Goal: Task Accomplishment & Management: Complete application form

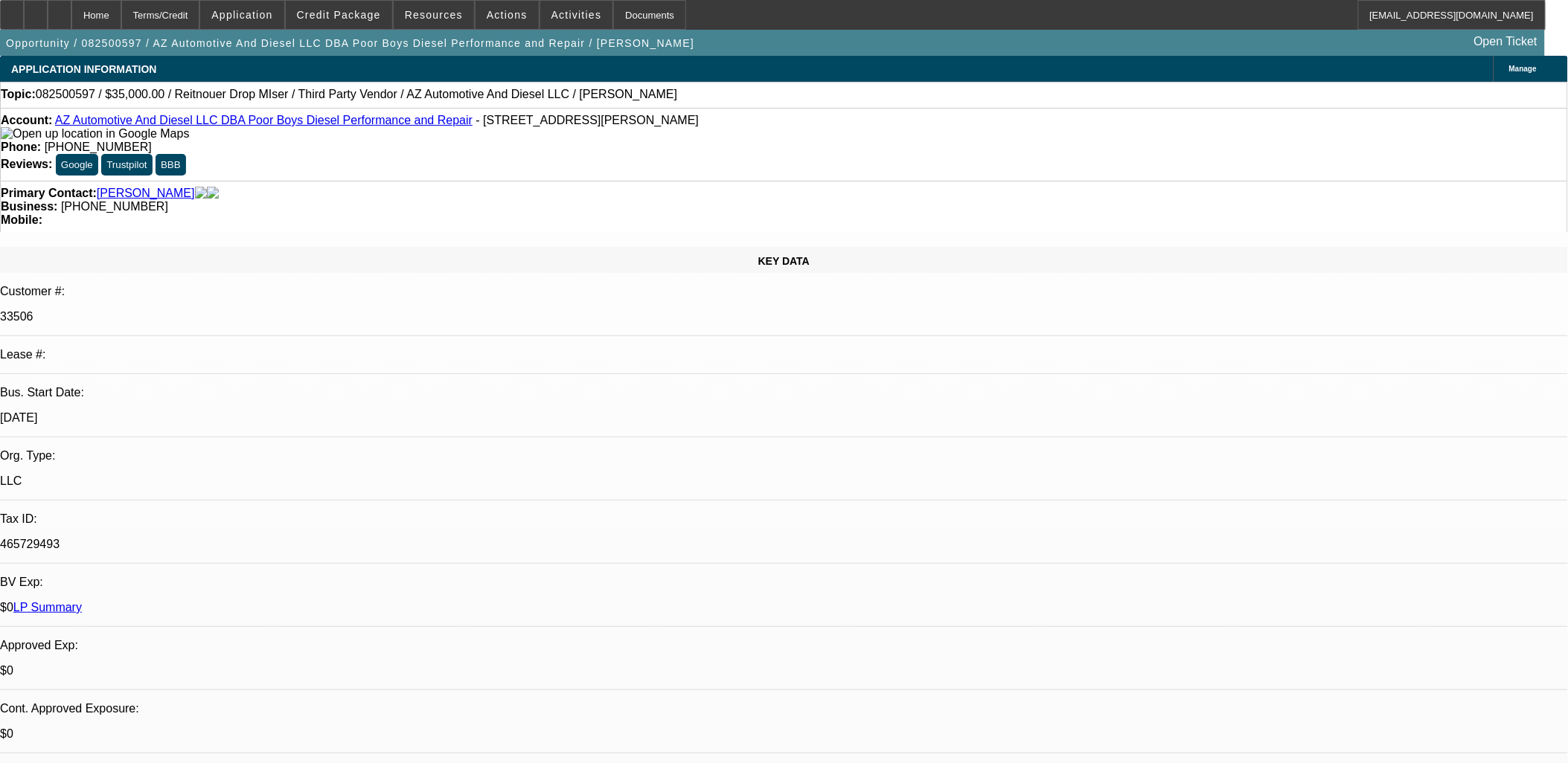
select select "0"
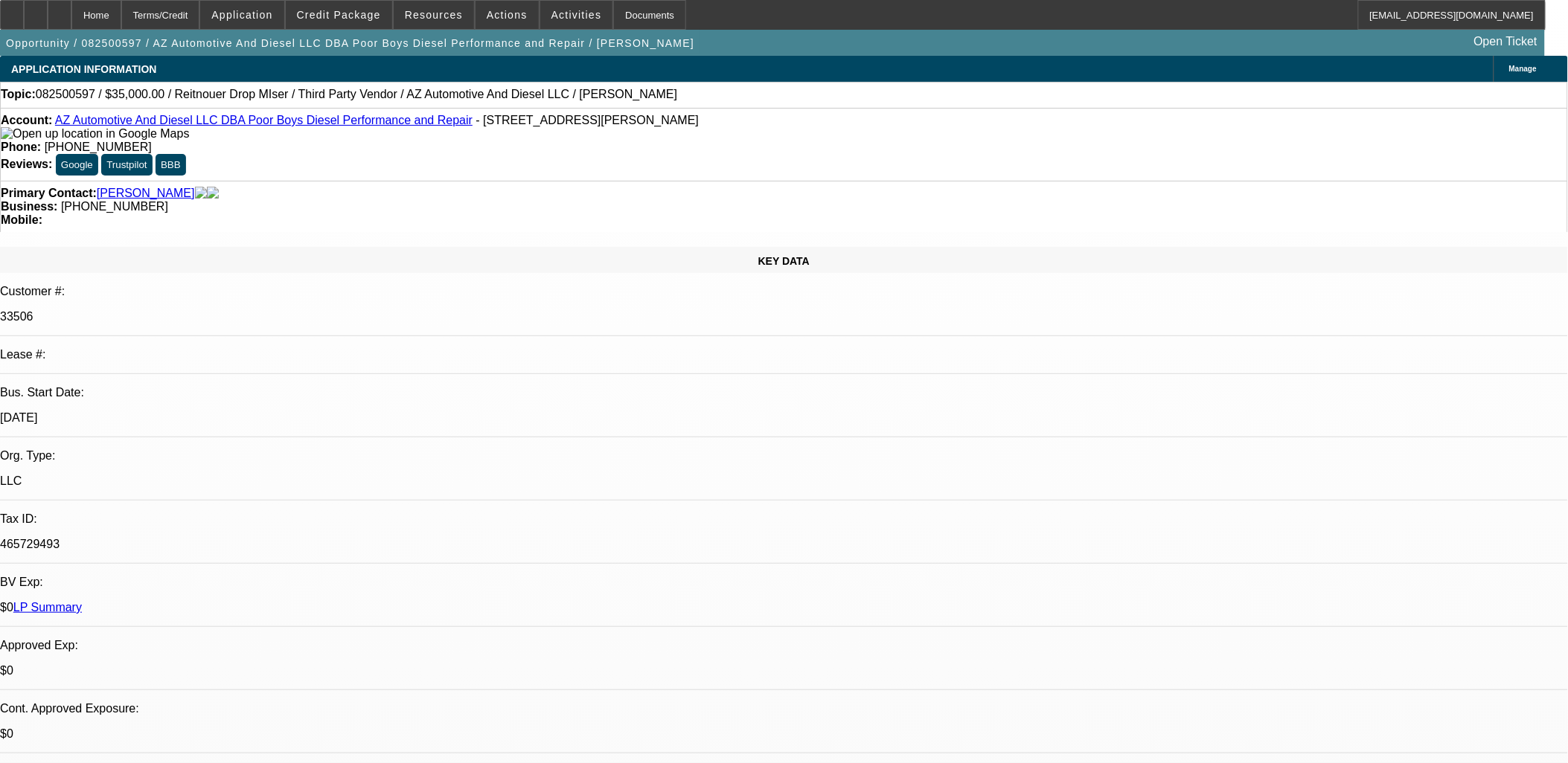
select select "0"
select select "1"
select select "3"
select select "6"
select select "1"
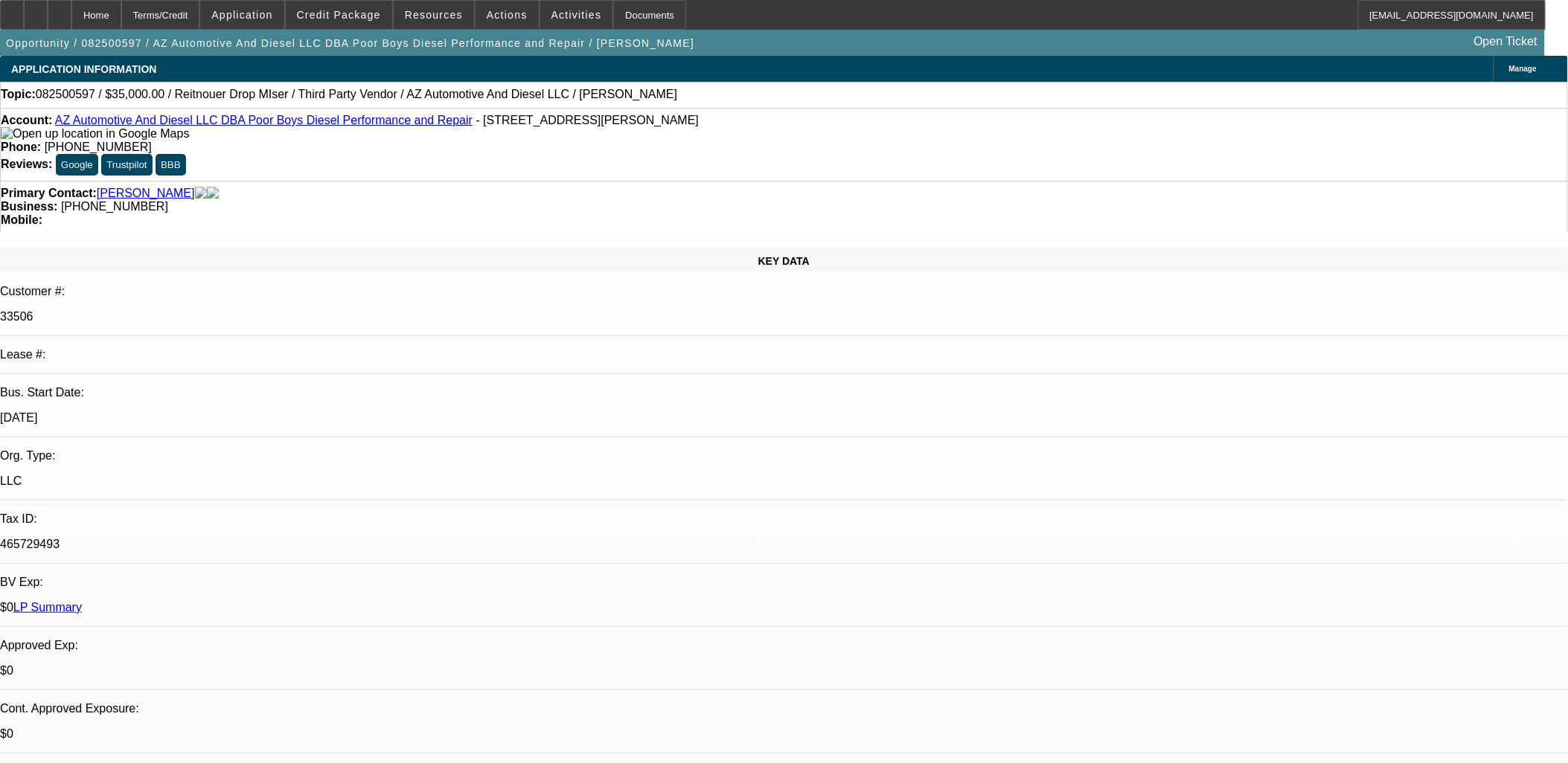
select select "3"
select select "6"
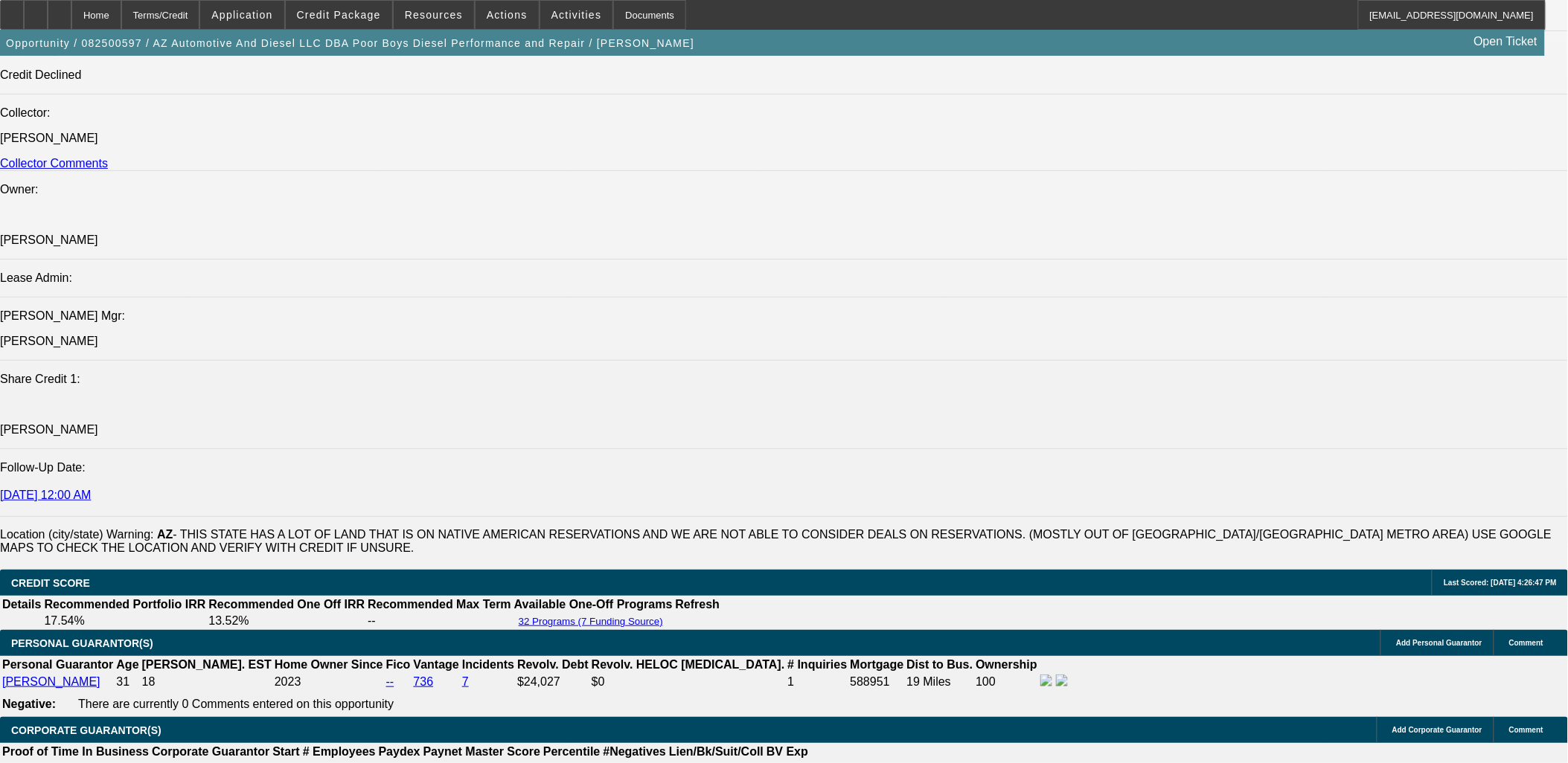
scroll to position [1983, 0]
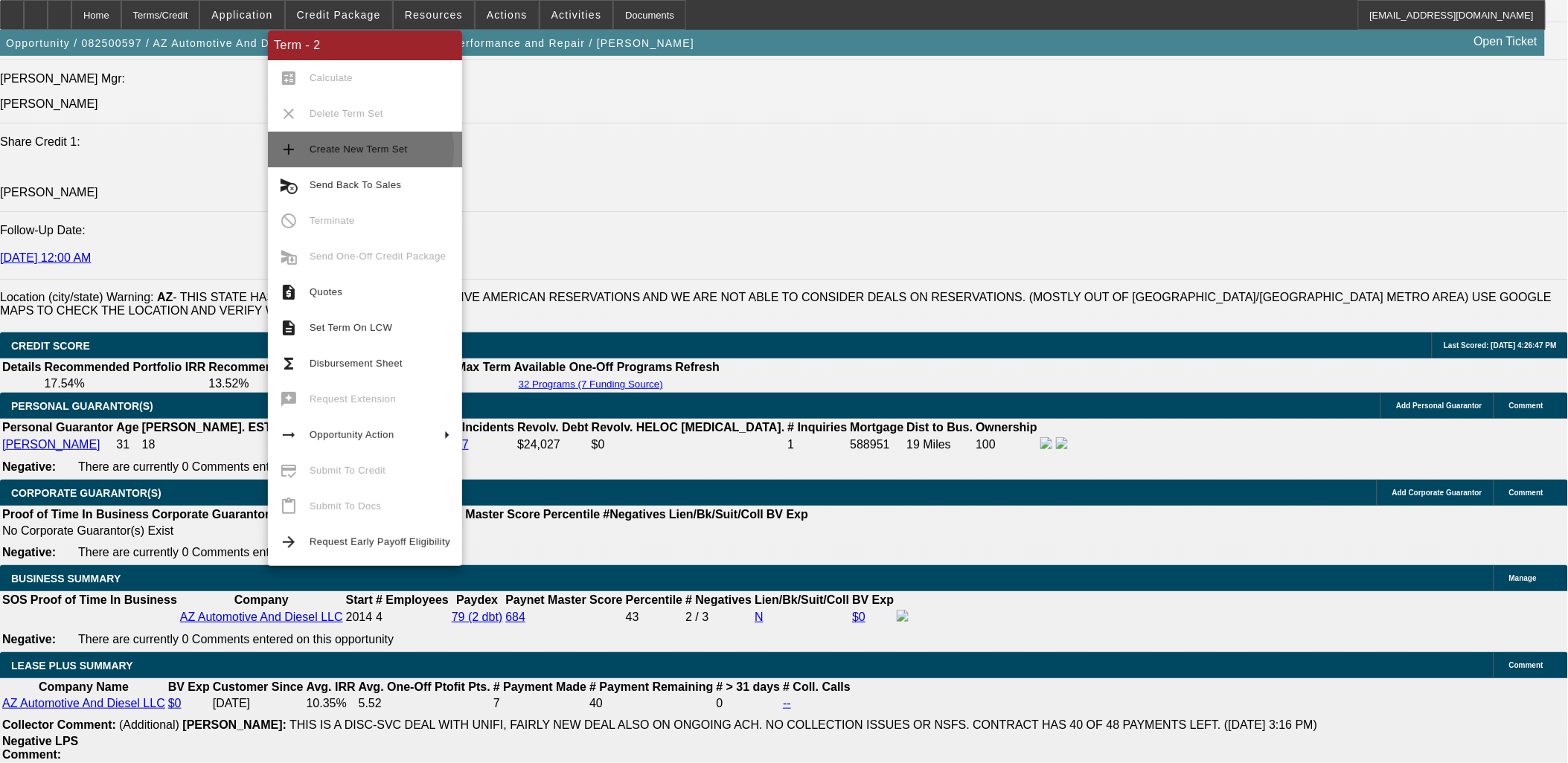
click at [353, 150] on span "Create New Term Set" at bounding box center [358, 150] width 98 height 11
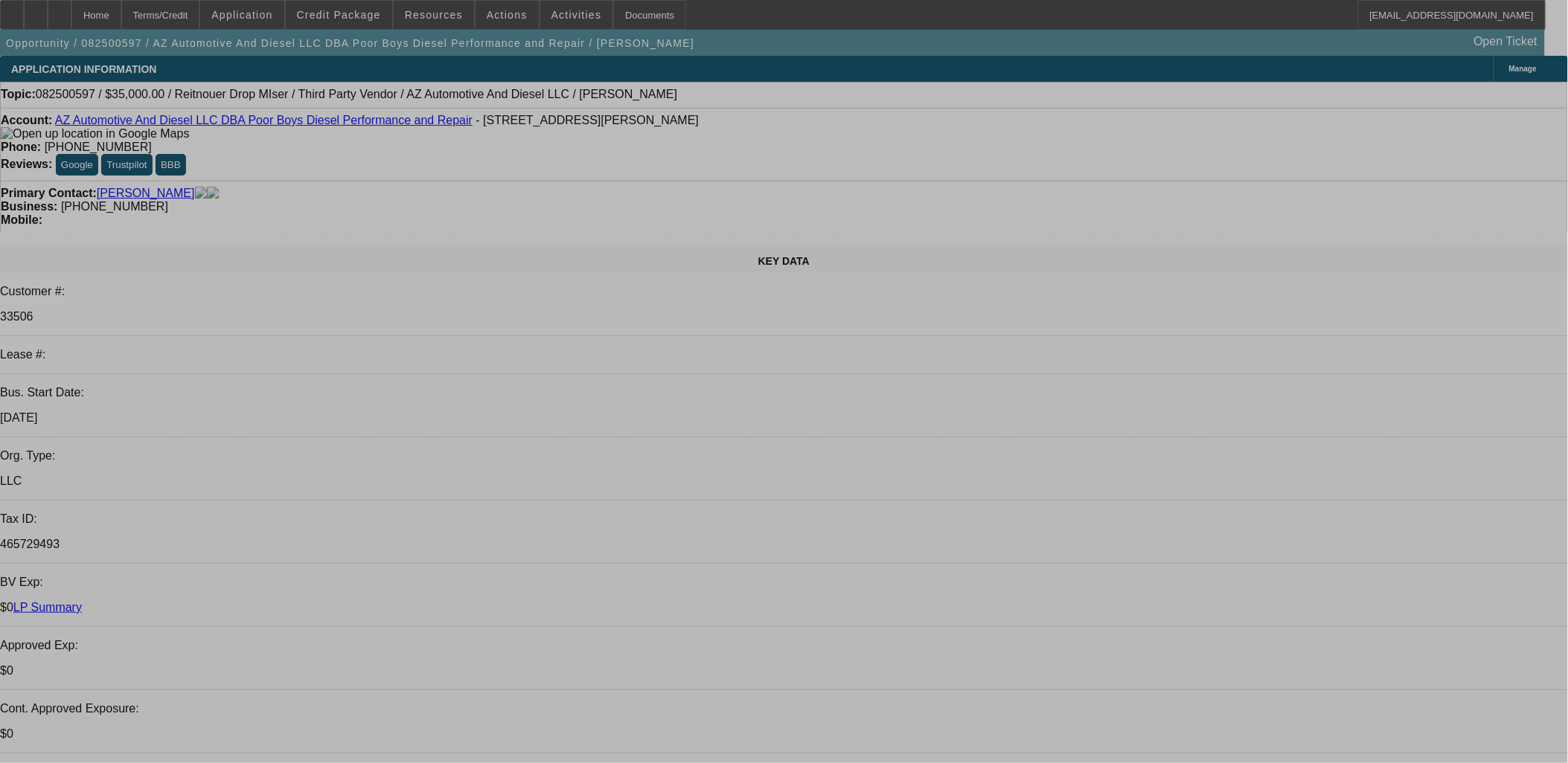
select select "0"
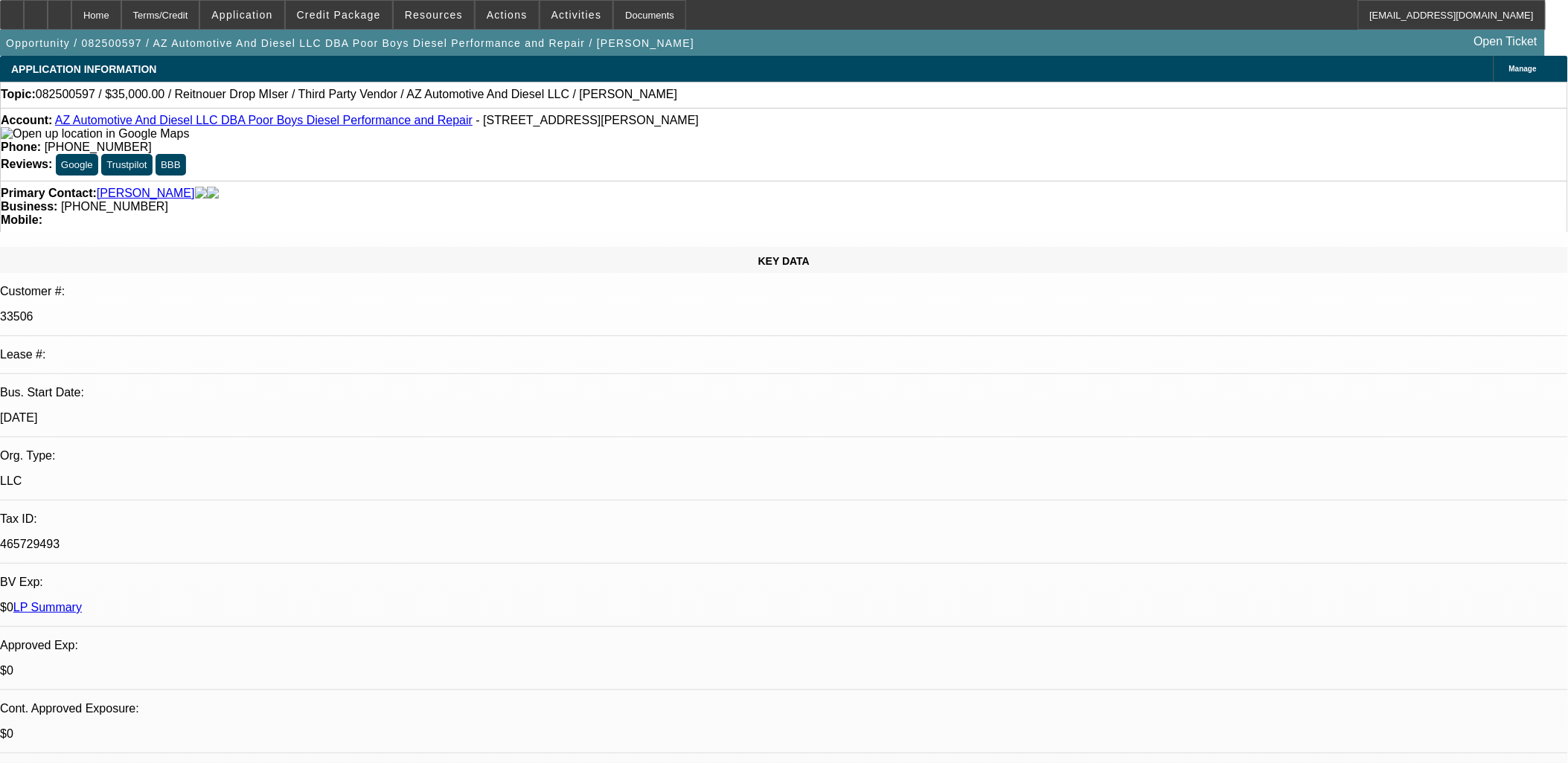
select select "0"
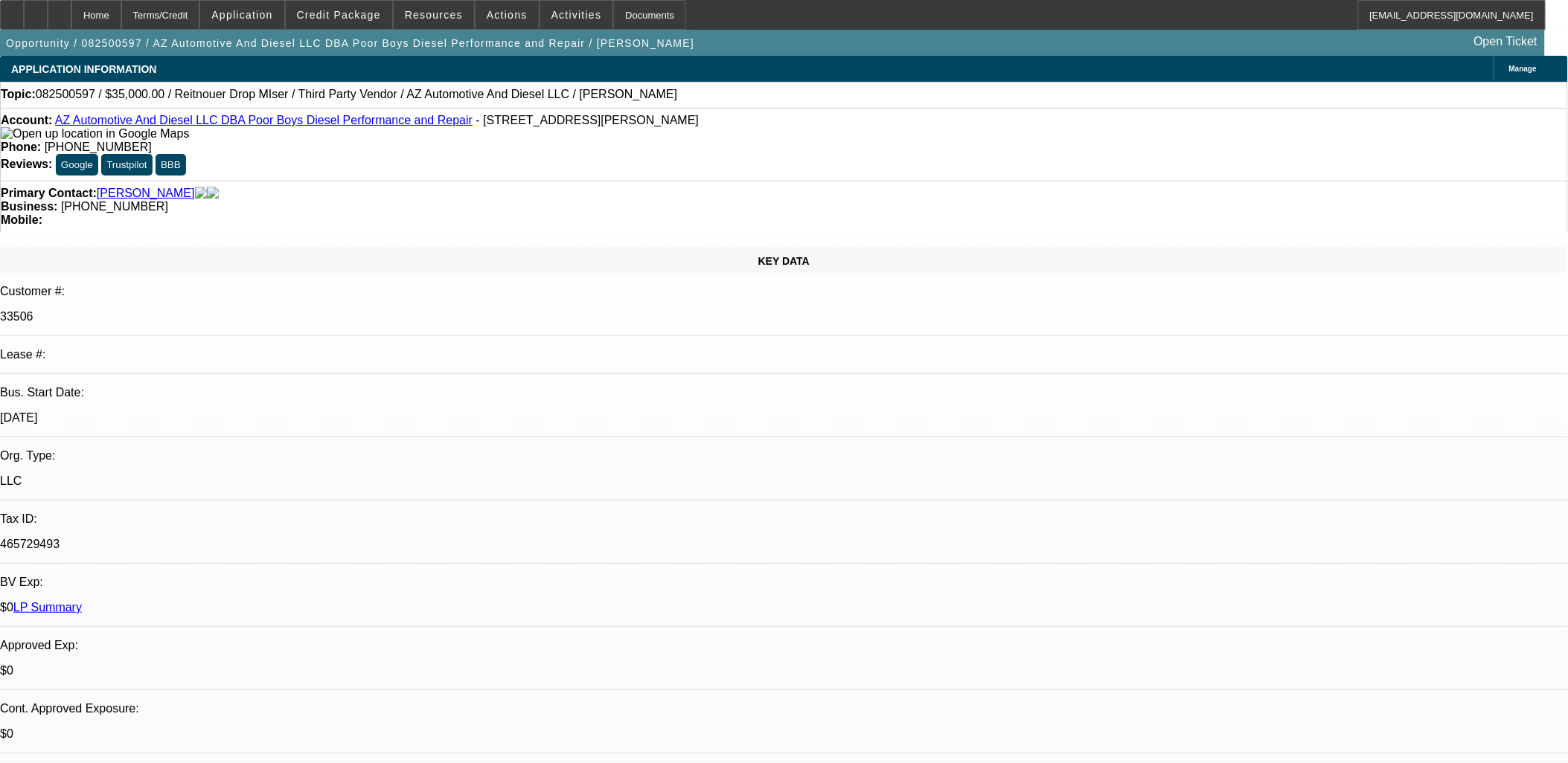
select select "0"
select select "1"
select select "3"
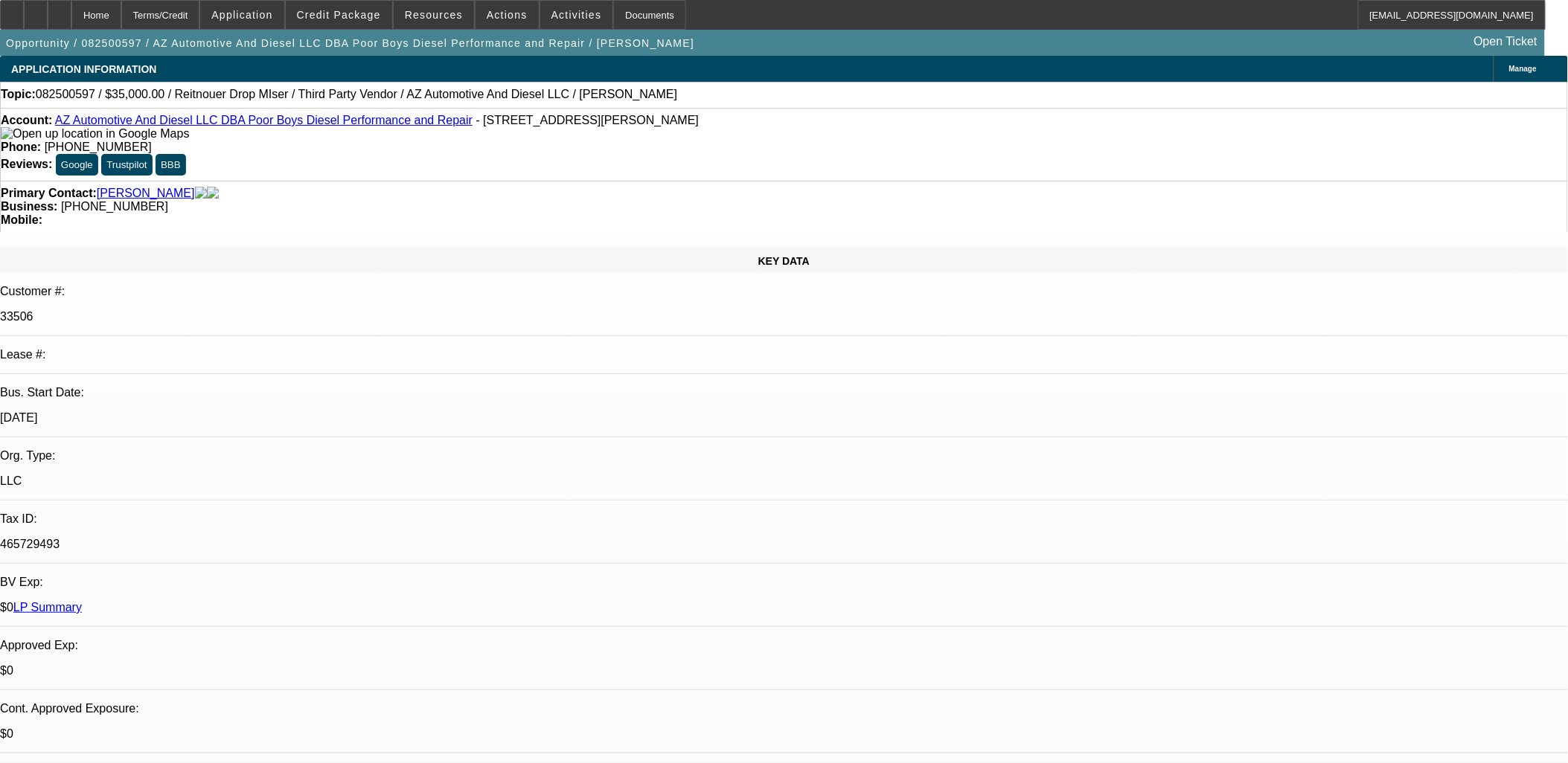
select select "6"
select select "1"
select select "3"
select select "6"
select select "1"
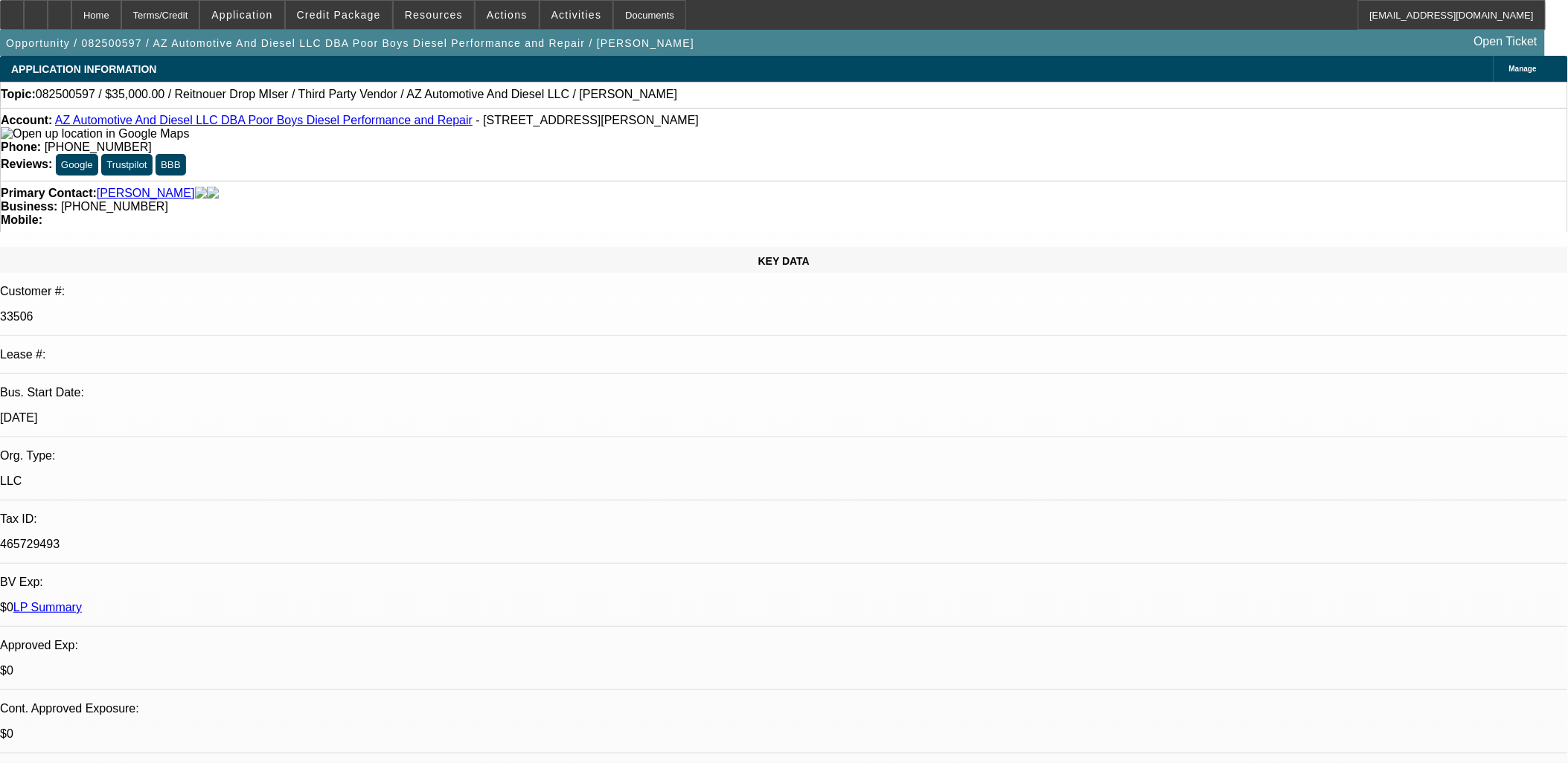
select select "3"
select select "6"
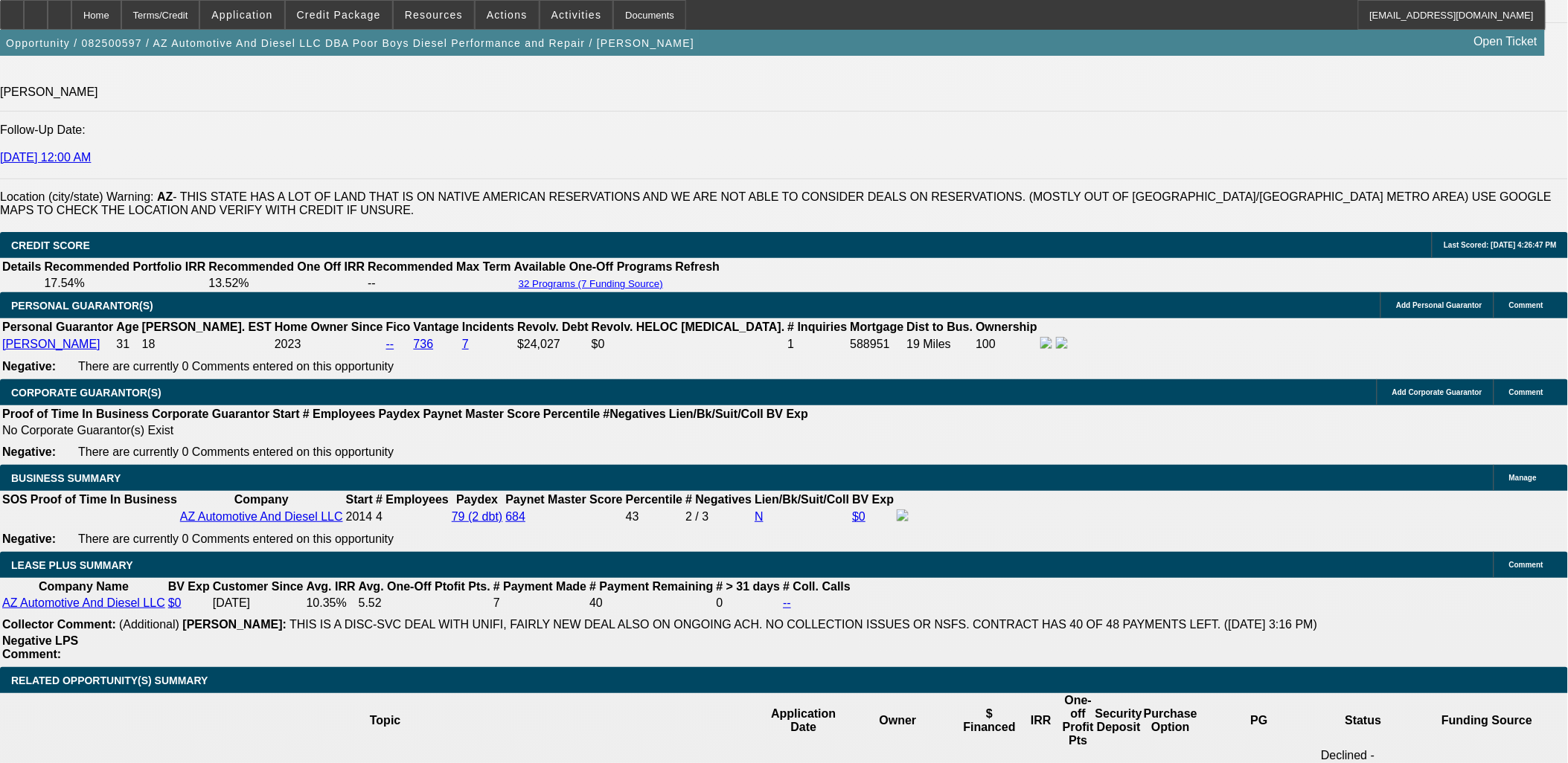
scroll to position [2231, 0]
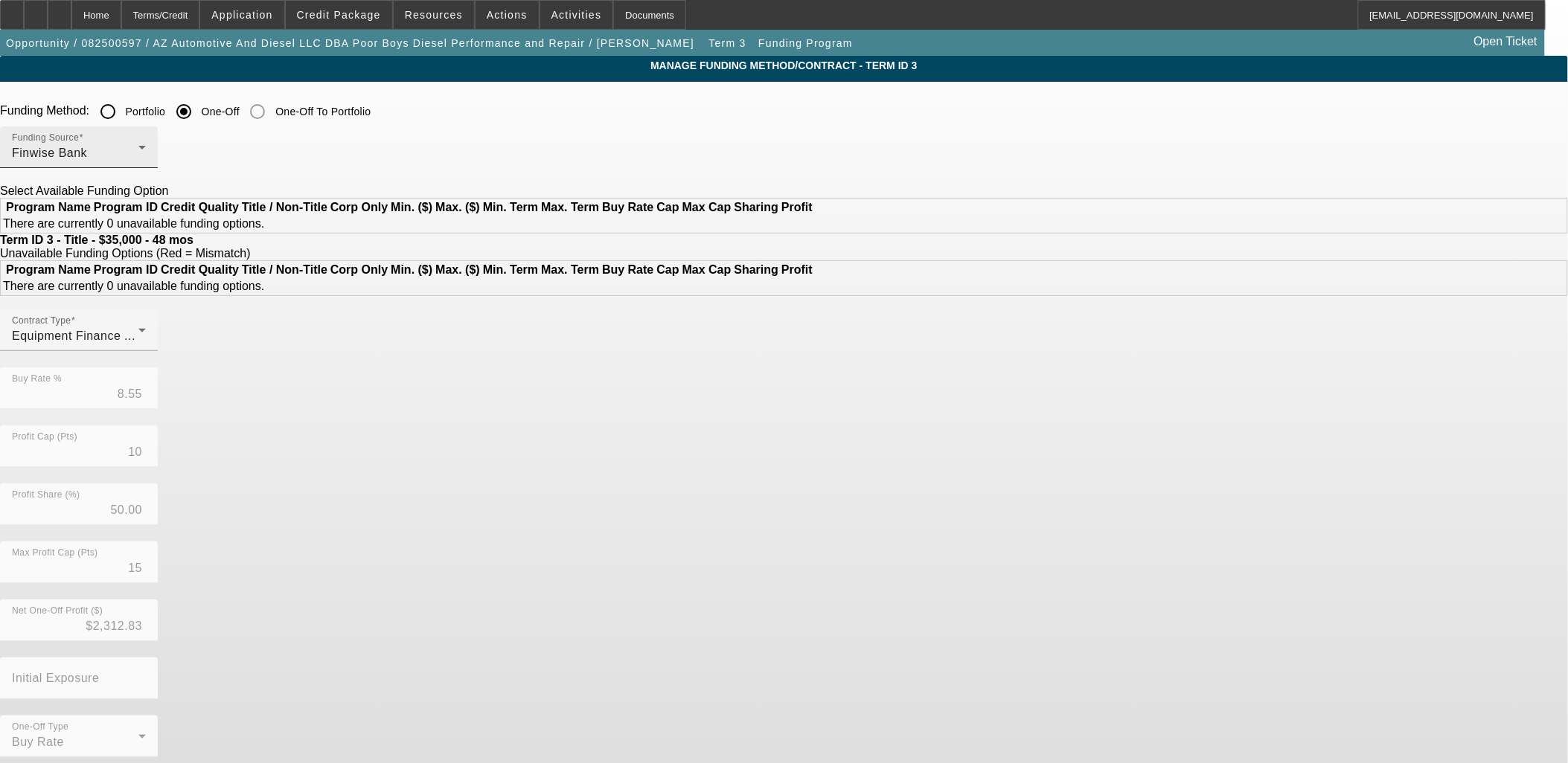
click at [146, 139] on div "Funding Source Finwise Bank" at bounding box center [79, 147] width 134 height 42
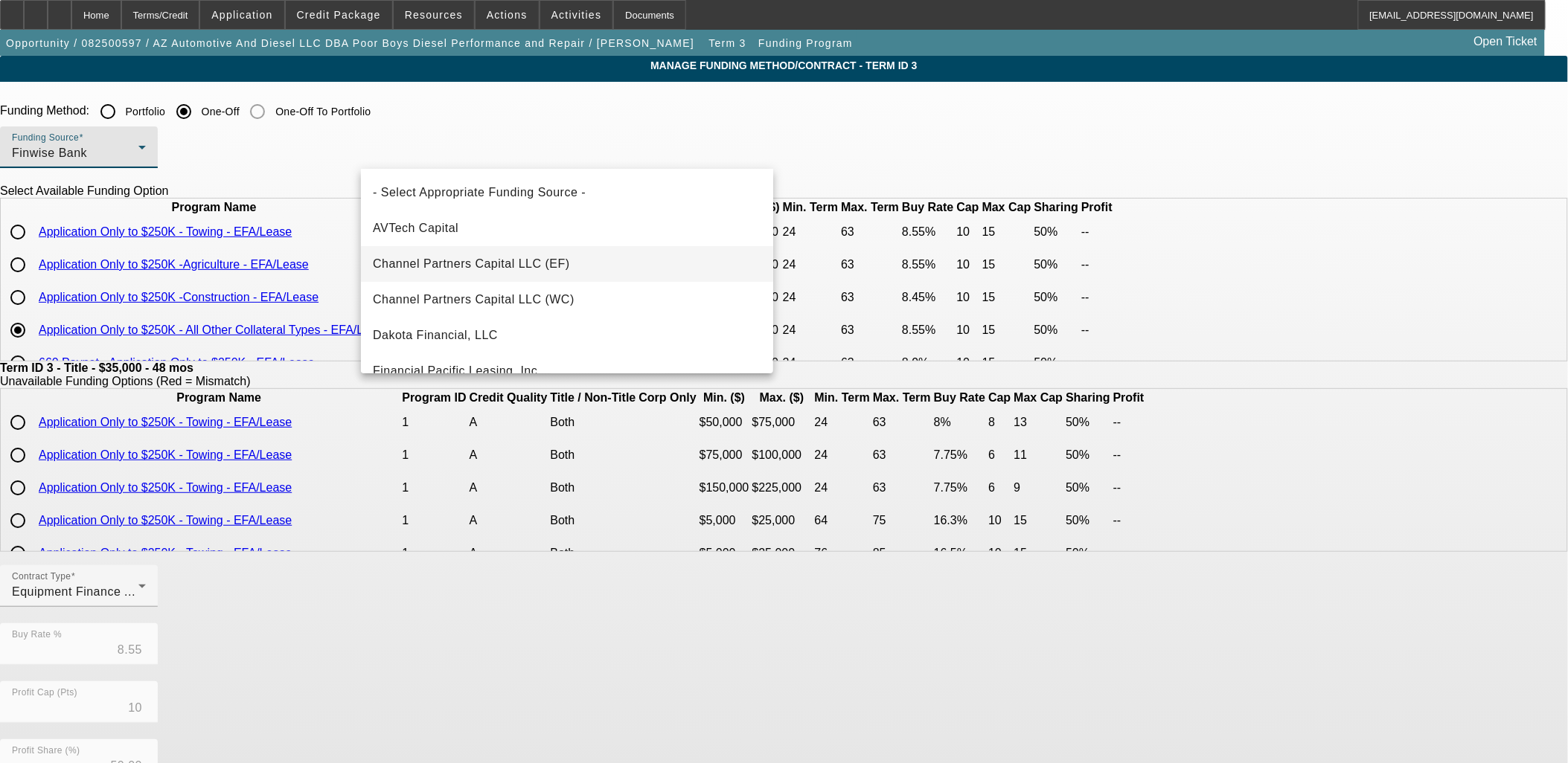
click at [448, 263] on span "Channel Partners Capital LLC (EF)" at bounding box center [471, 264] width 197 height 18
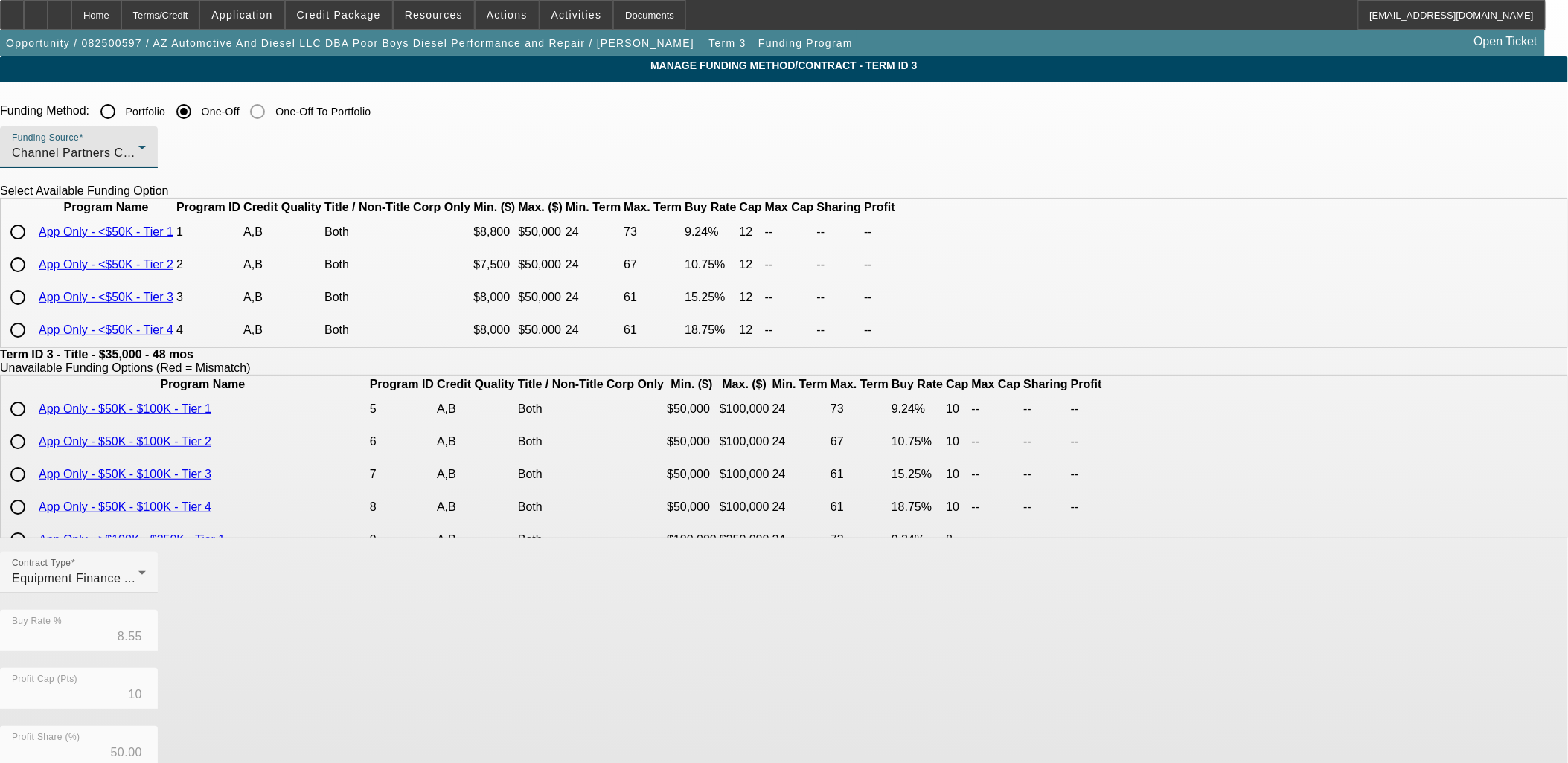
click at [32, 280] on input "radio" at bounding box center [18, 264] width 30 height 30
radio input "true"
type input "10.75"
type input "12"
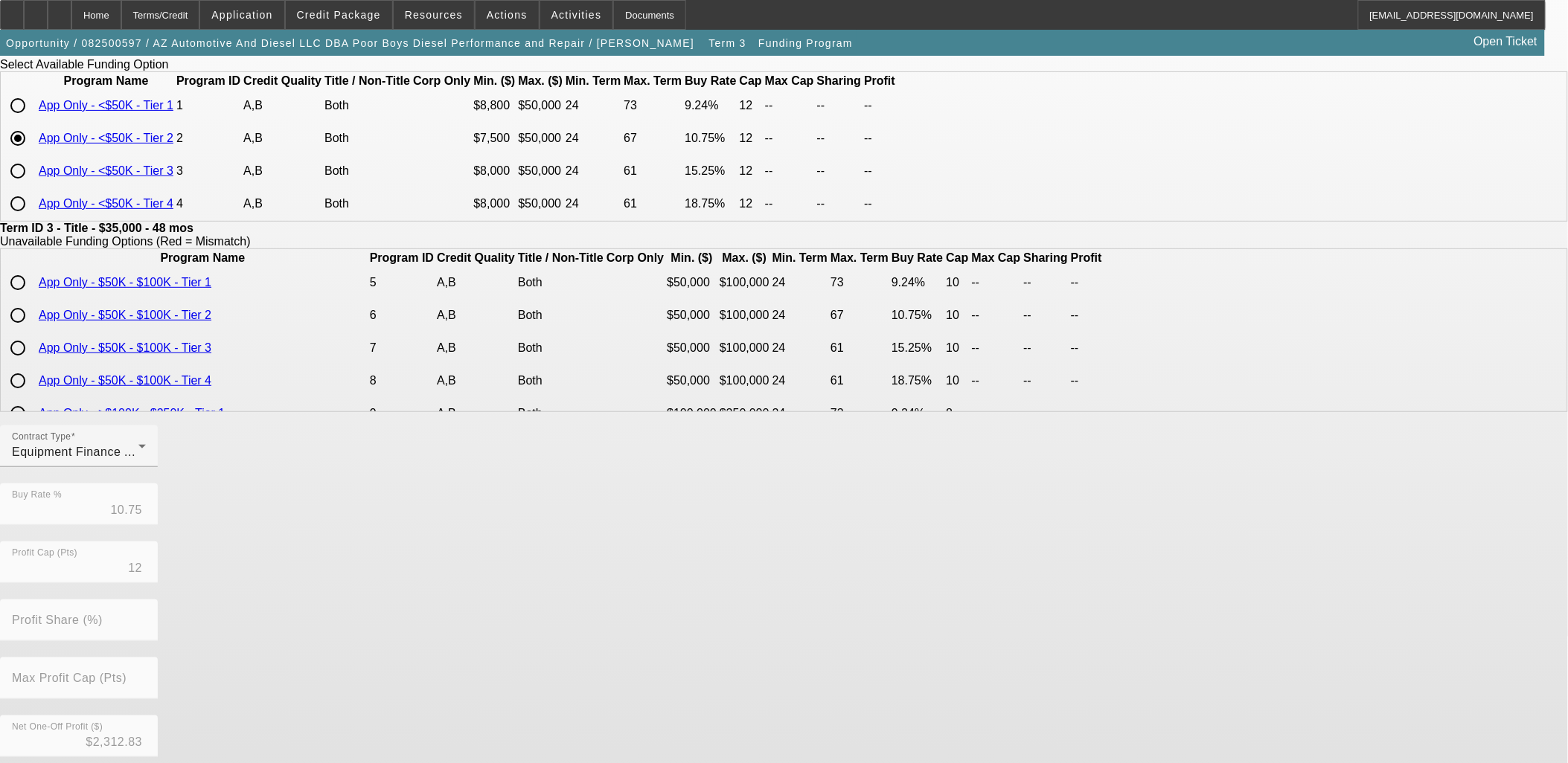
scroll to position [262, 0]
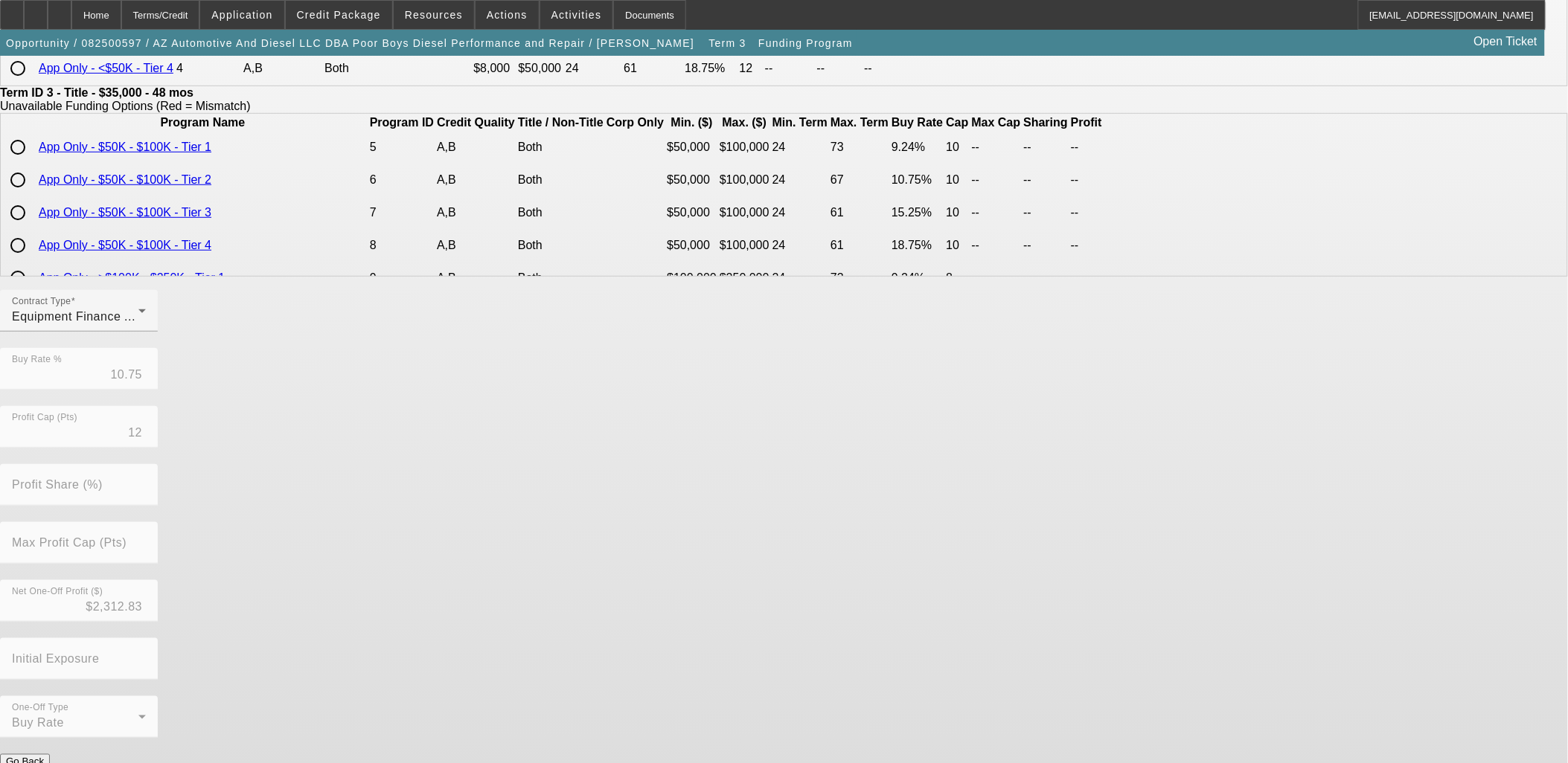
click at [42, 762] on button "Submit" at bounding box center [21, 777] width 42 height 15
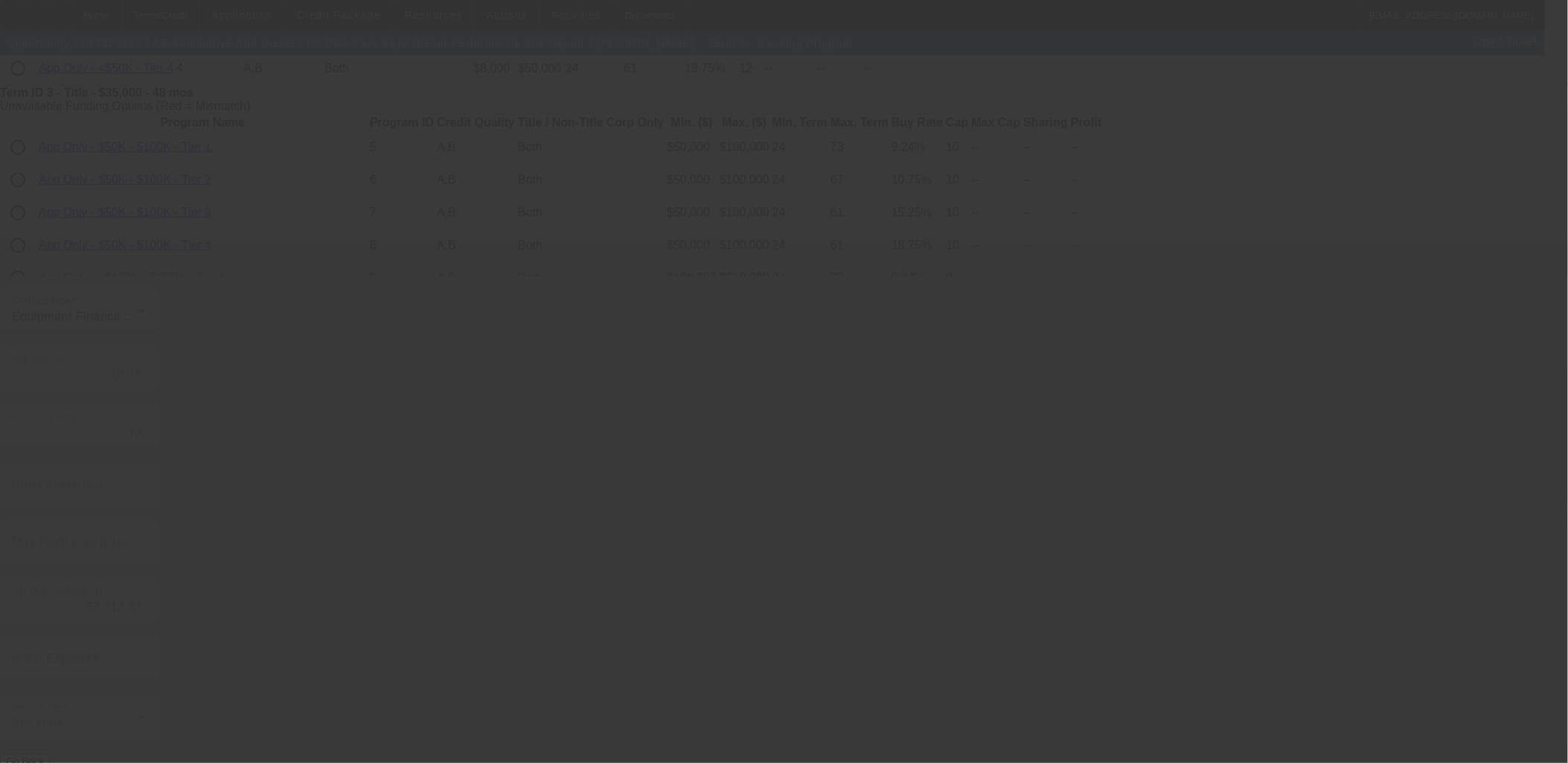
type input "8.55"
type input "10"
type input "50.00"
type input "15"
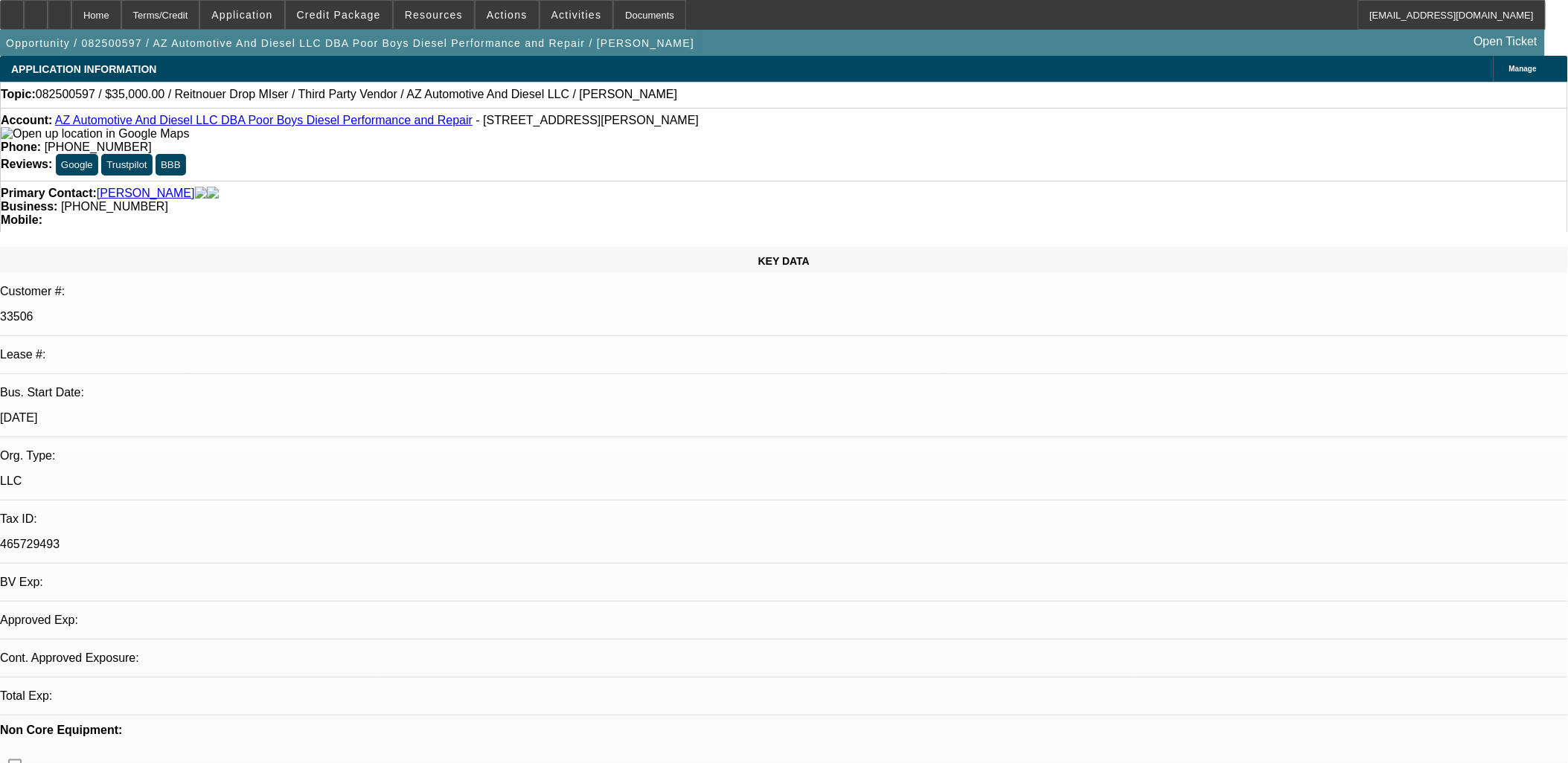
select select "0"
select select "3"
select select "0"
select select "6"
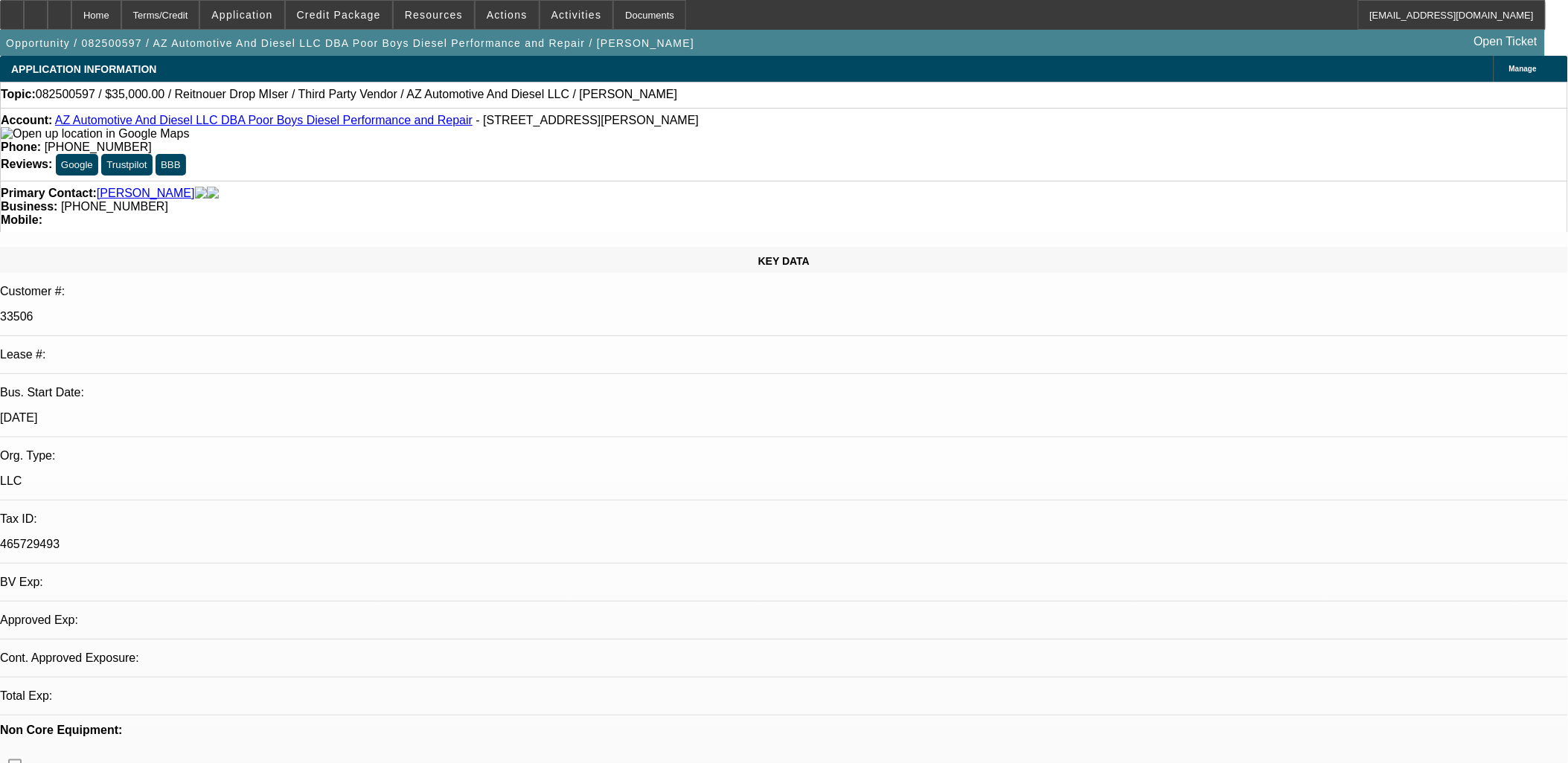
select select "0"
select select "3"
select select "0"
select select "6"
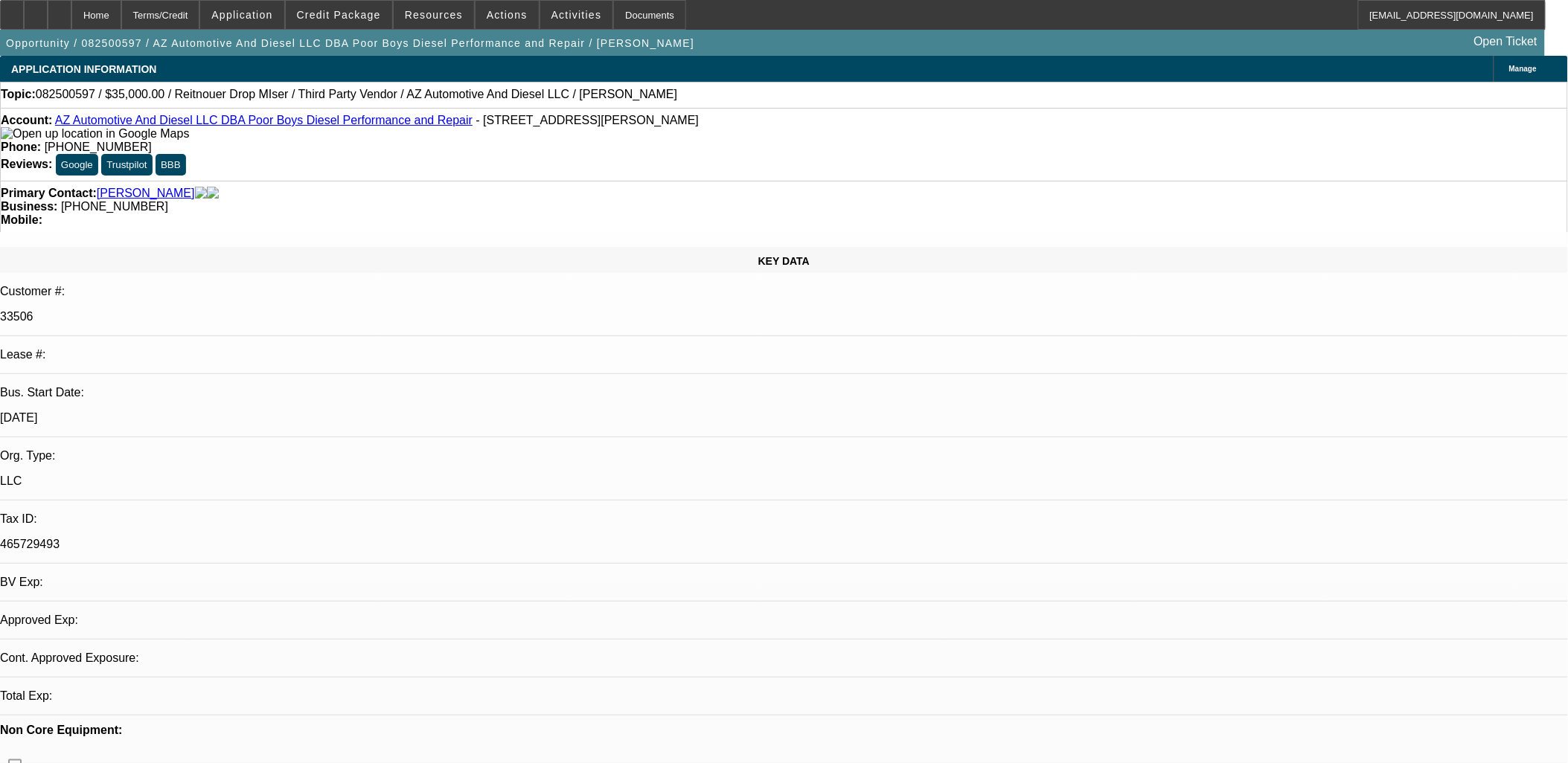
select select "0"
select select "3"
select select "0"
select select "6"
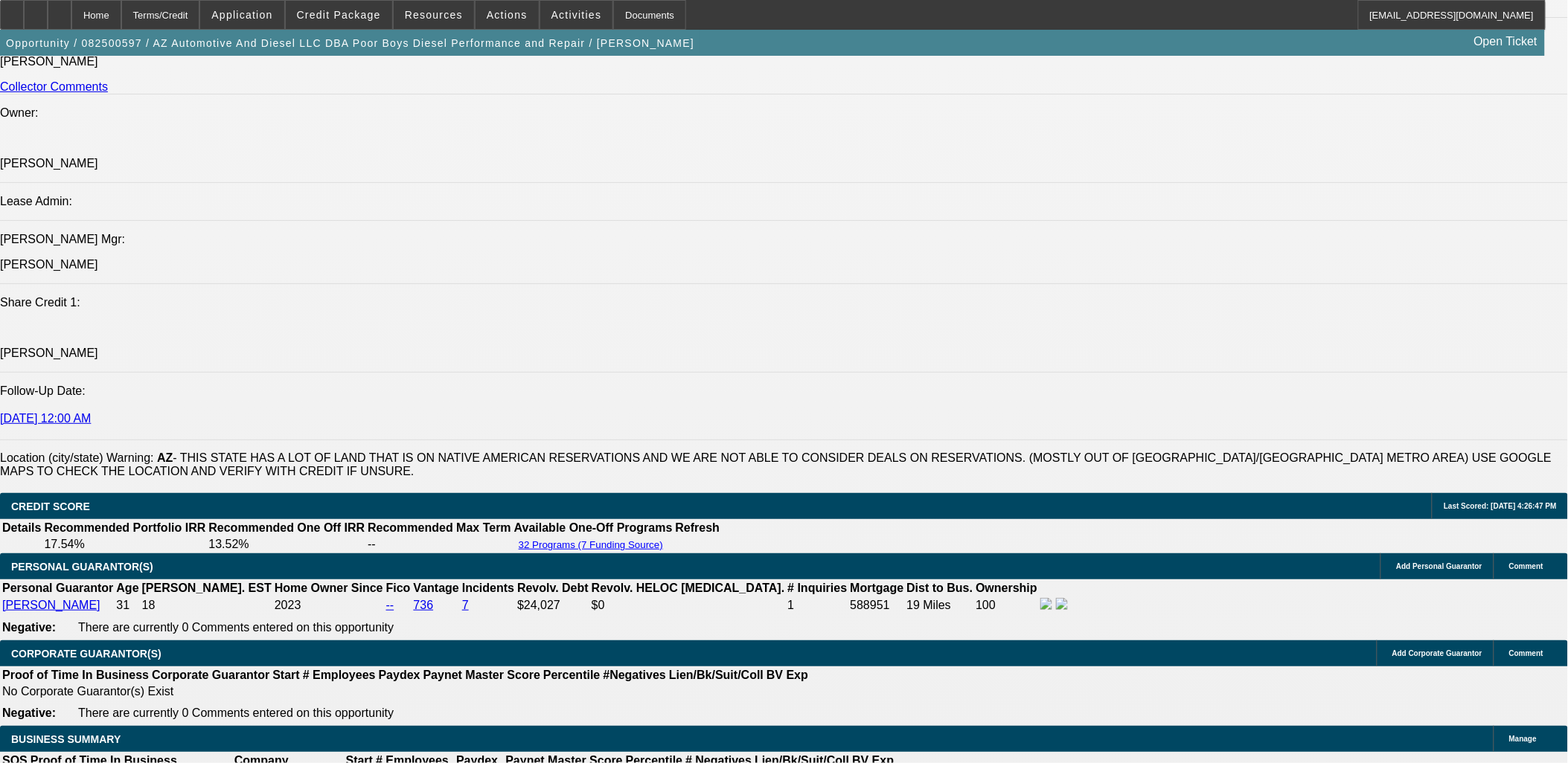
scroll to position [1818, 0]
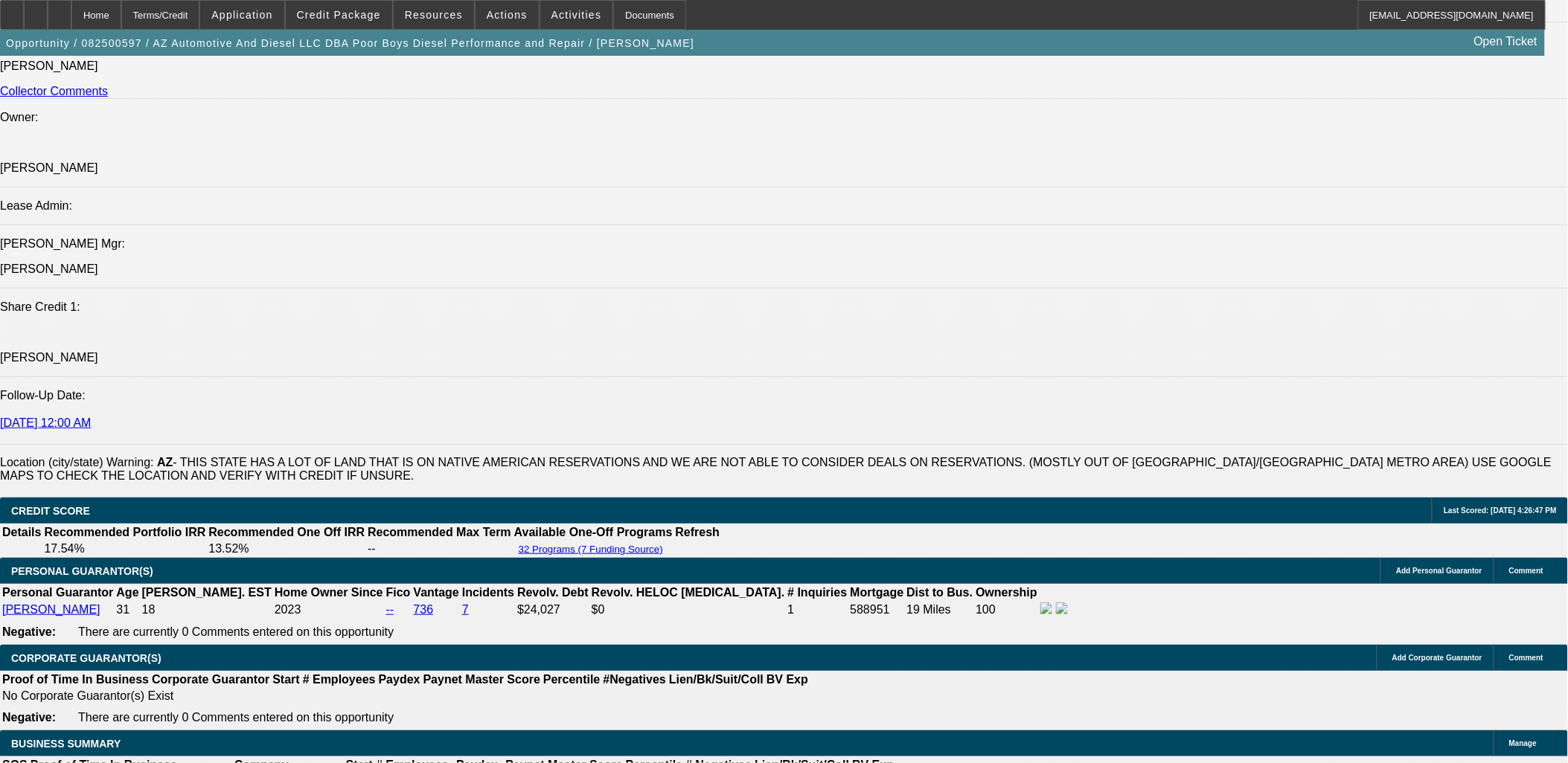
drag, startPoint x: 142, startPoint y: 409, endPoint x: 95, endPoint y: 395, distance: 49.0
copy span "Timothy Moore wants this trailer for hauling equipment to his diesel repair sho…"
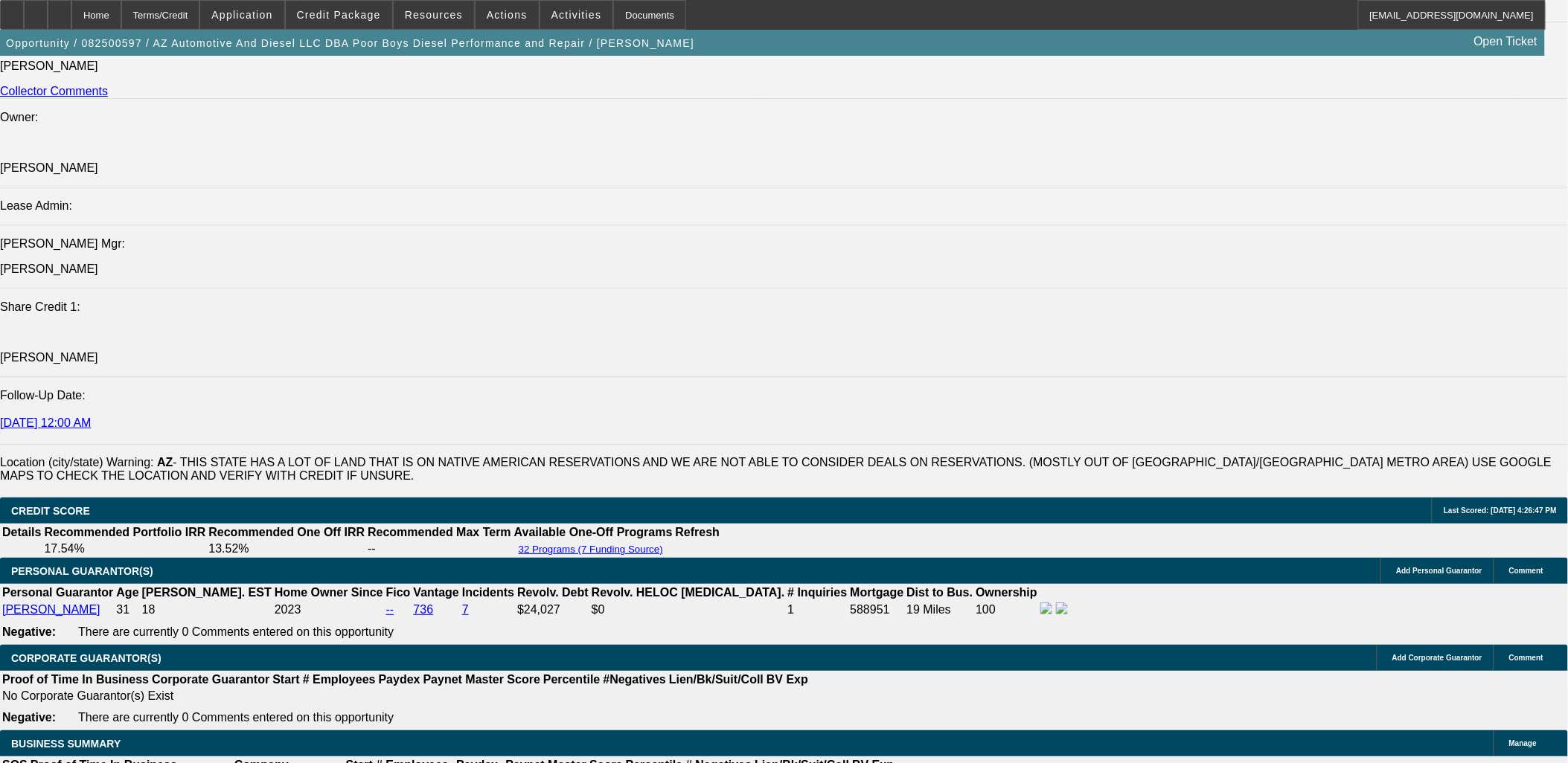
radio input "true"
drag, startPoint x: 1298, startPoint y: 293, endPoint x: 1283, endPoint y: 293, distance: 15.0
paste textarea "Timothy Moore wants this trailer for hauling equipment to his diesel repair sho…"
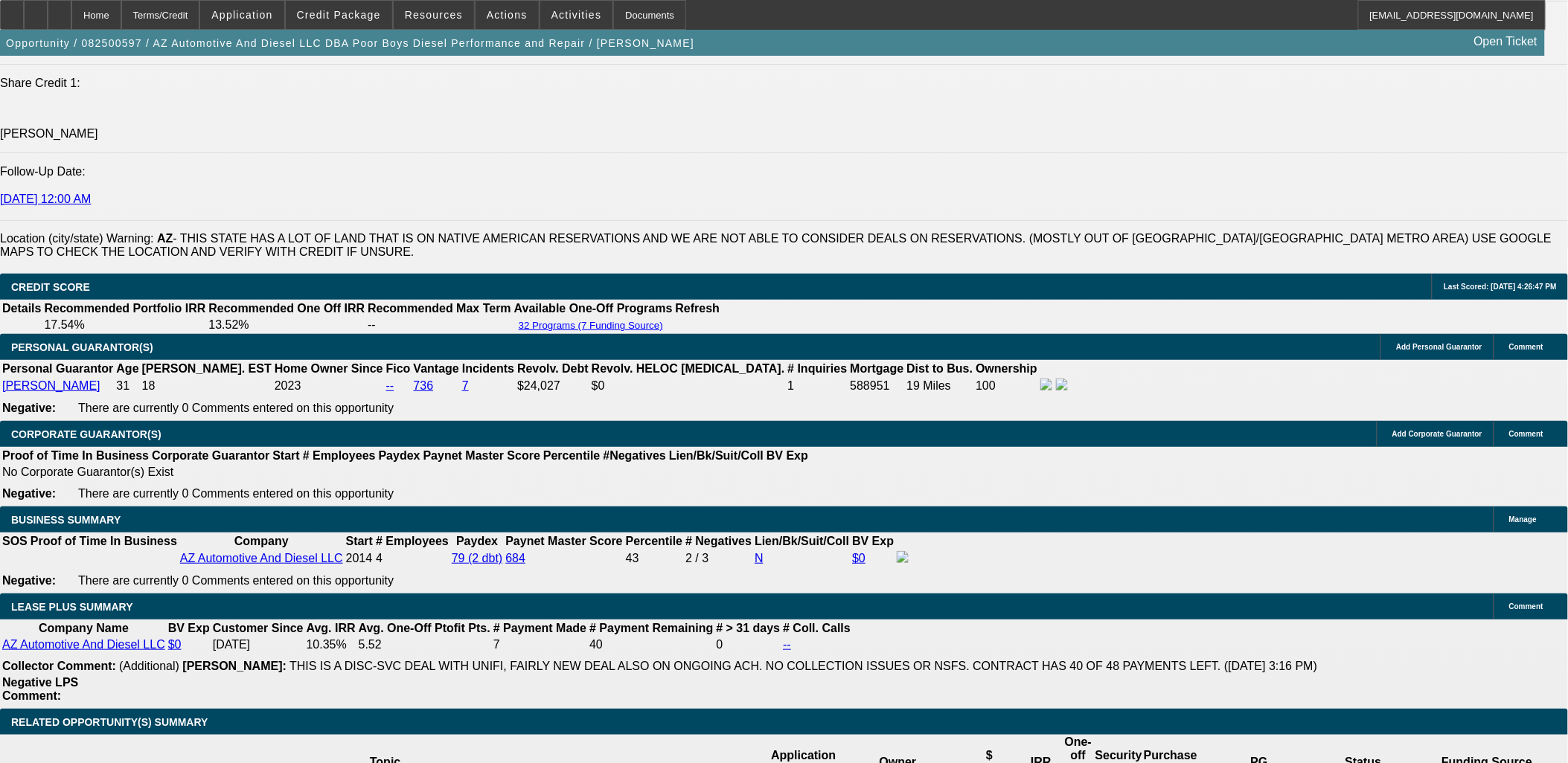
scroll to position [2313, 0]
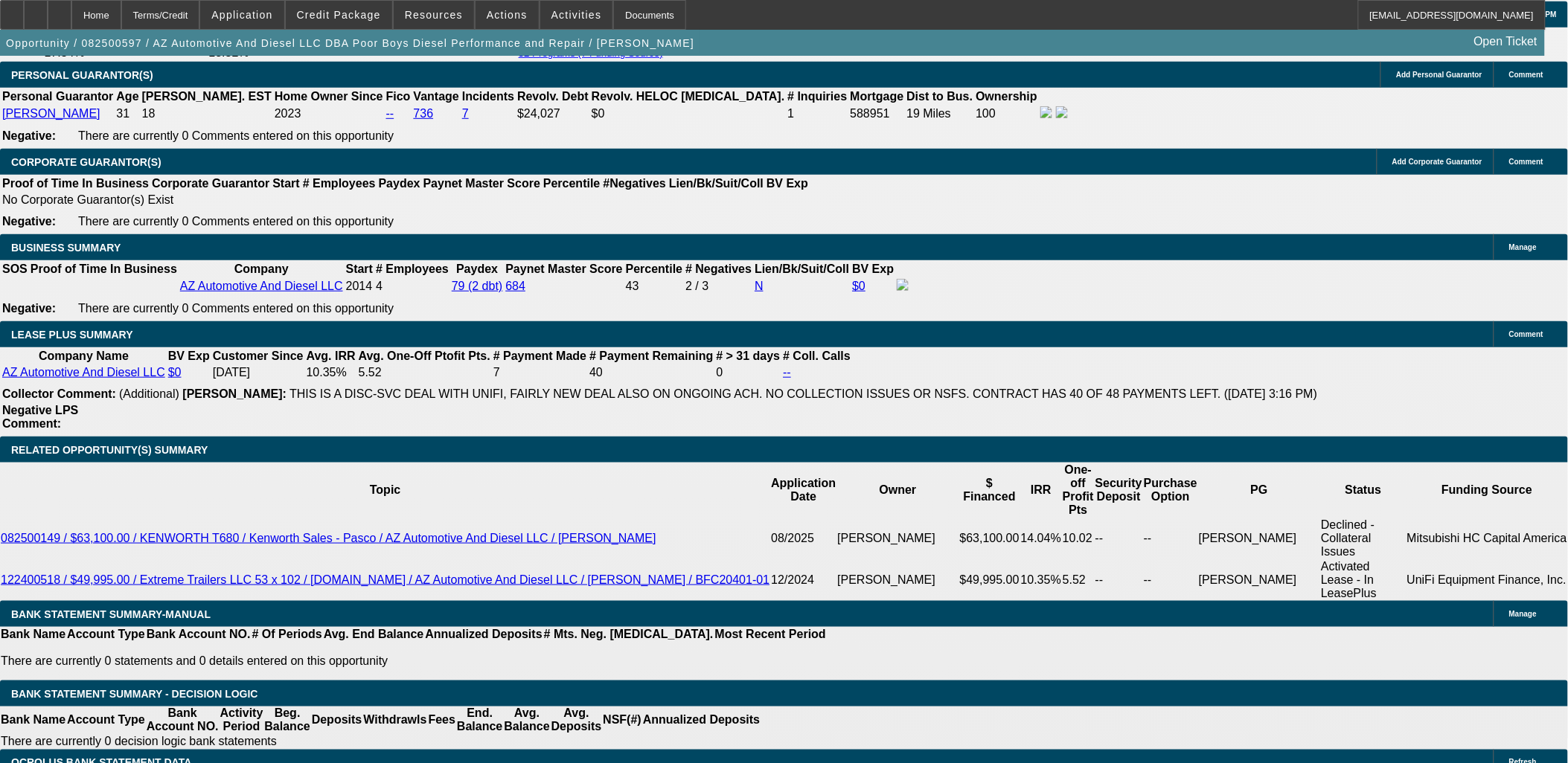
type textarea "Timothy Moore wants this trailer for hauling equipment to his diesel repair sho…"
type input "UNKNOWN"
type input "15"
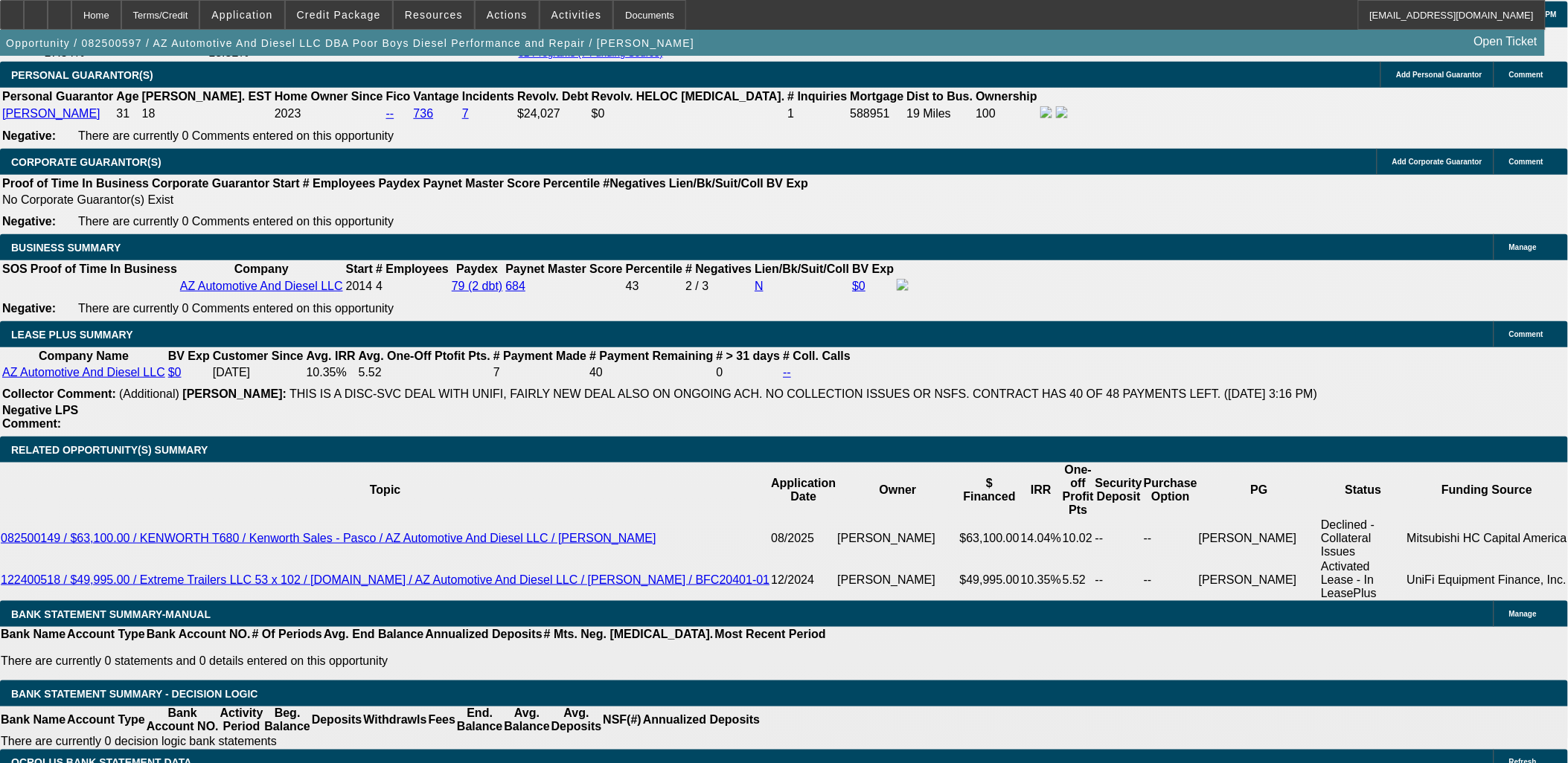
type input "$744.15"
drag, startPoint x: 346, startPoint y: 459, endPoint x: 392, endPoint y: 454, distance: 46.3
type input "15"
type input "$974.08"
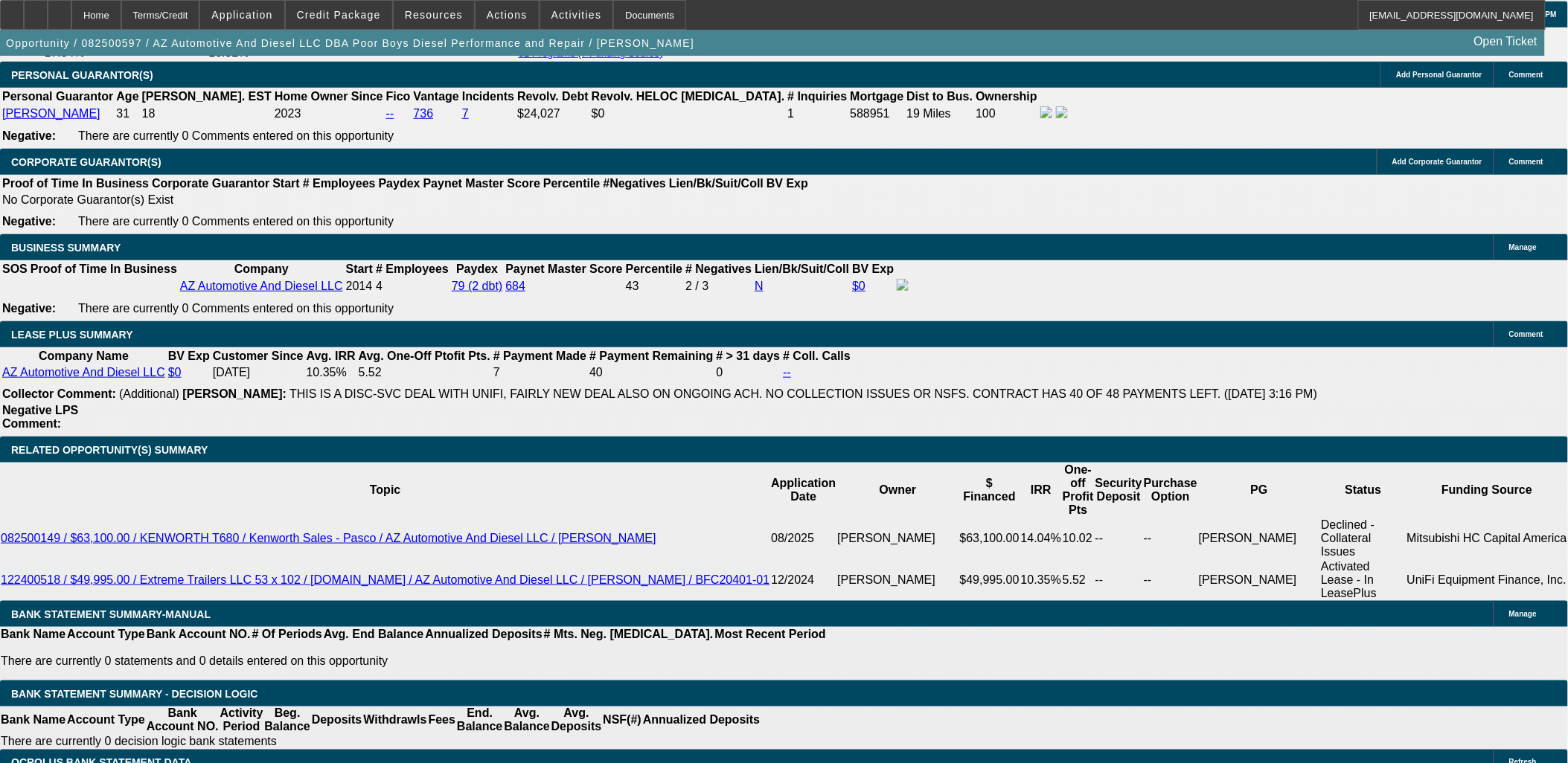
type input "15"
type input "975"
type input "15.1"
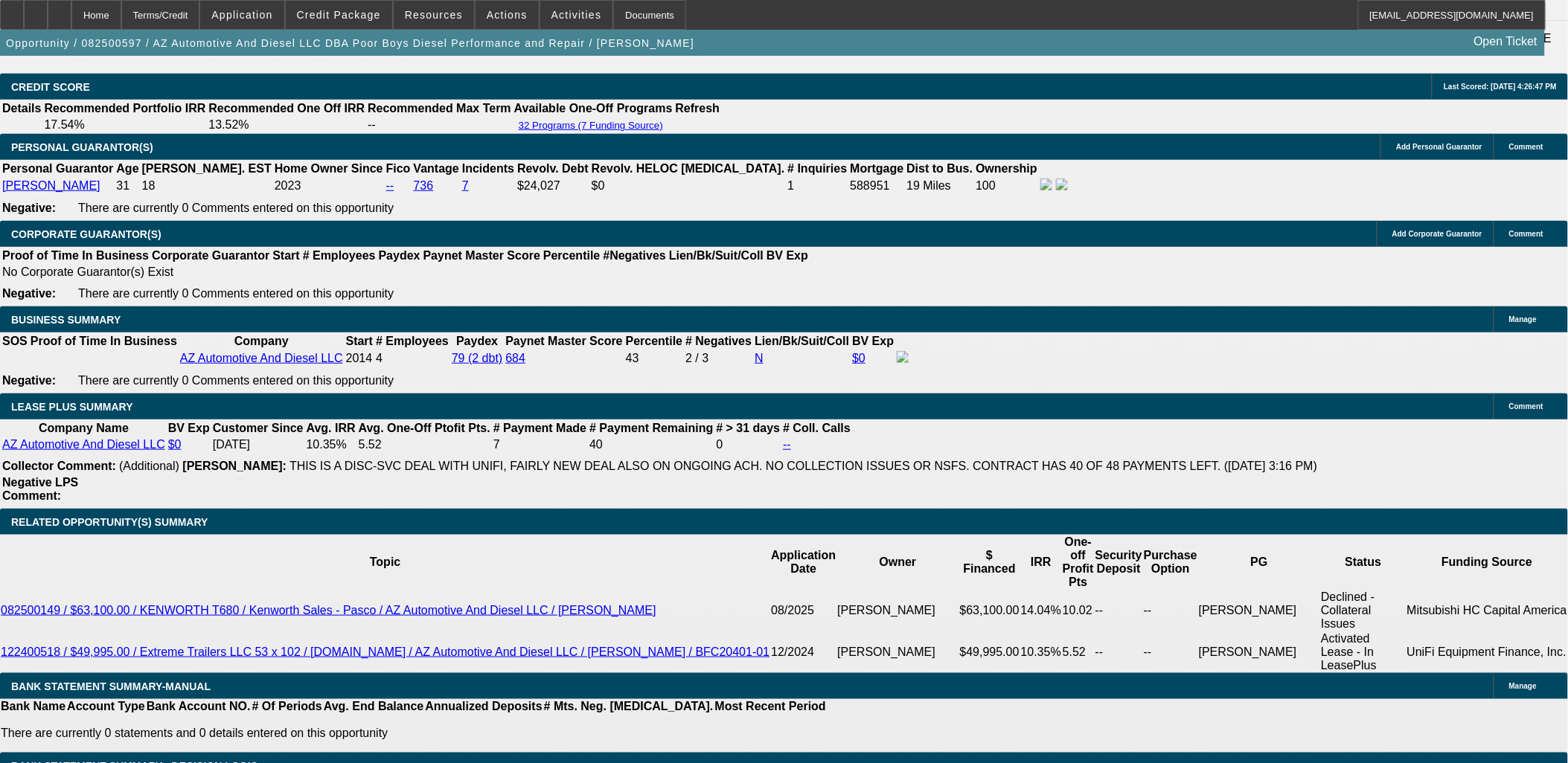
scroll to position [2148, 0]
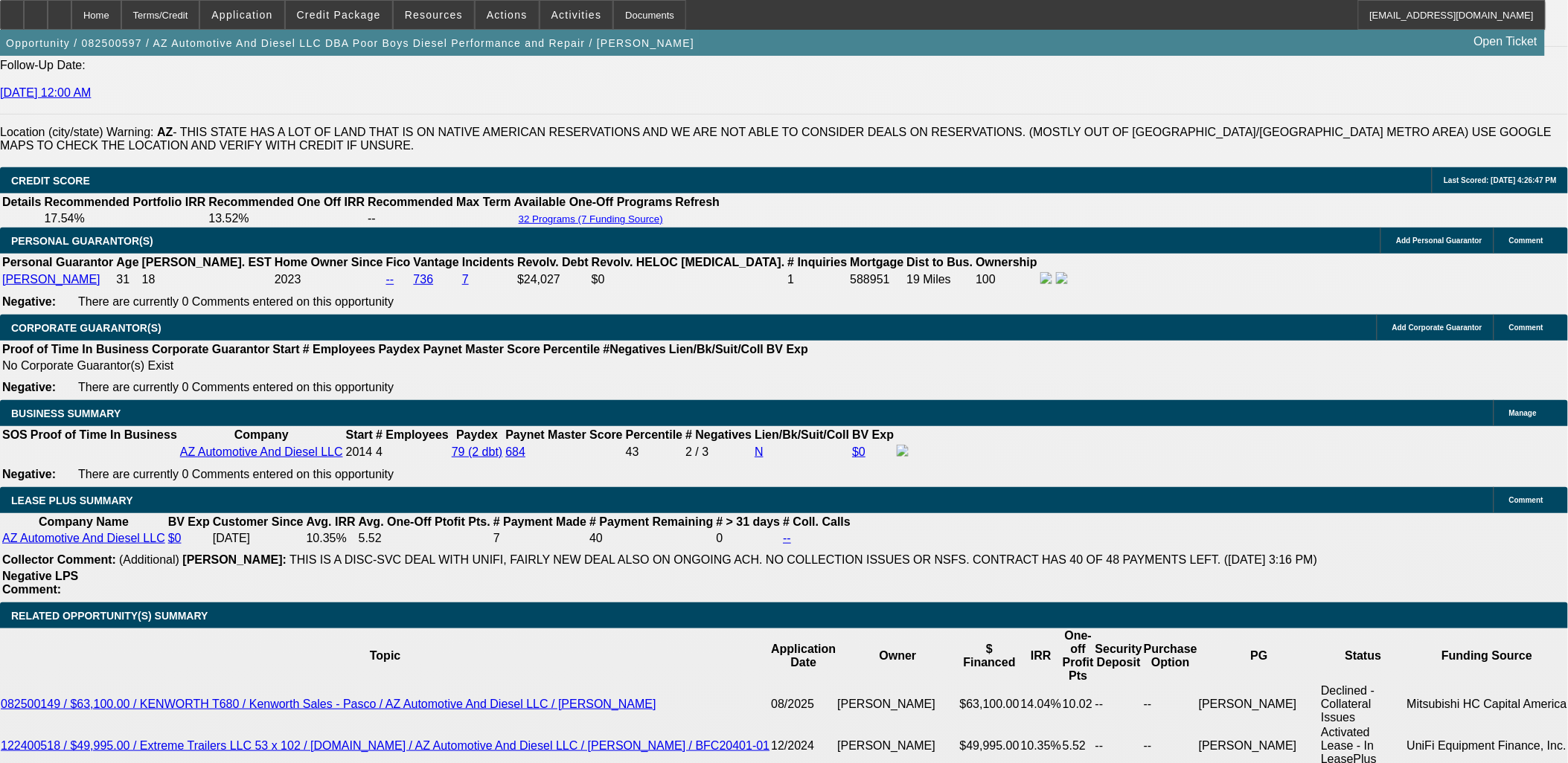
type input "$975.00"
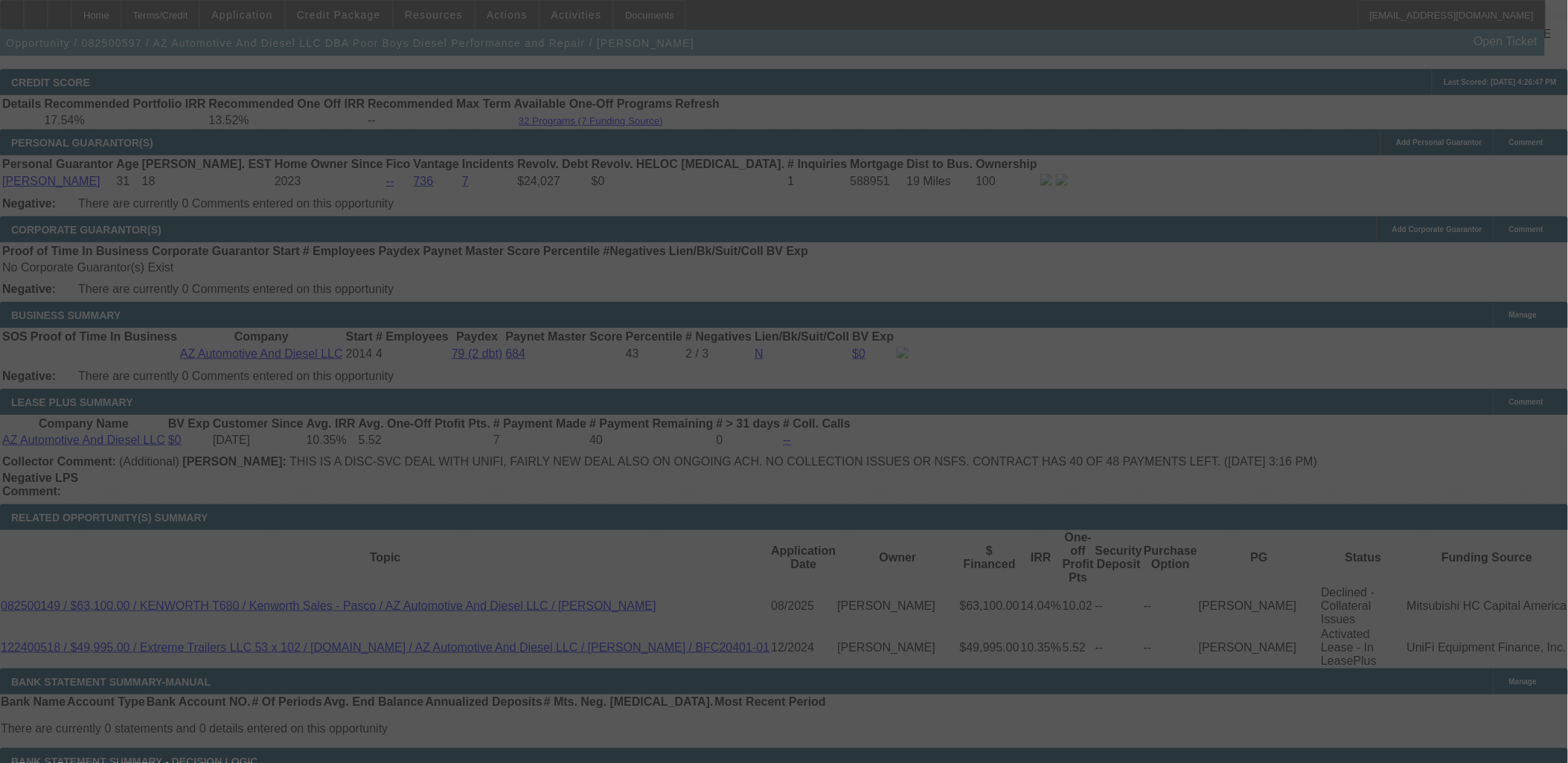
scroll to position [2396, 0]
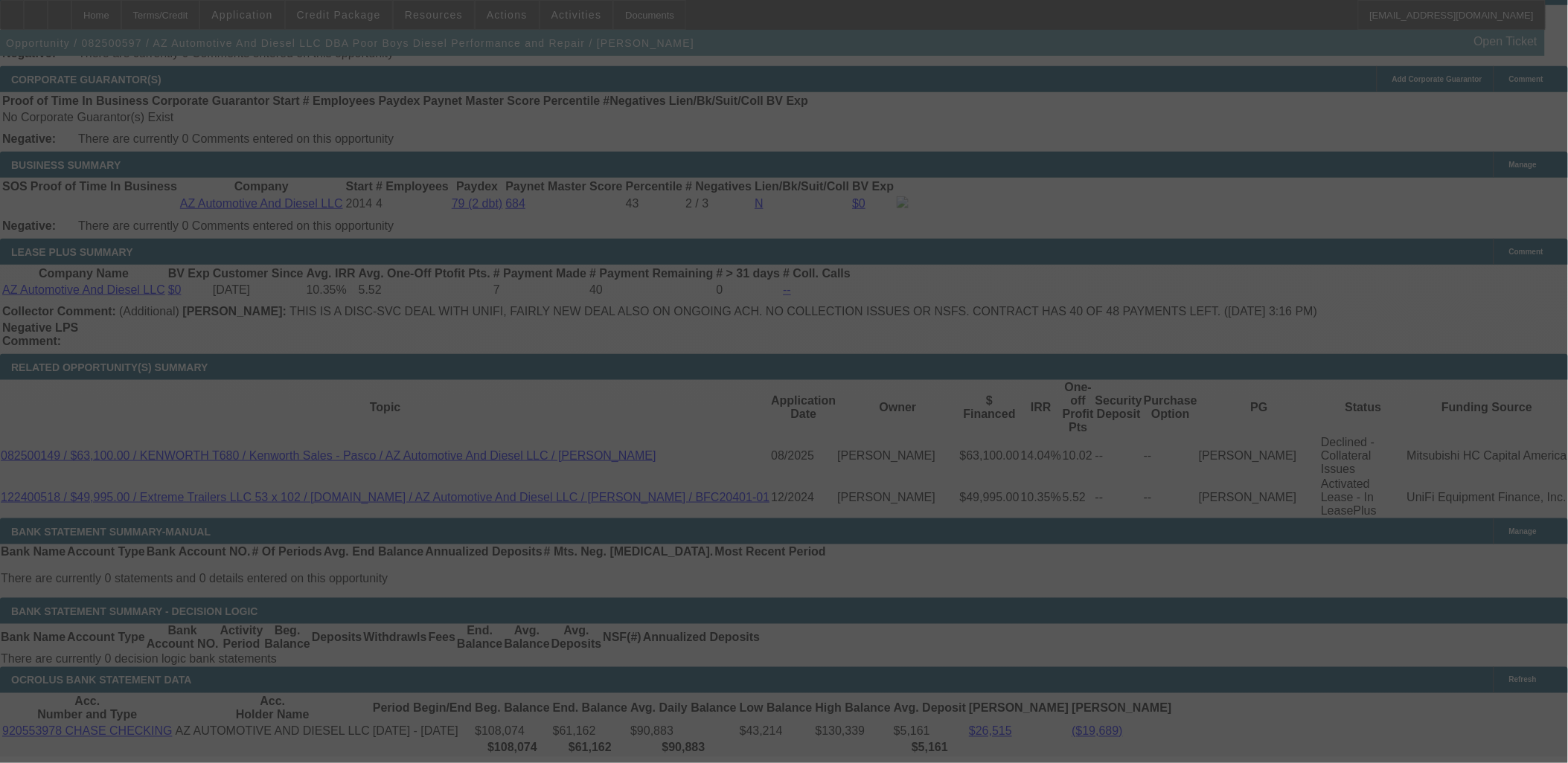
select select "0"
select select "3"
select select "0"
select select "6"
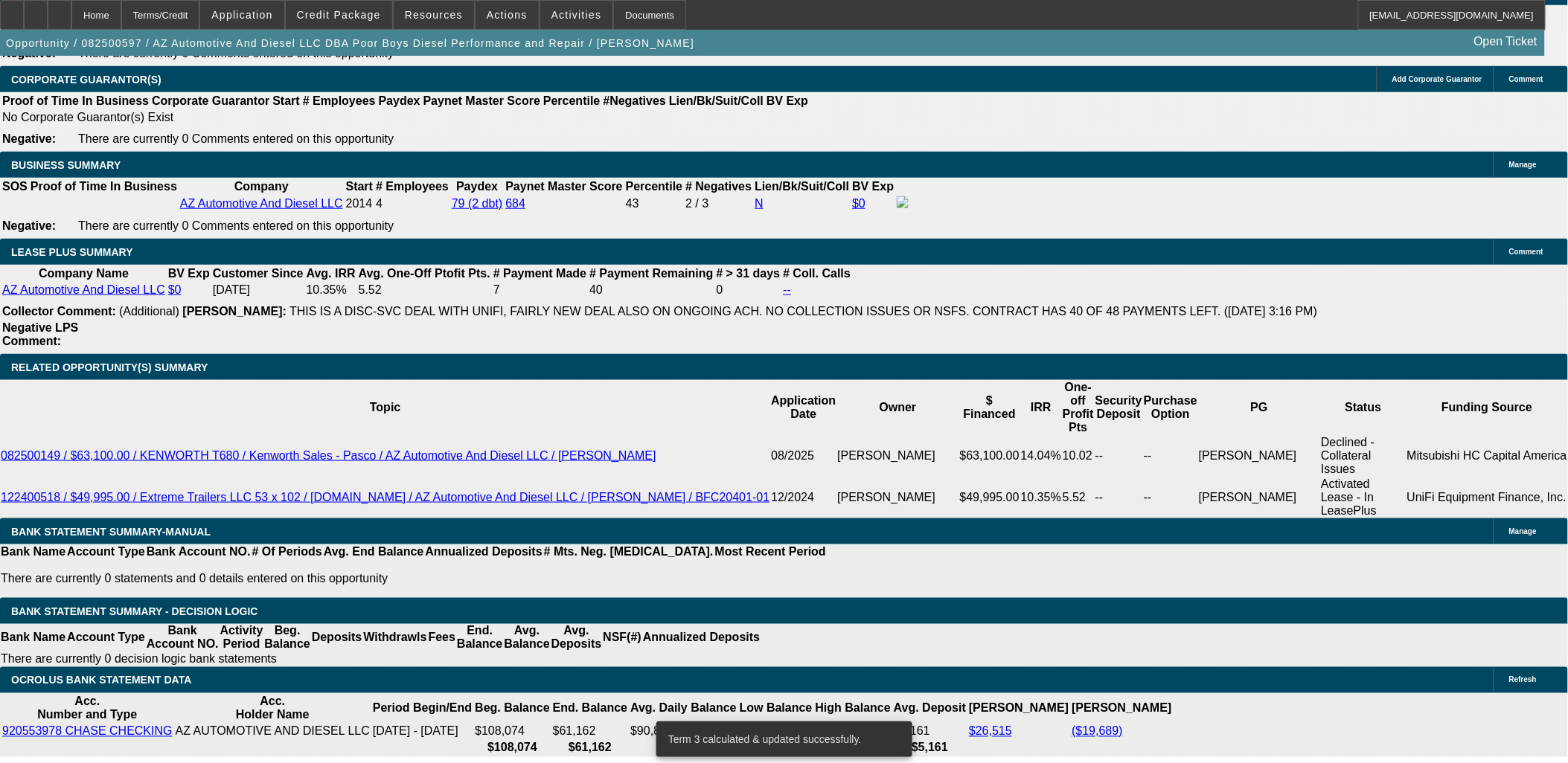
scroll to position [2378, 0]
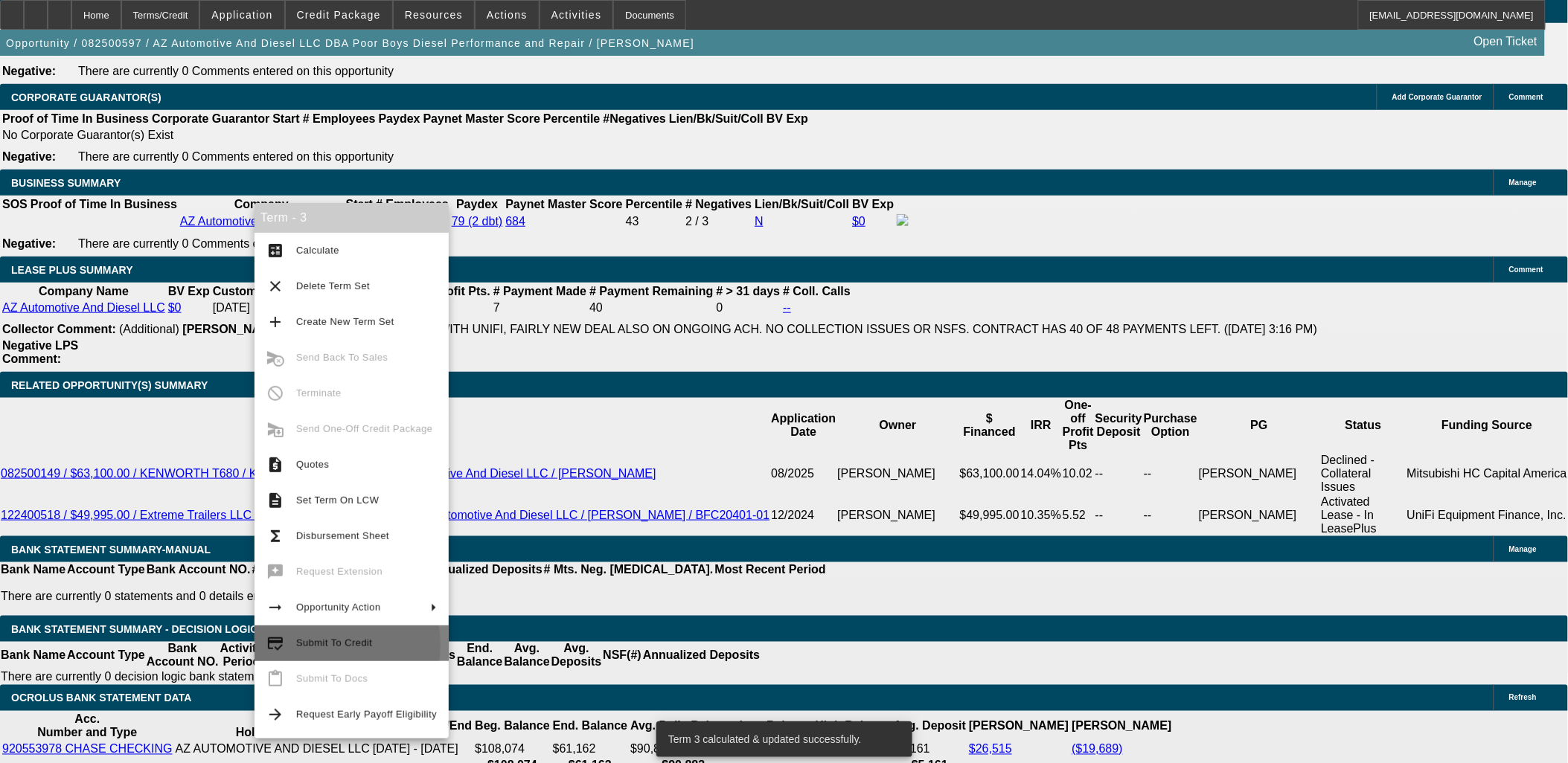
click at [314, 645] on span "Submit To Credit" at bounding box center [334, 643] width 76 height 11
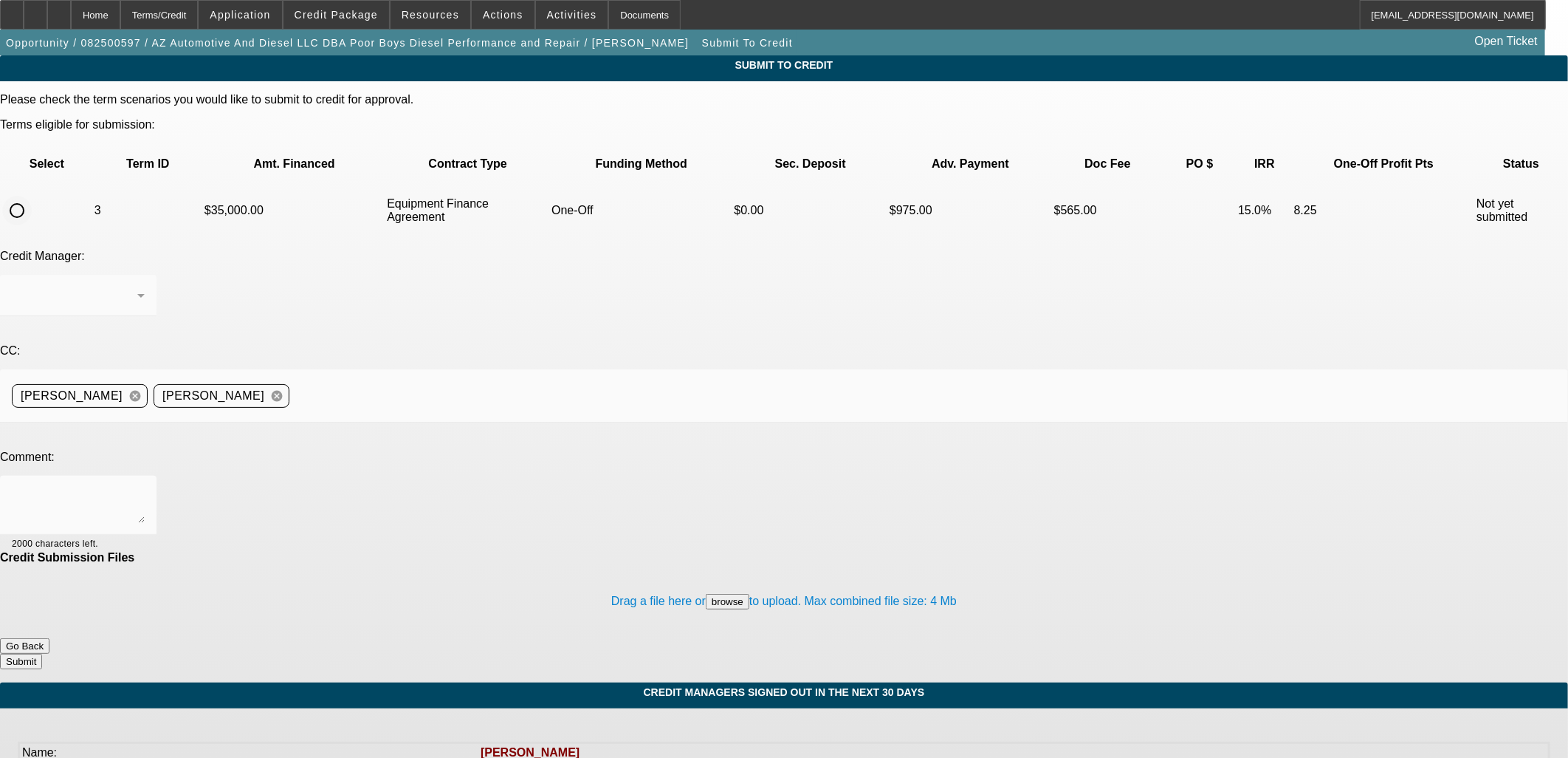
click at [32, 196] on input "radio" at bounding box center [17, 210] width 30 height 30
radio input "true"
click at [144, 487] on textarea at bounding box center [79, 505] width 133 height 35
type textarea "W/U in comments."
click at [42, 654] on button "Submit" at bounding box center [21, 661] width 42 height 15
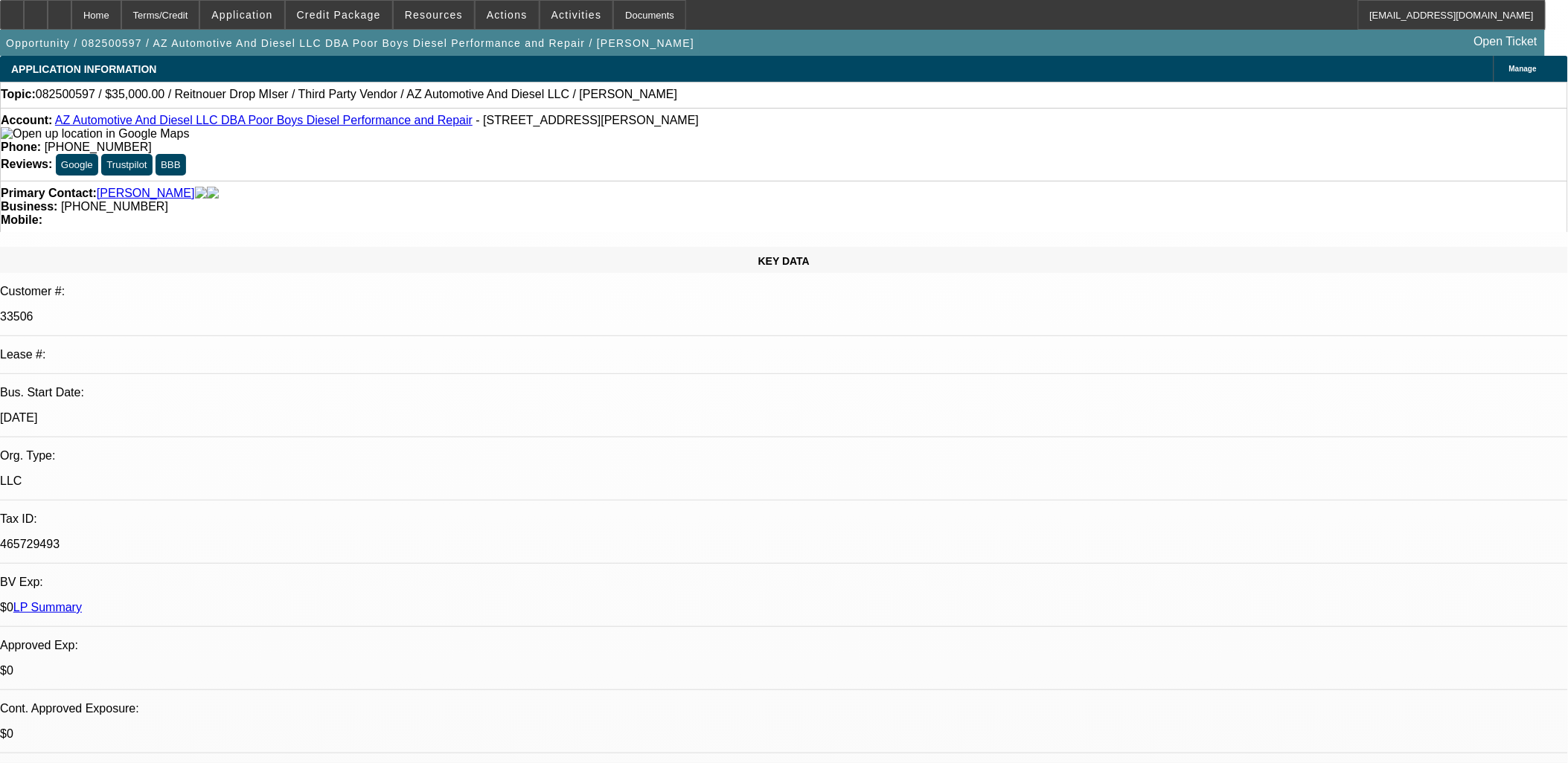
select select "0"
select select "3"
select select "0"
select select "6"
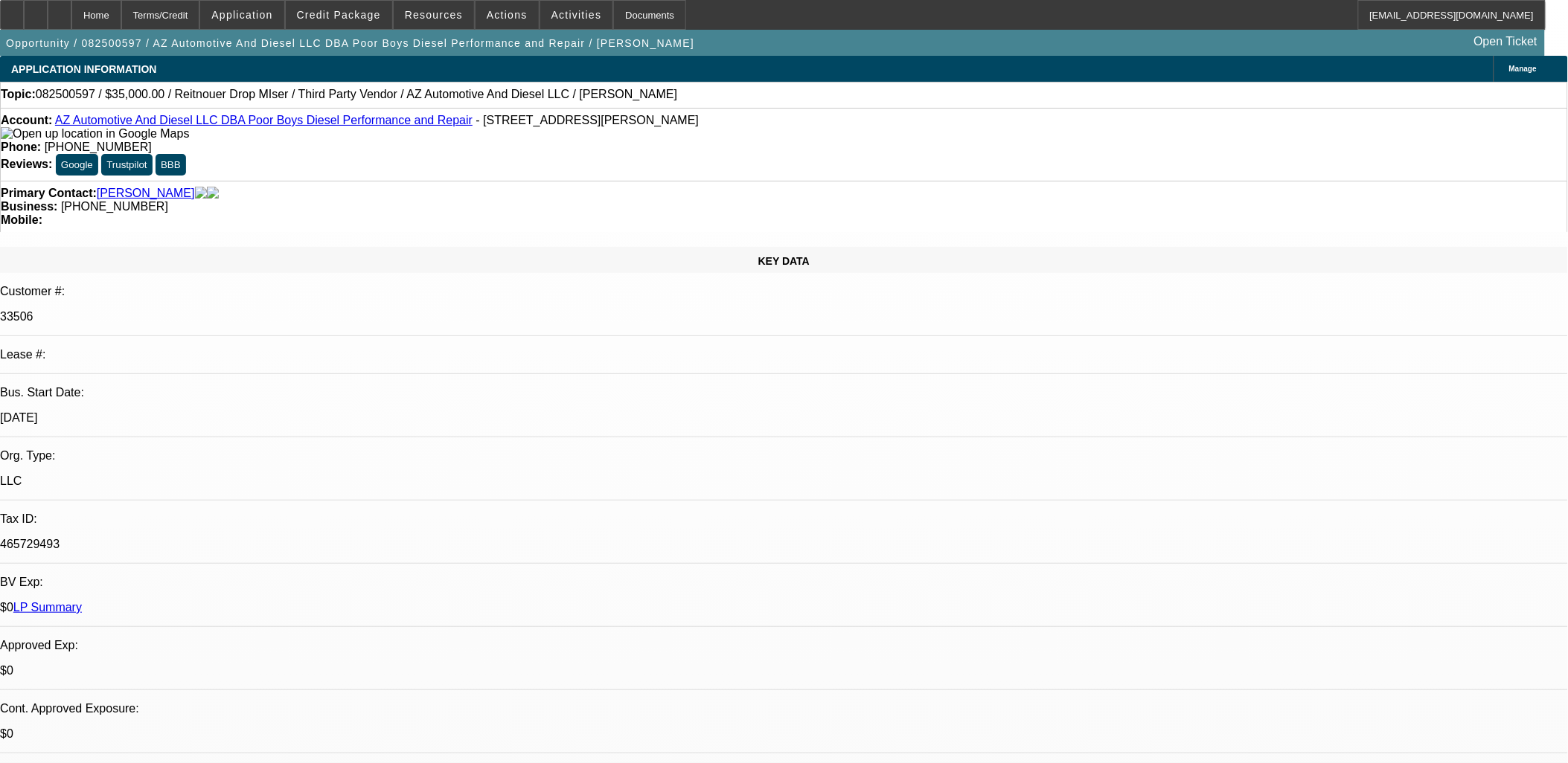
select select "0"
select select "3"
select select "0"
select select "6"
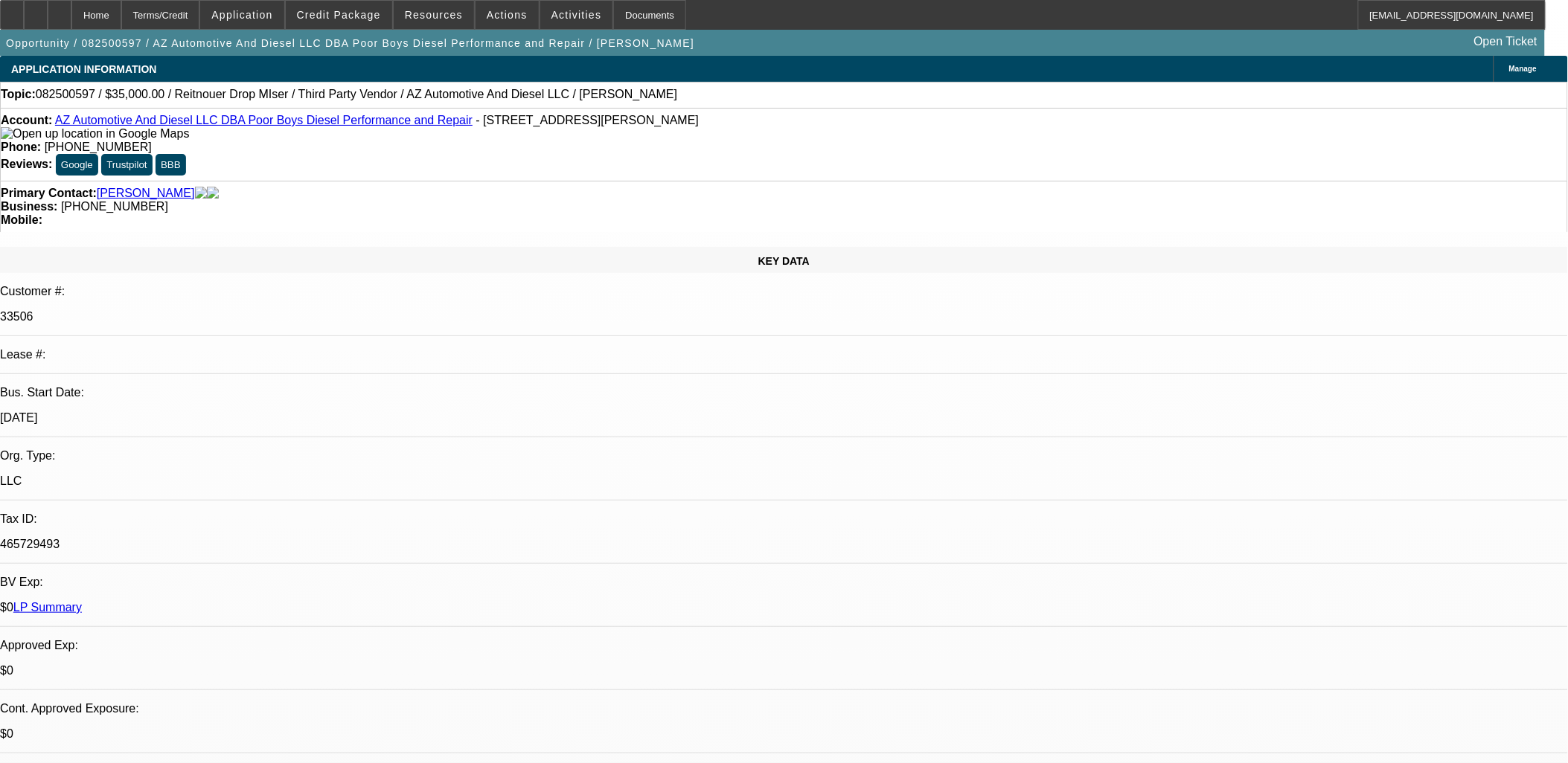
select select "0"
select select "3"
select select "0"
select select "6"
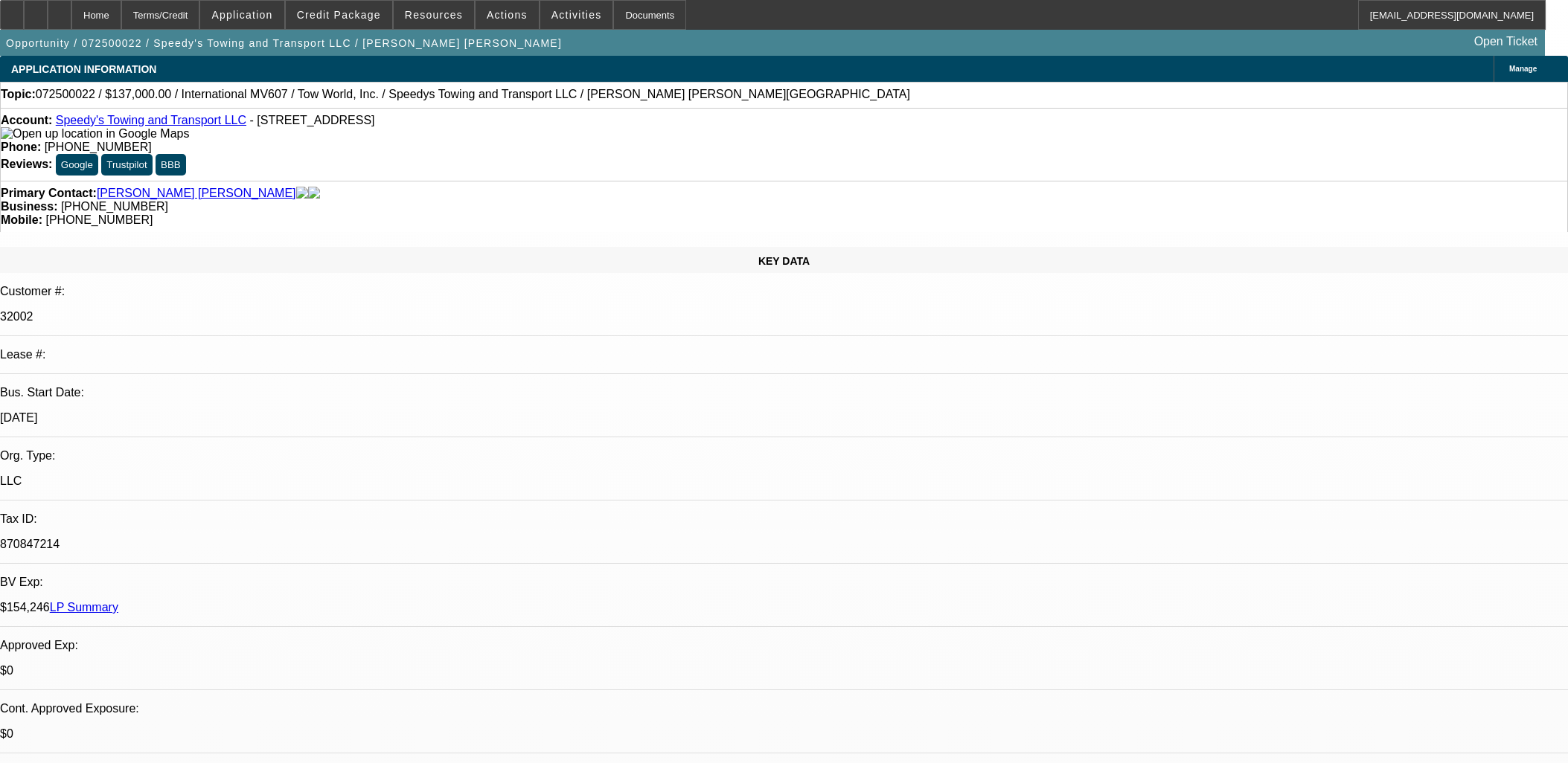
select select "0"
select select "2"
select select "0.1"
select select "4"
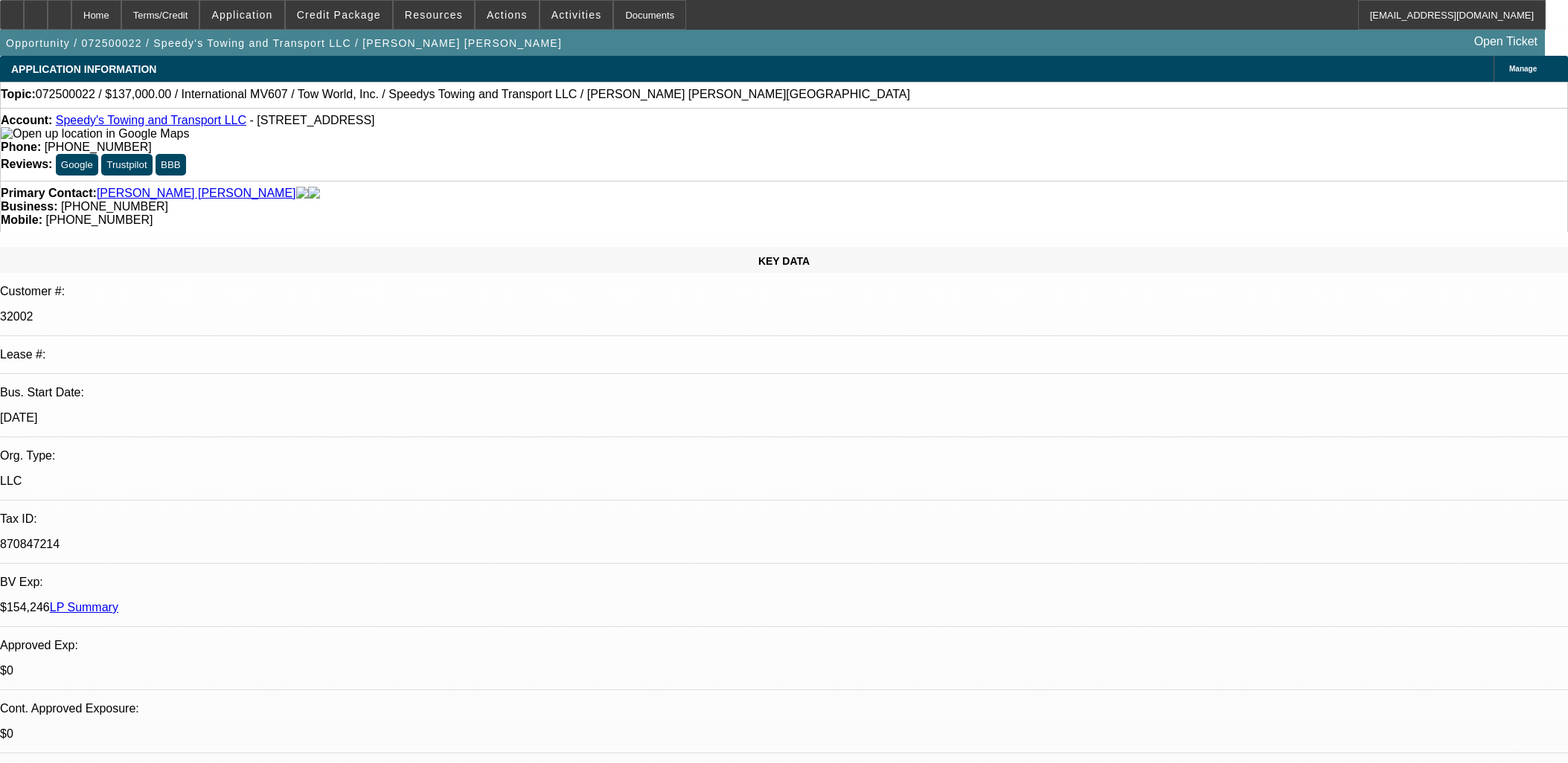
select select "0.1"
select select "2"
select select "0.1"
select select "4"
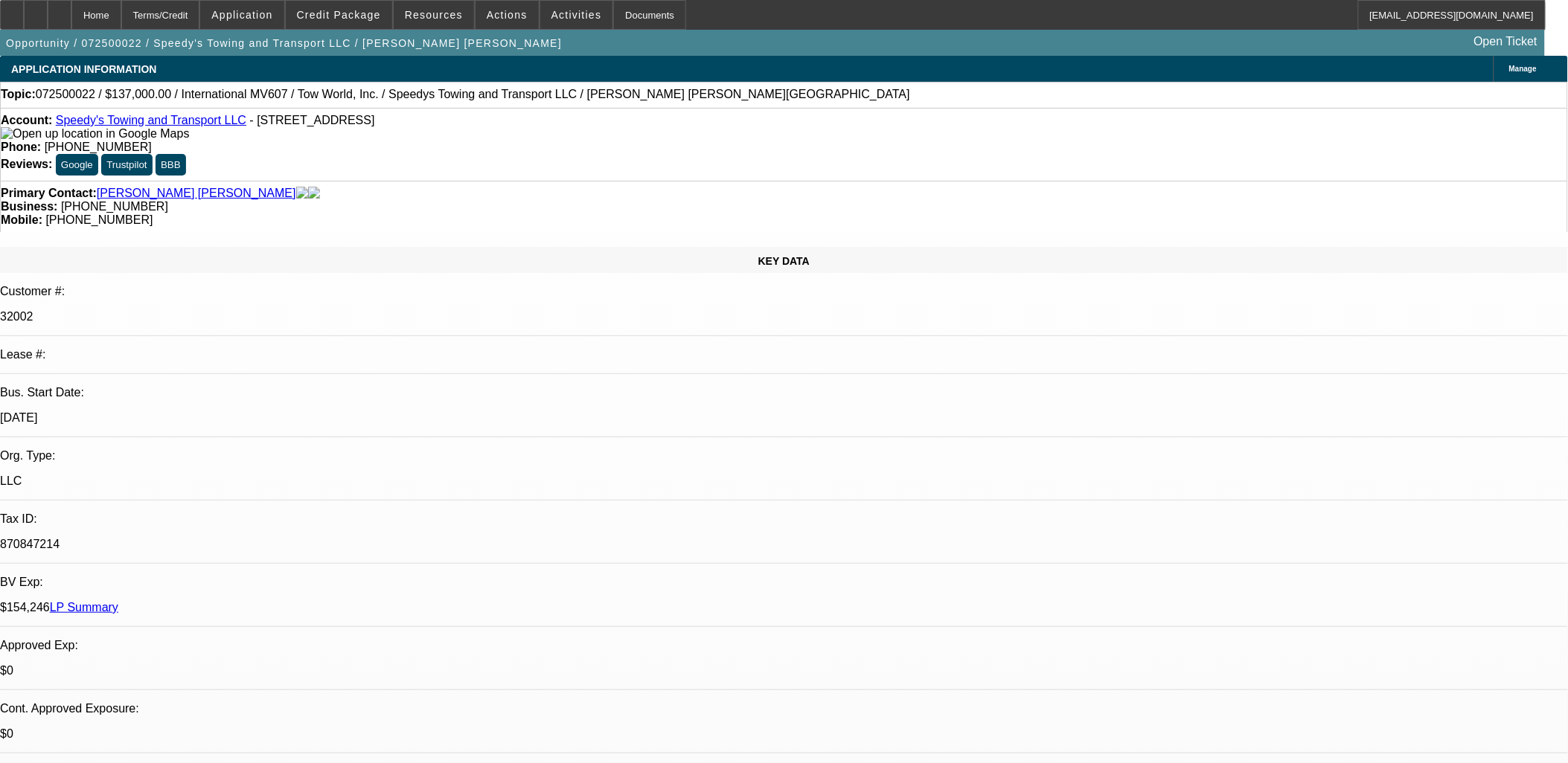
scroll to position [165, 0]
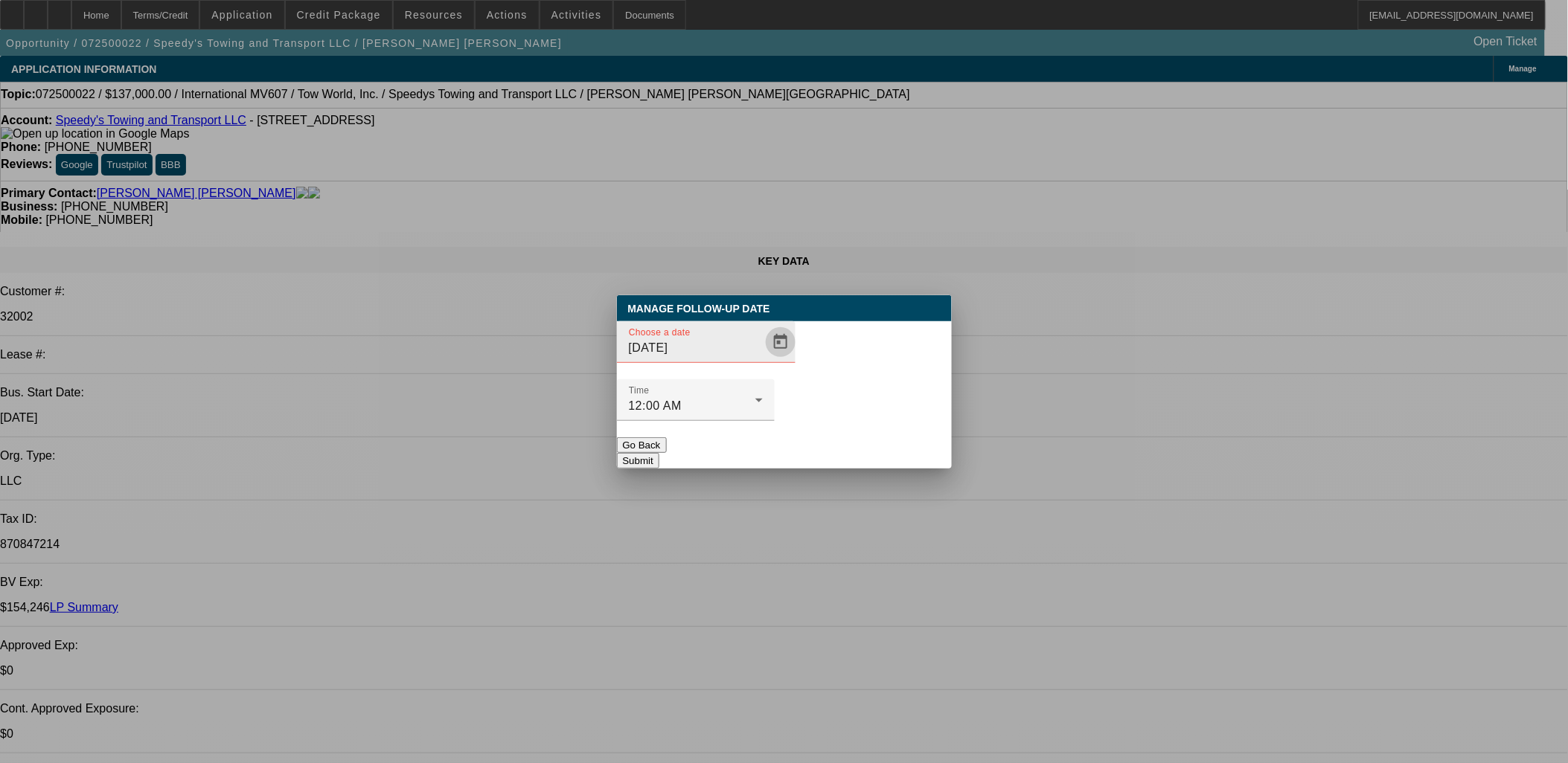
click at [763, 360] on span "Open calendar" at bounding box center [780, 342] width 36 height 36
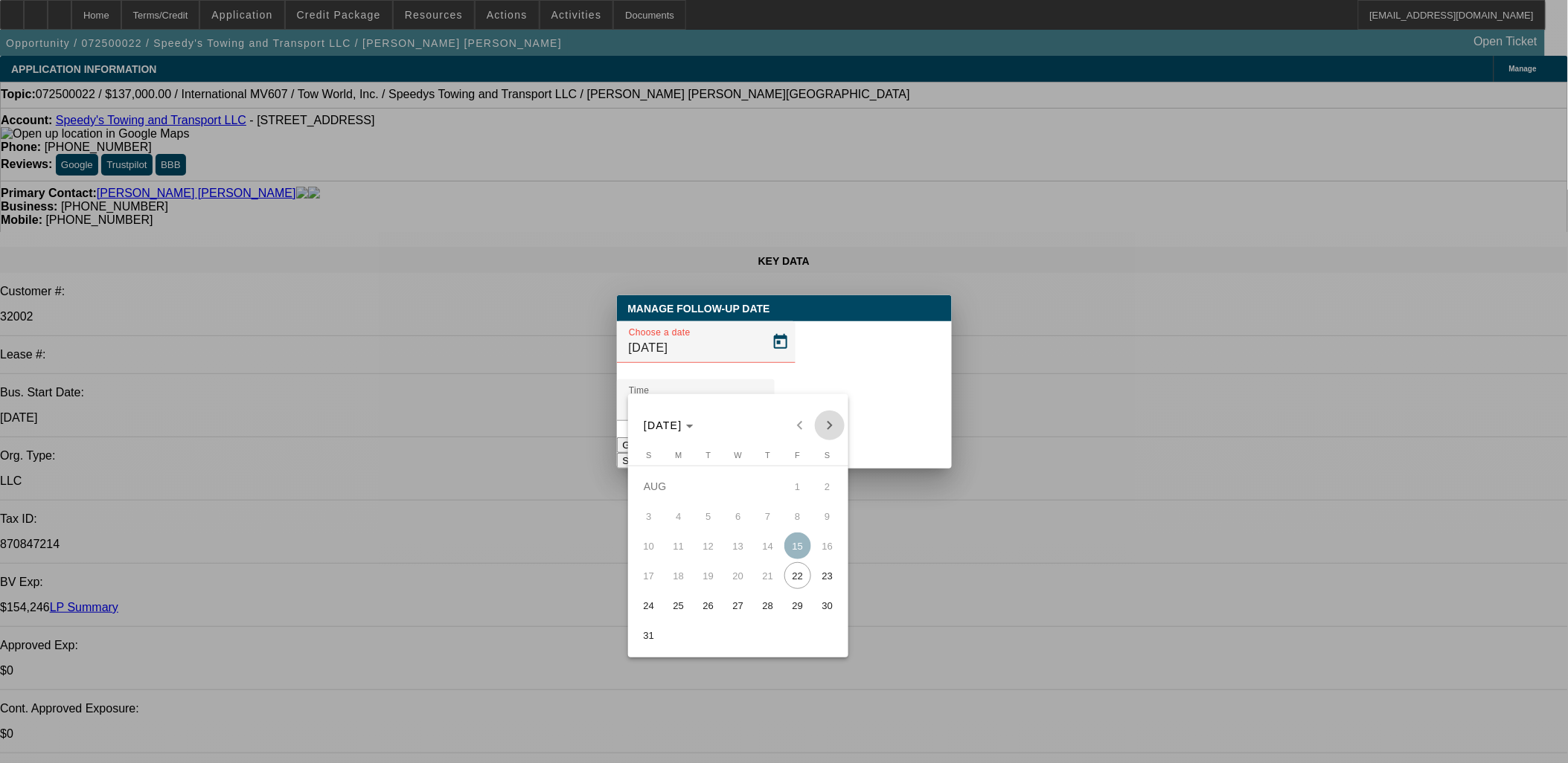
click at [827, 419] on span "Next month" at bounding box center [829, 425] width 30 height 30
click at [684, 581] on span "15" at bounding box center [678, 575] width 27 height 27
type input "9/15/2025"
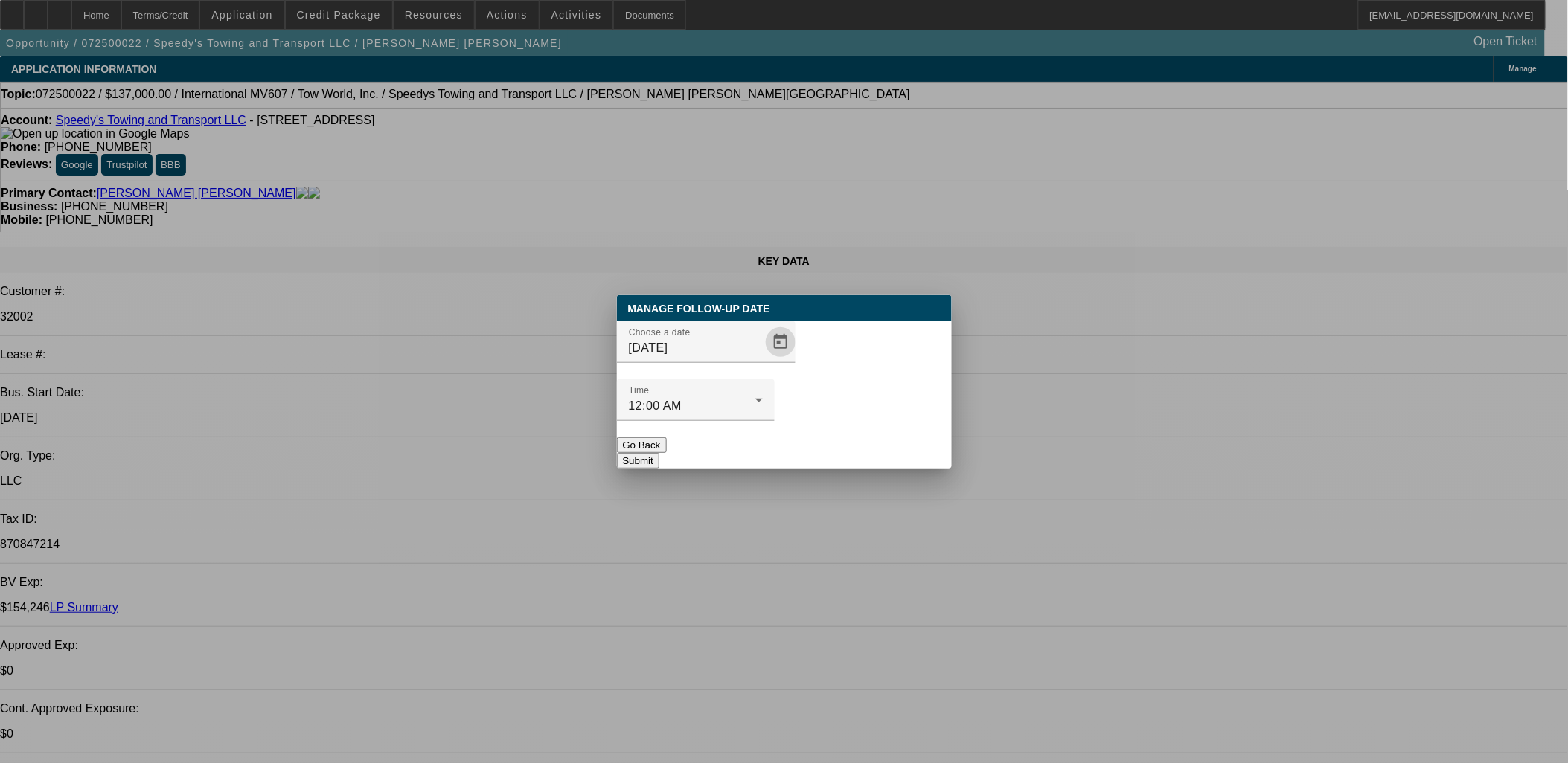
click at [659, 453] on button "Submit" at bounding box center [638, 460] width 42 height 15
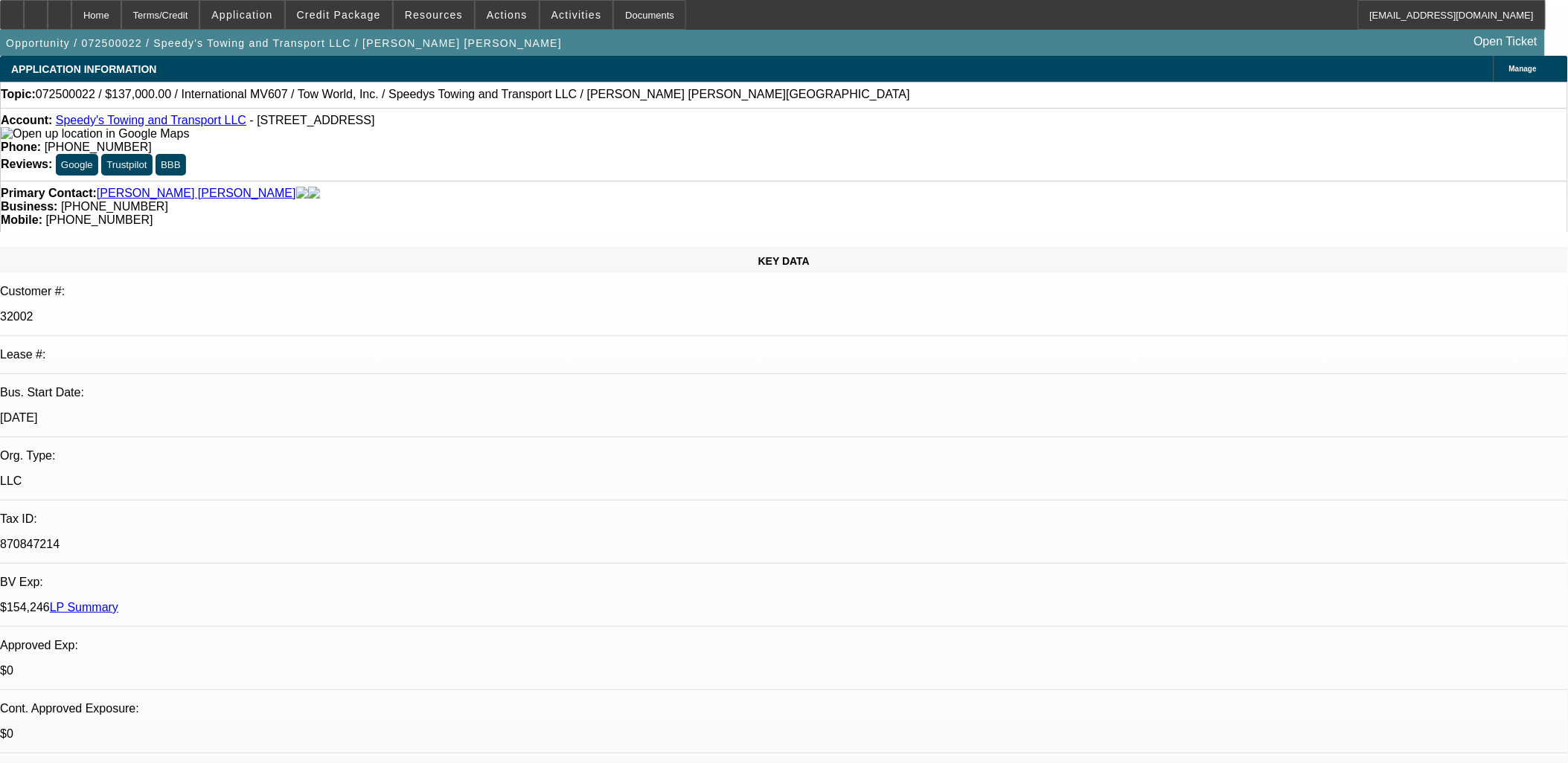
radio input "true"
type textarea "z"
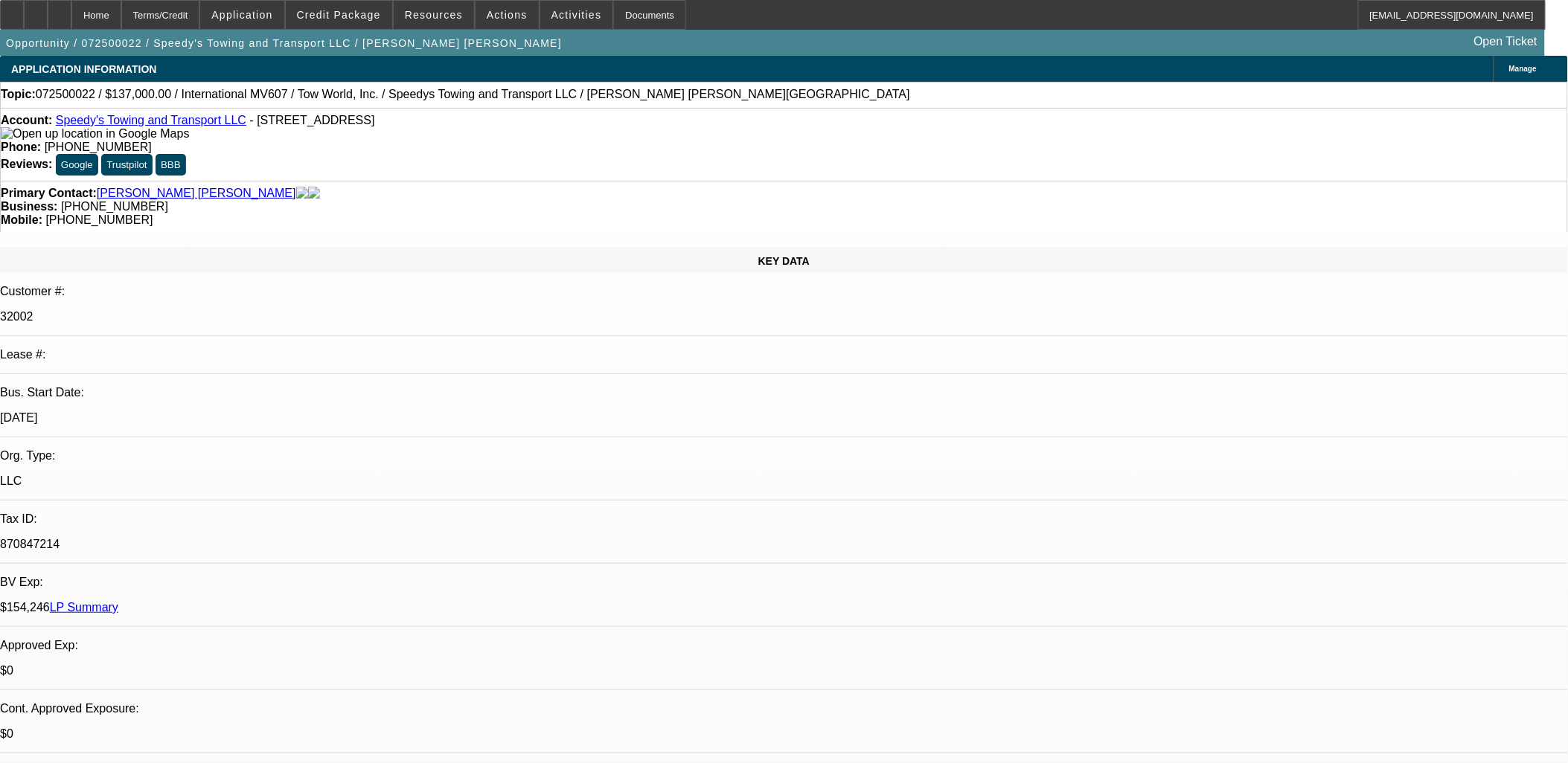
type textarea "REVISIT IN SEPTEMBER"
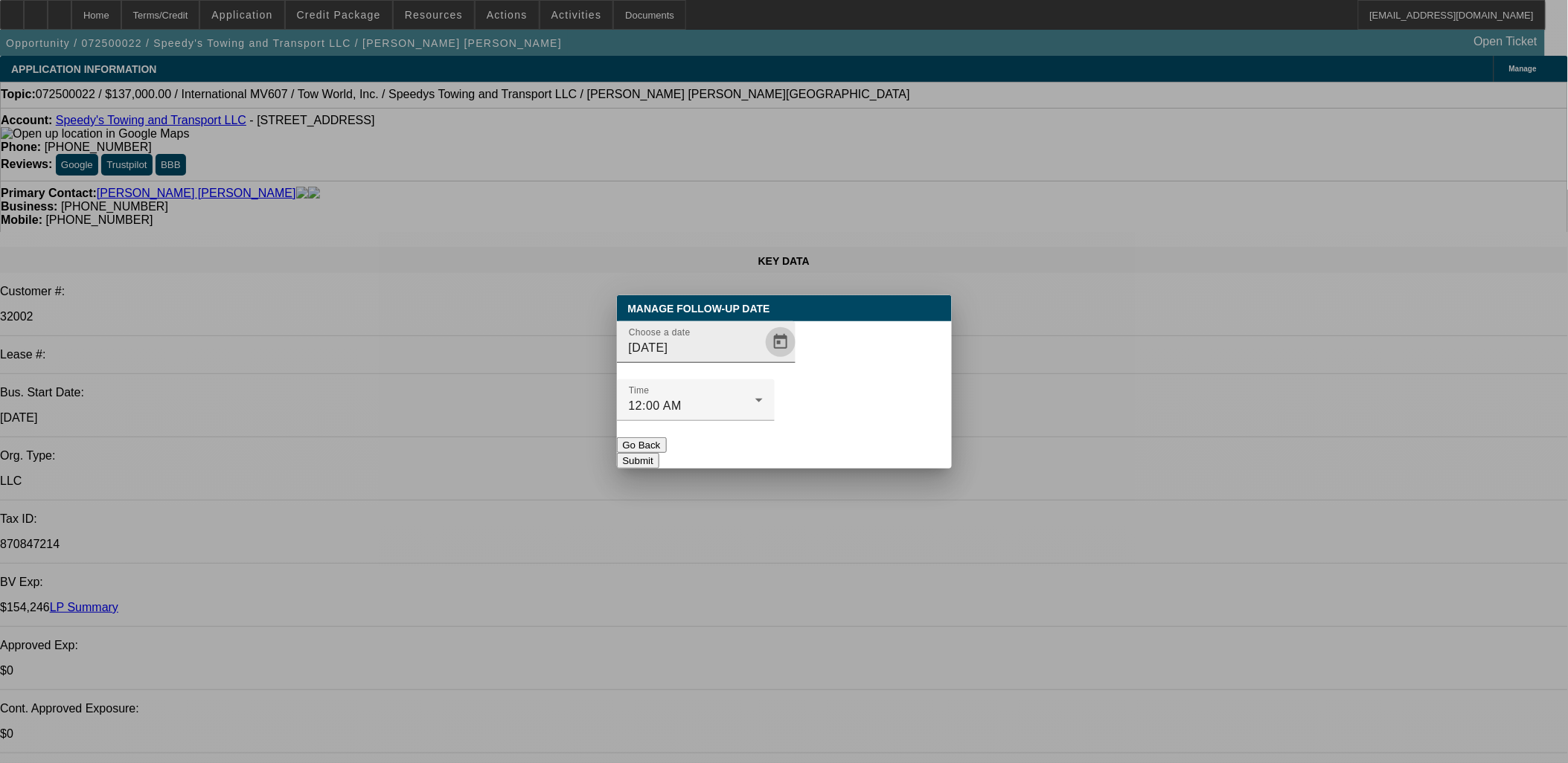
click at [763, 360] on span "Open calendar" at bounding box center [780, 342] width 36 height 36
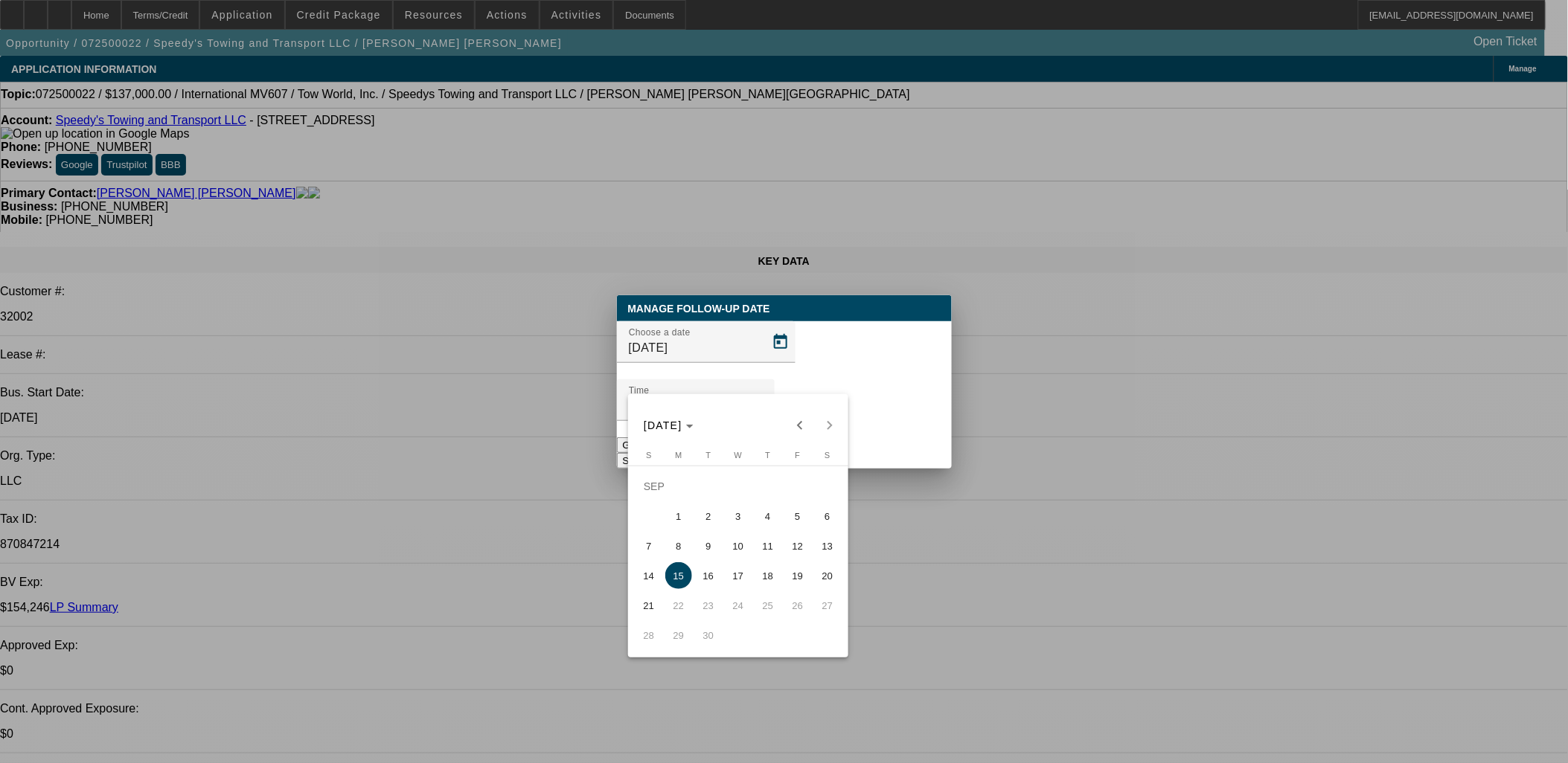
click at [765, 510] on span "4" at bounding box center [767, 516] width 27 height 27
type input "9/4/2025"
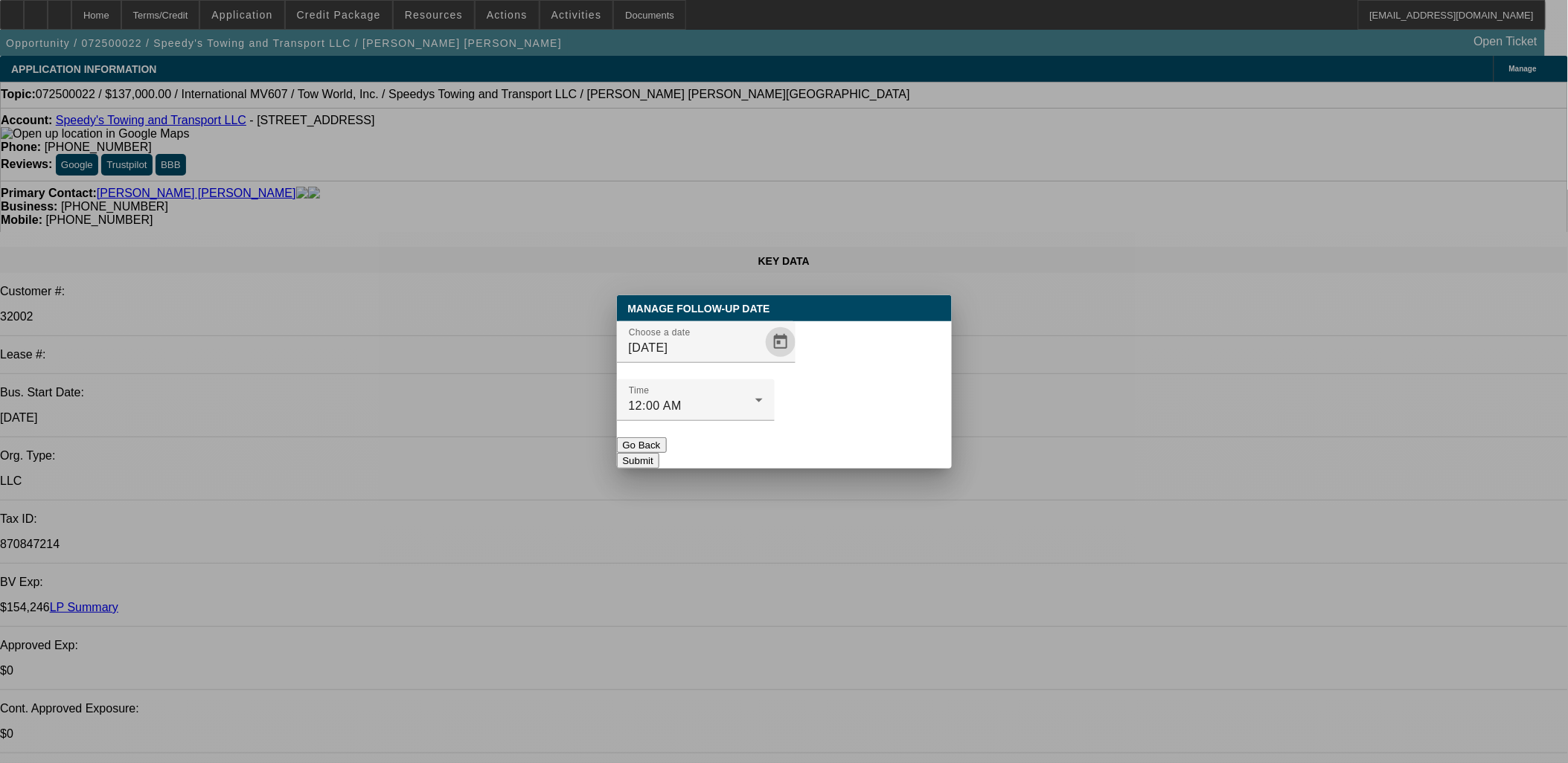
click at [659, 453] on button "Submit" at bounding box center [638, 460] width 42 height 15
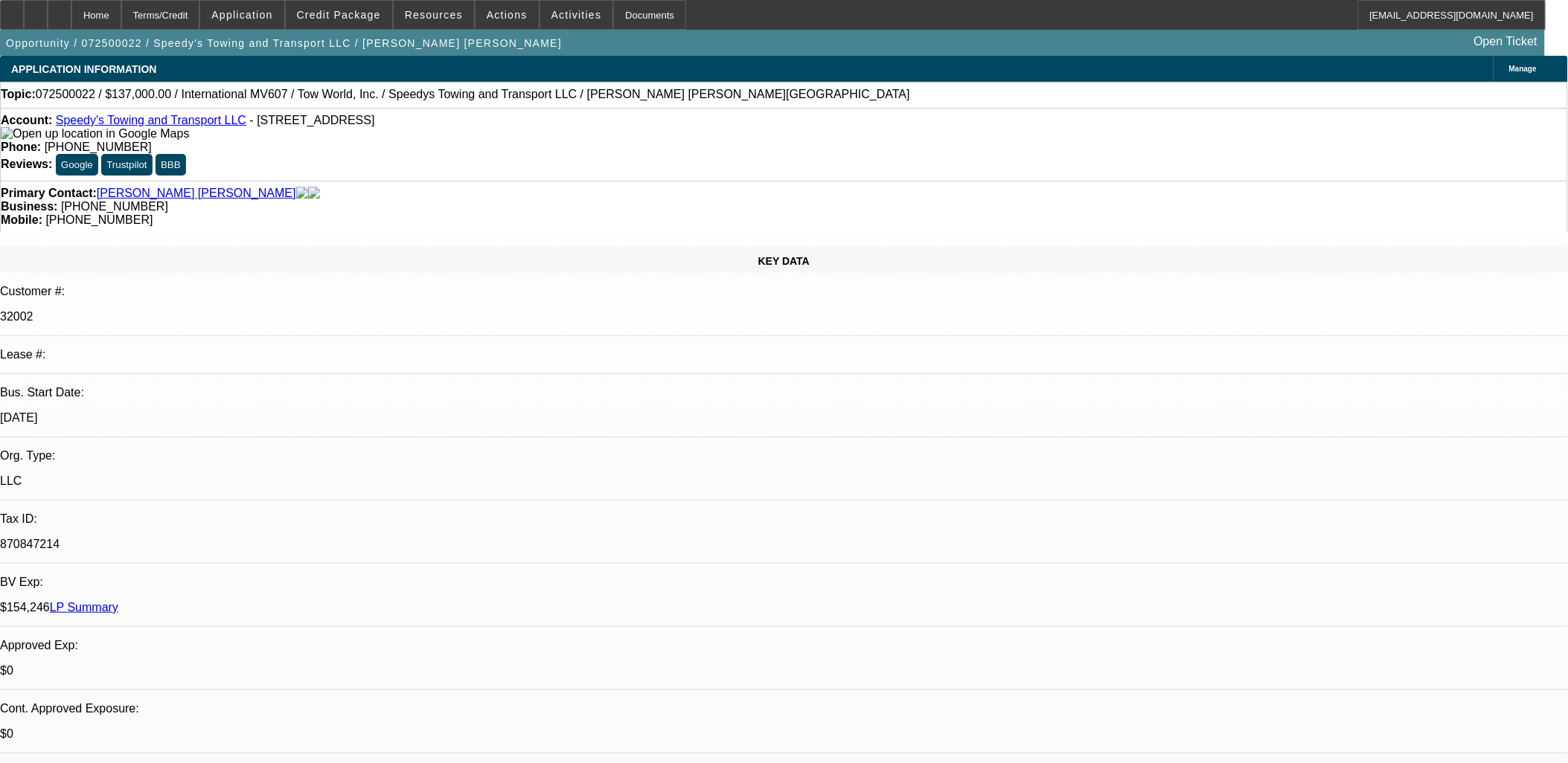
radio input "true"
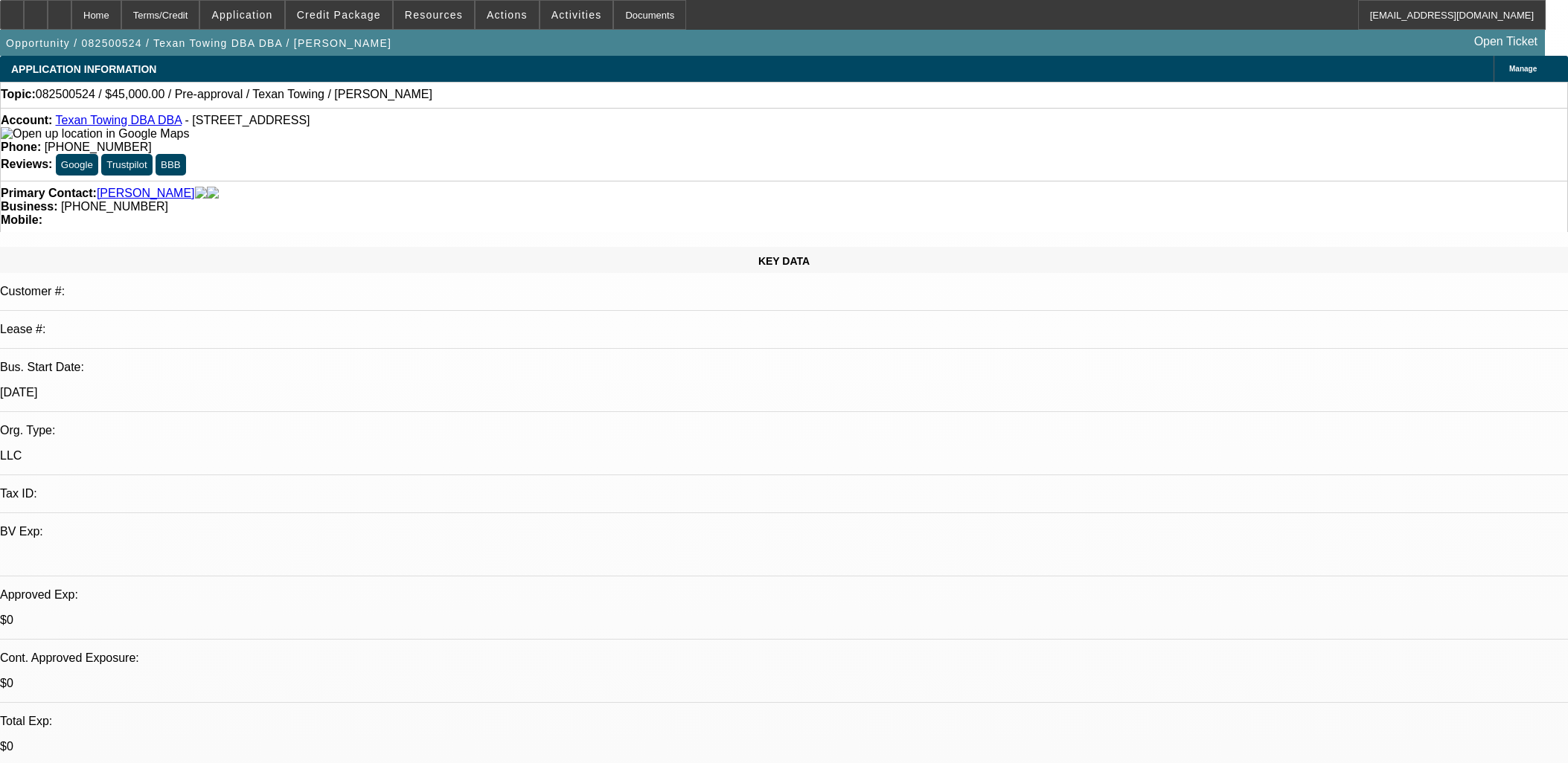
select select "0"
select select "2"
select select "0.1"
select select "4"
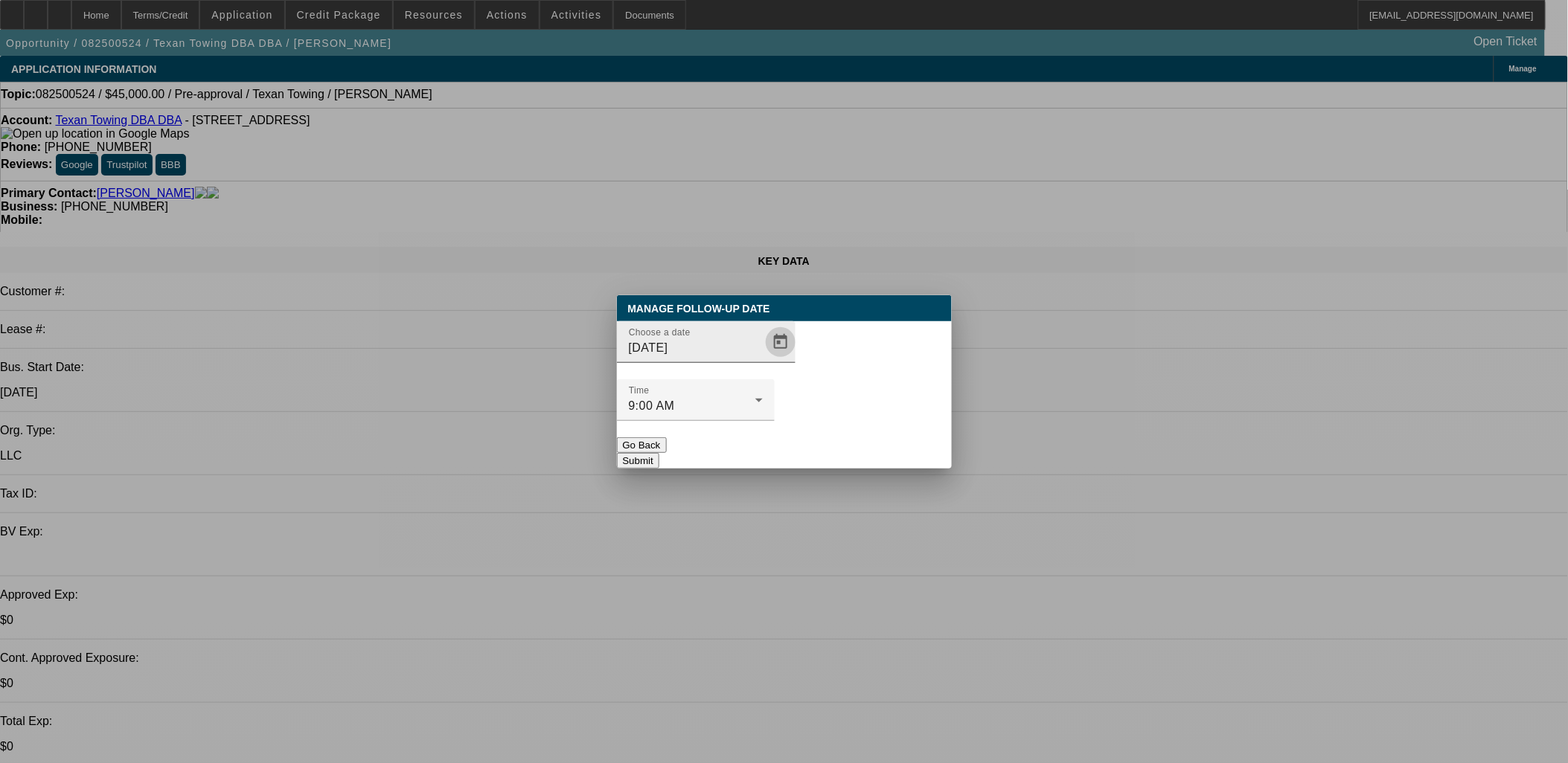
click at [767, 360] on span "Open calendar" at bounding box center [780, 342] width 36 height 36
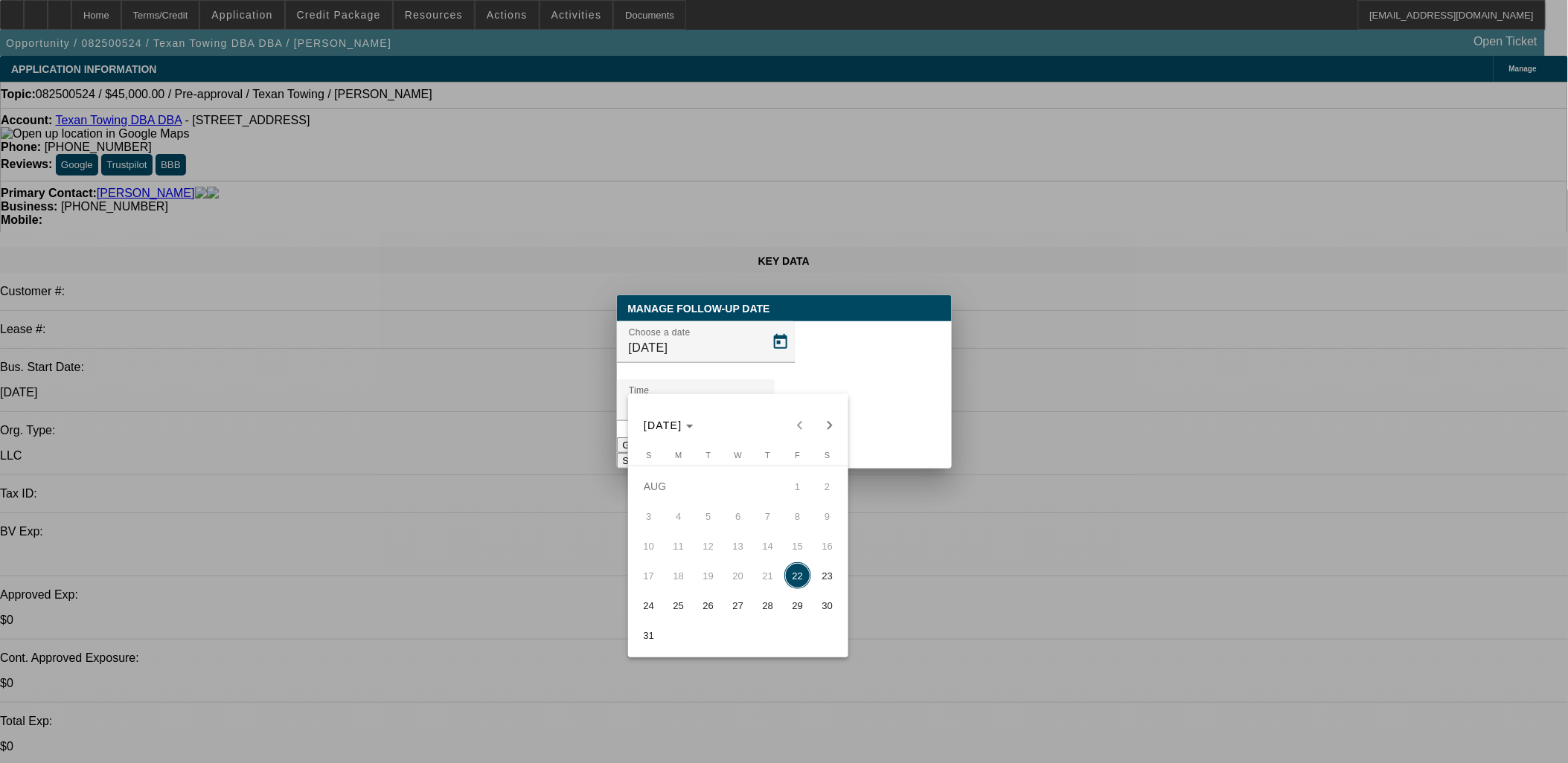
click at [693, 608] on button "26" at bounding box center [708, 605] width 30 height 30
type input "8/26/2025"
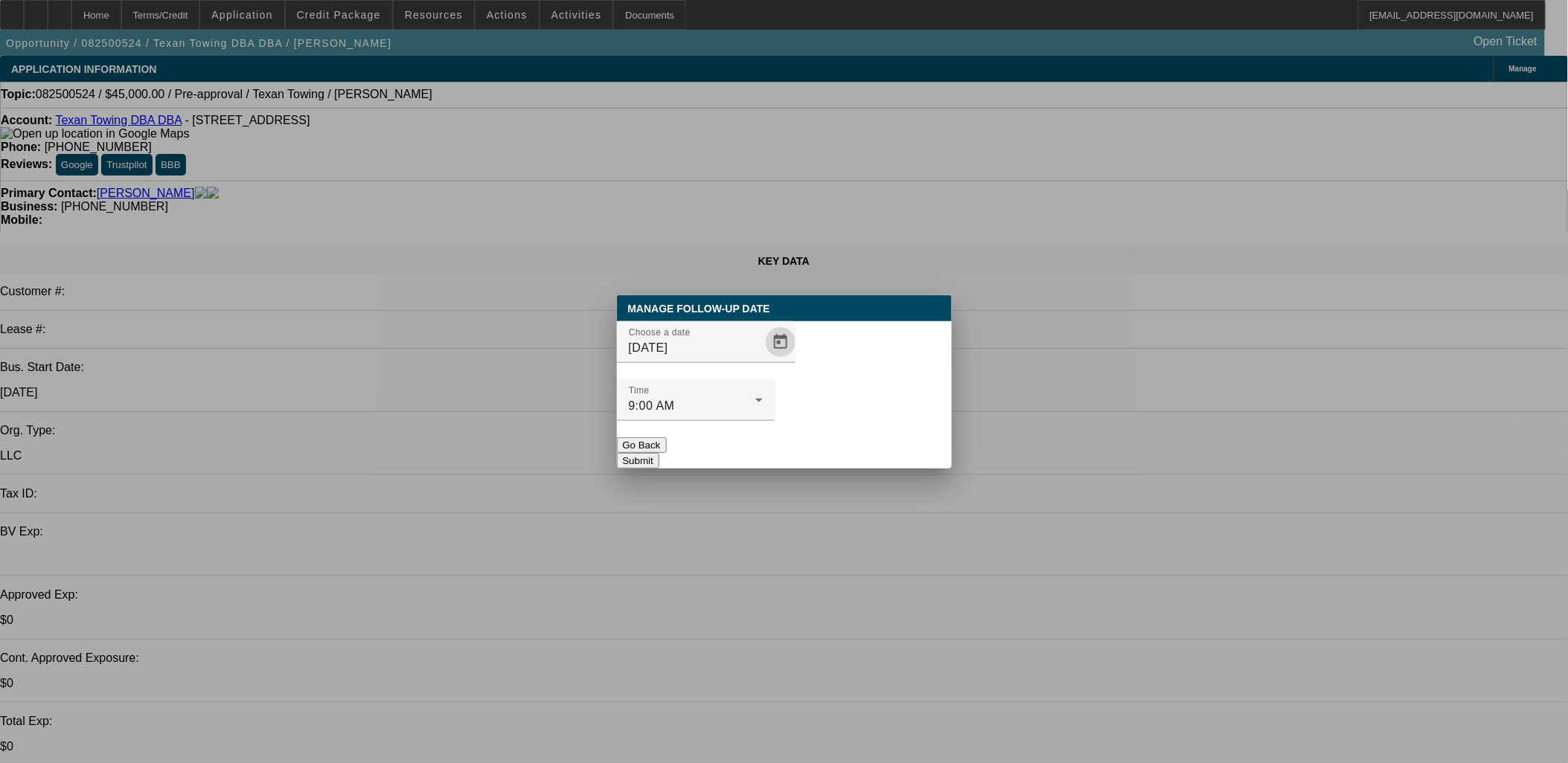
click at [659, 453] on button "Submit" at bounding box center [638, 460] width 42 height 15
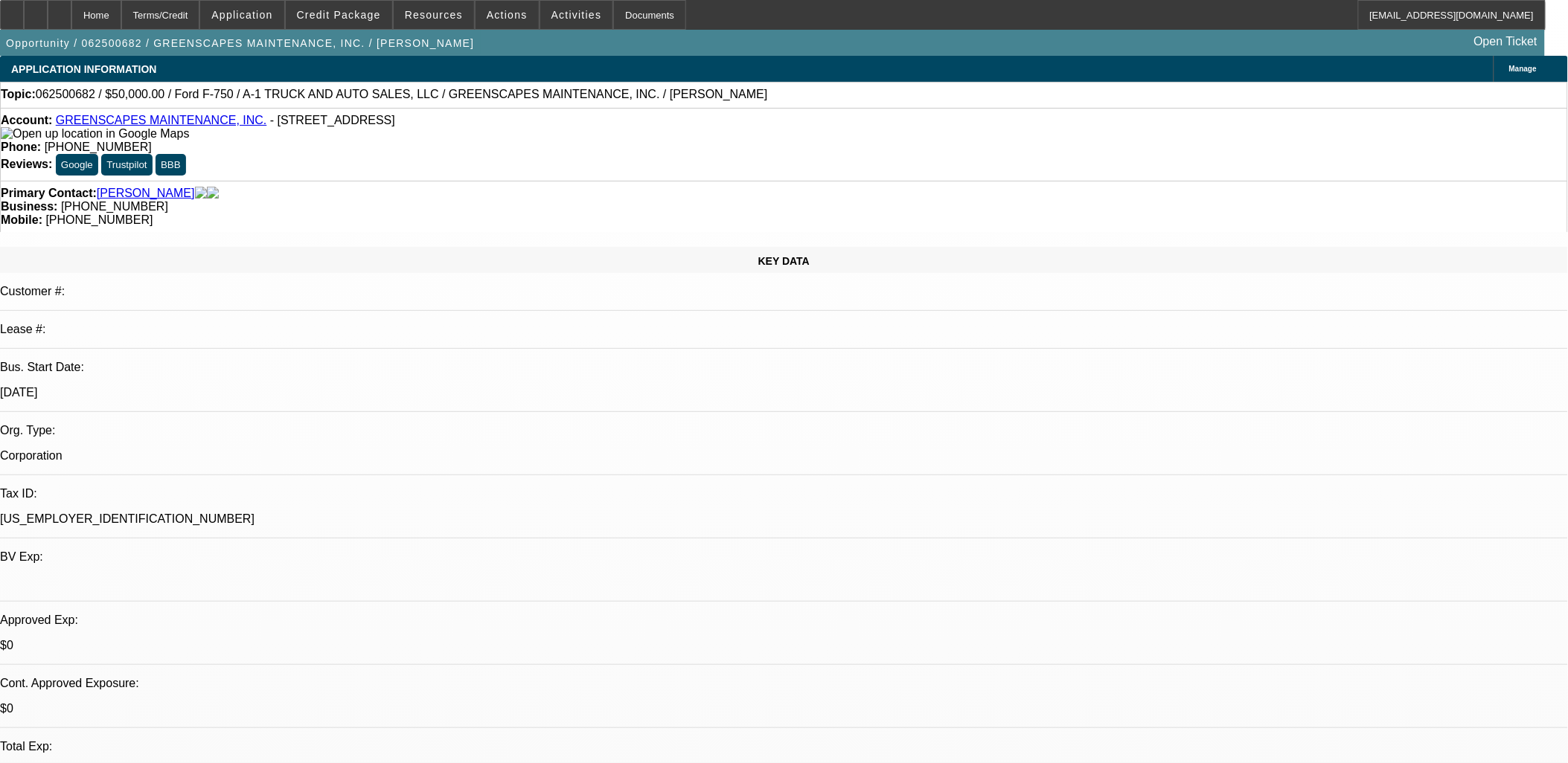
select select "0"
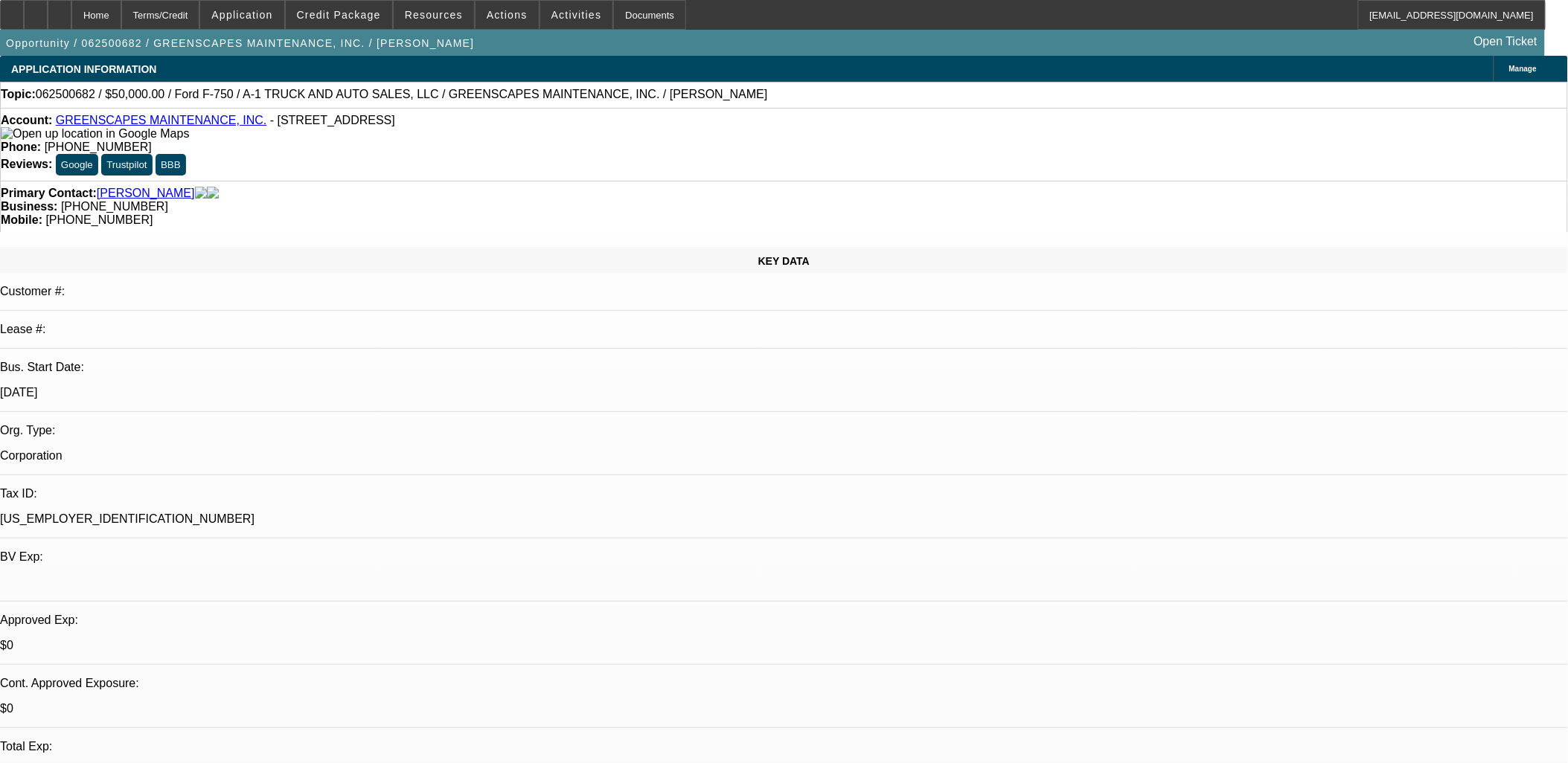
select select "0"
select select "1"
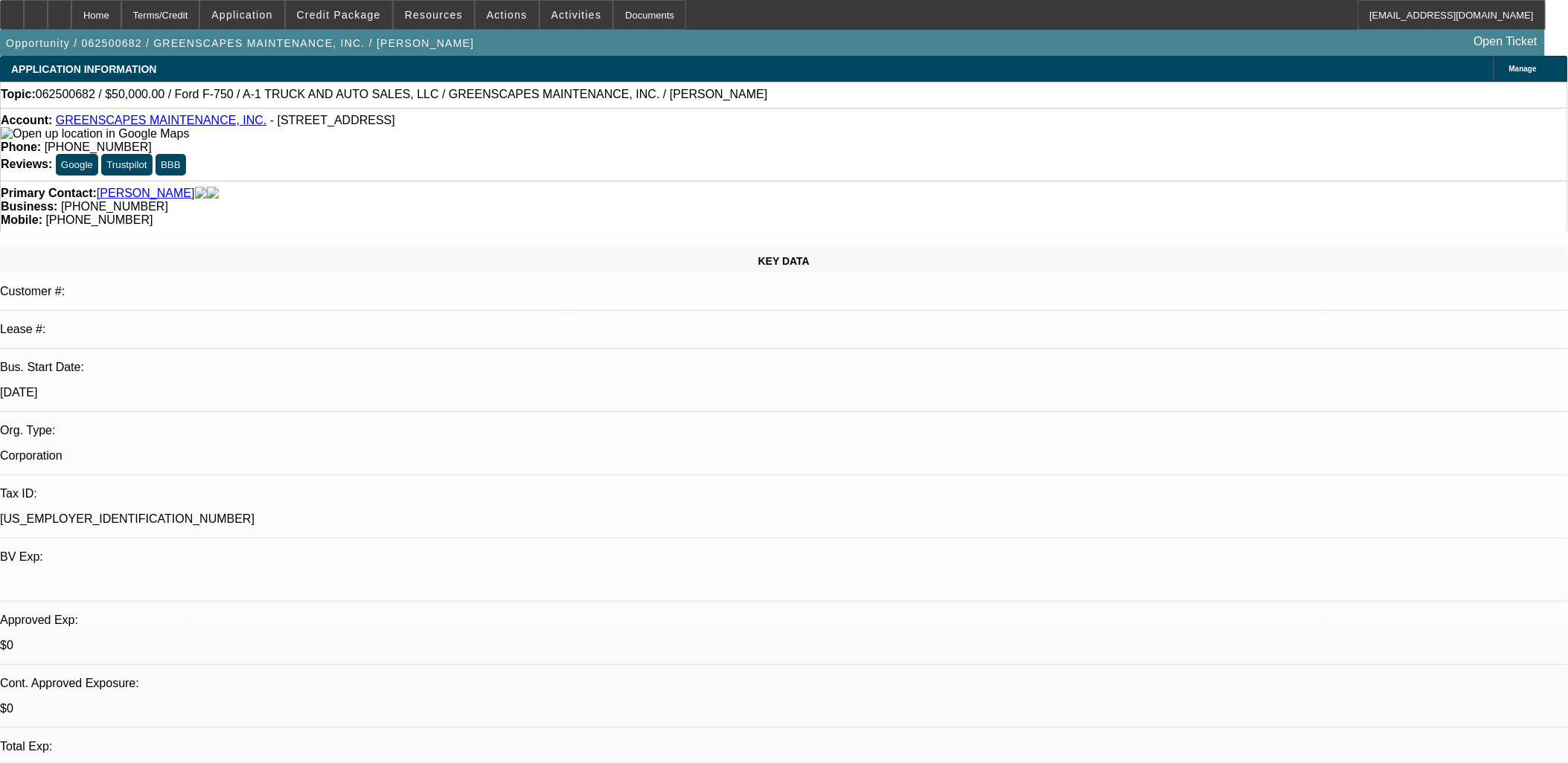
select select "3"
select select "6"
select select "1"
select select "3"
select select "6"
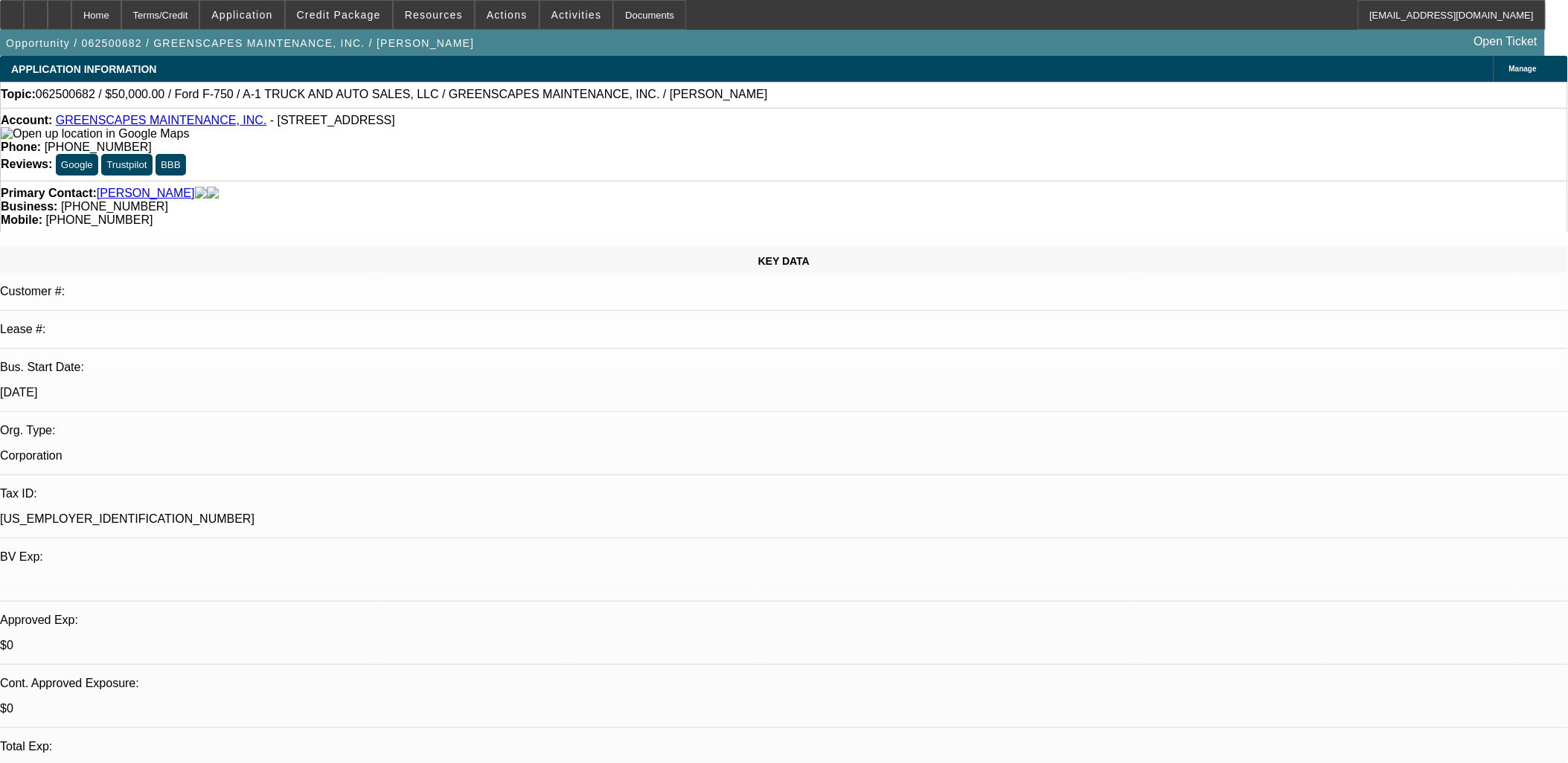
select select "1"
select select "2"
select select "6"
click at [492, 19] on span "Actions" at bounding box center [507, 15] width 41 height 12
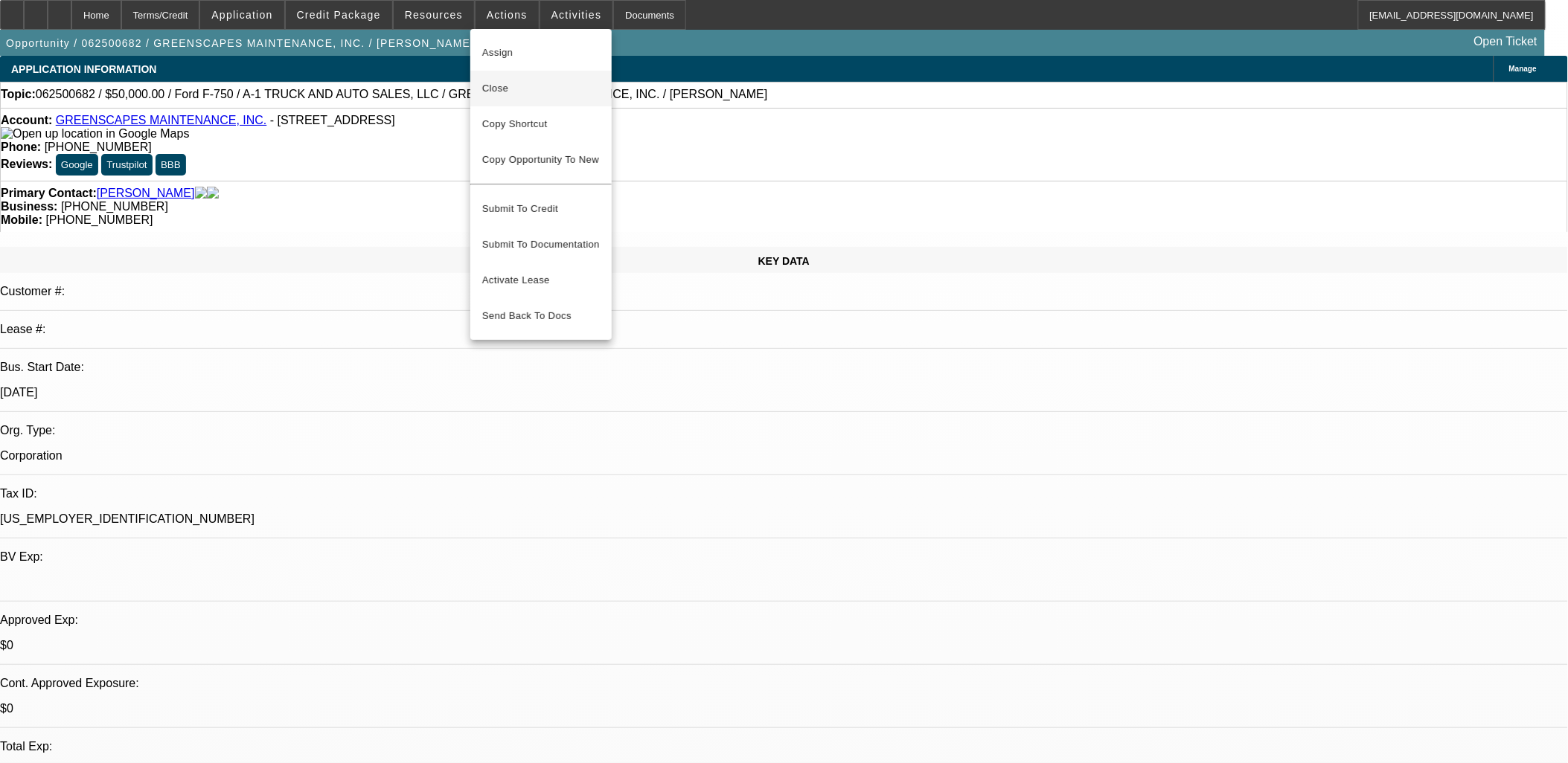
click at [501, 92] on span "Close" at bounding box center [540, 88] width 117 height 18
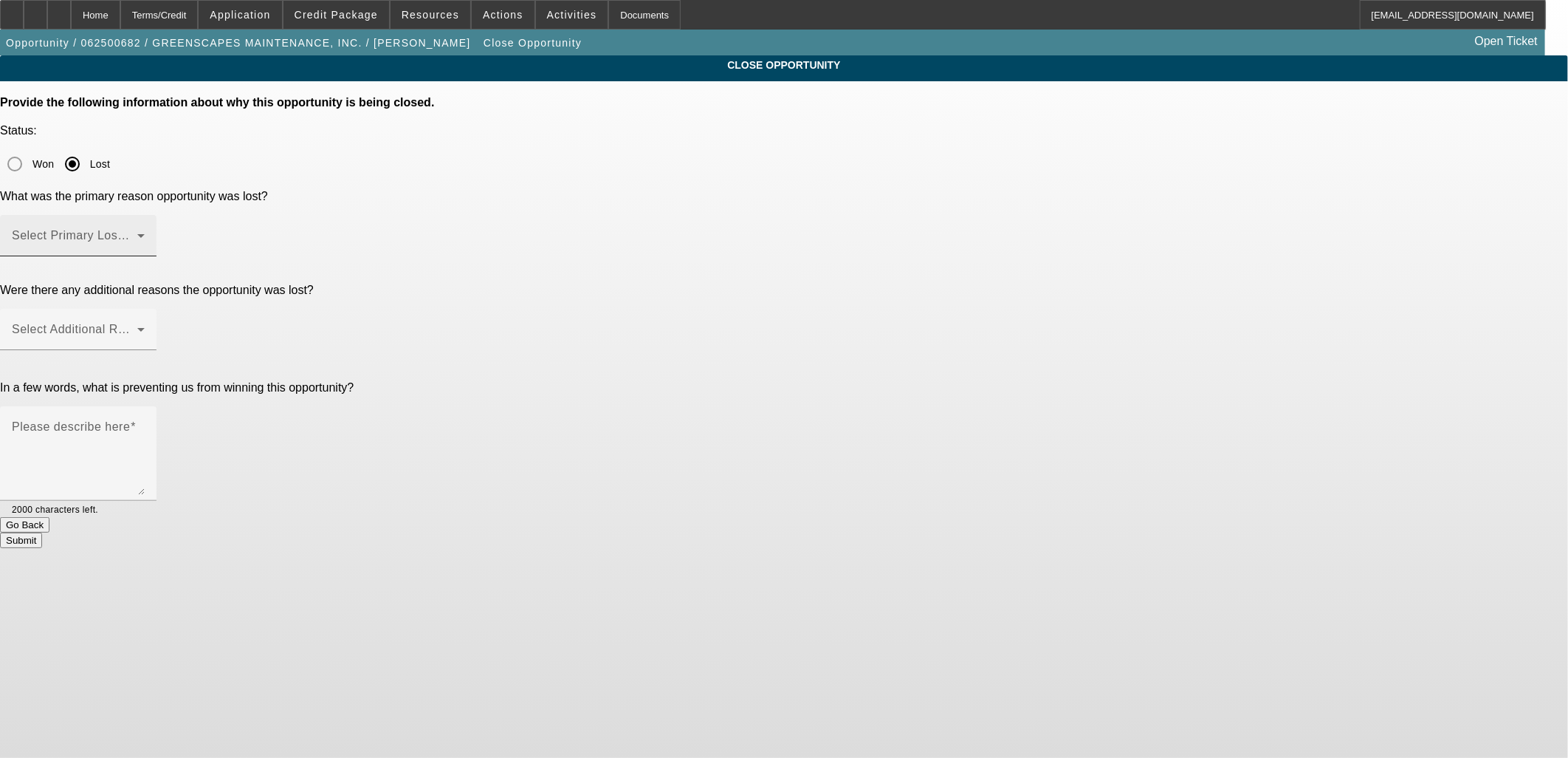
click at [137, 233] on span at bounding box center [75, 242] width 125 height 18
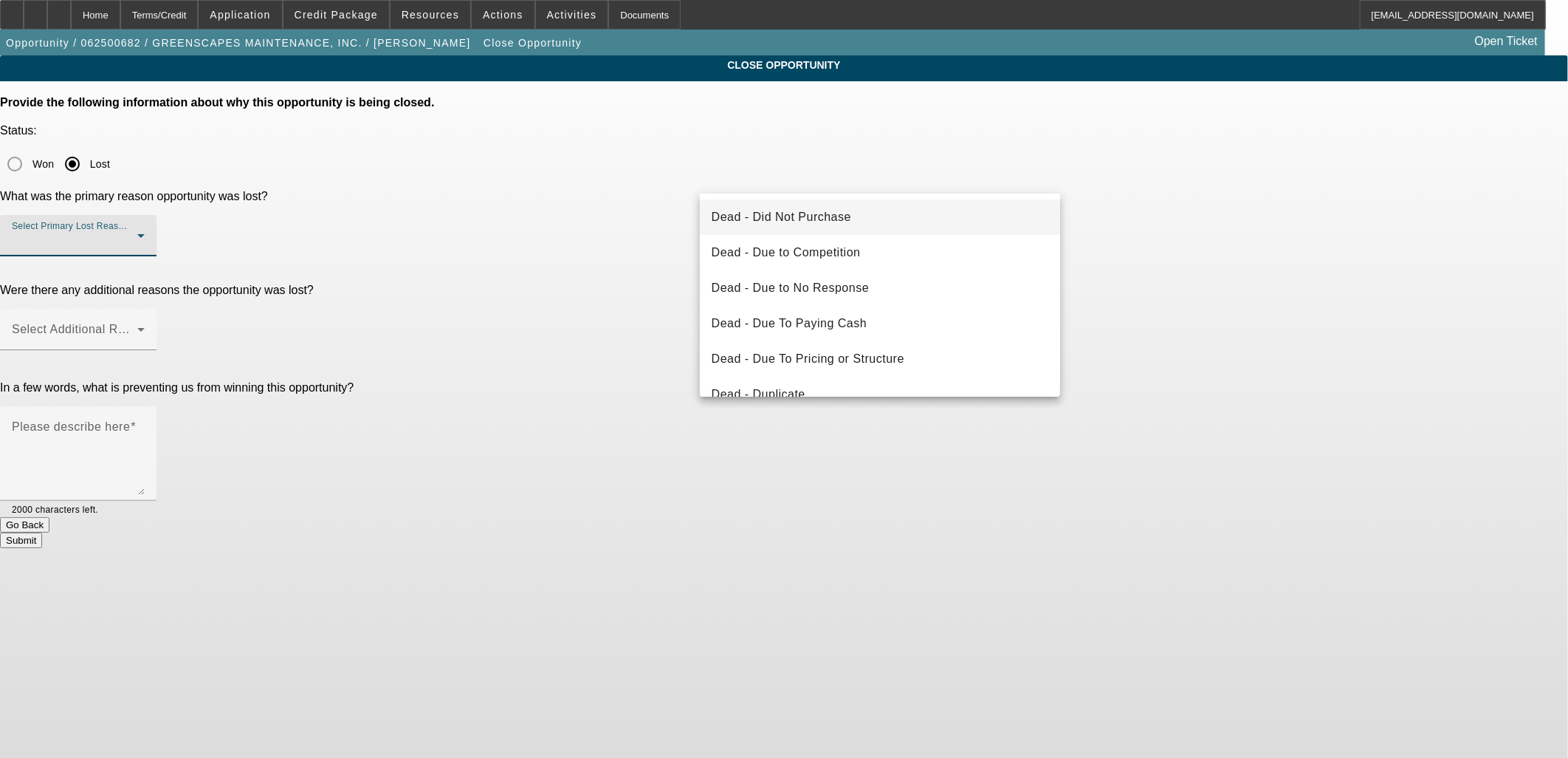
click at [789, 217] on span "Dead - Did Not Purchase" at bounding box center [782, 217] width 140 height 18
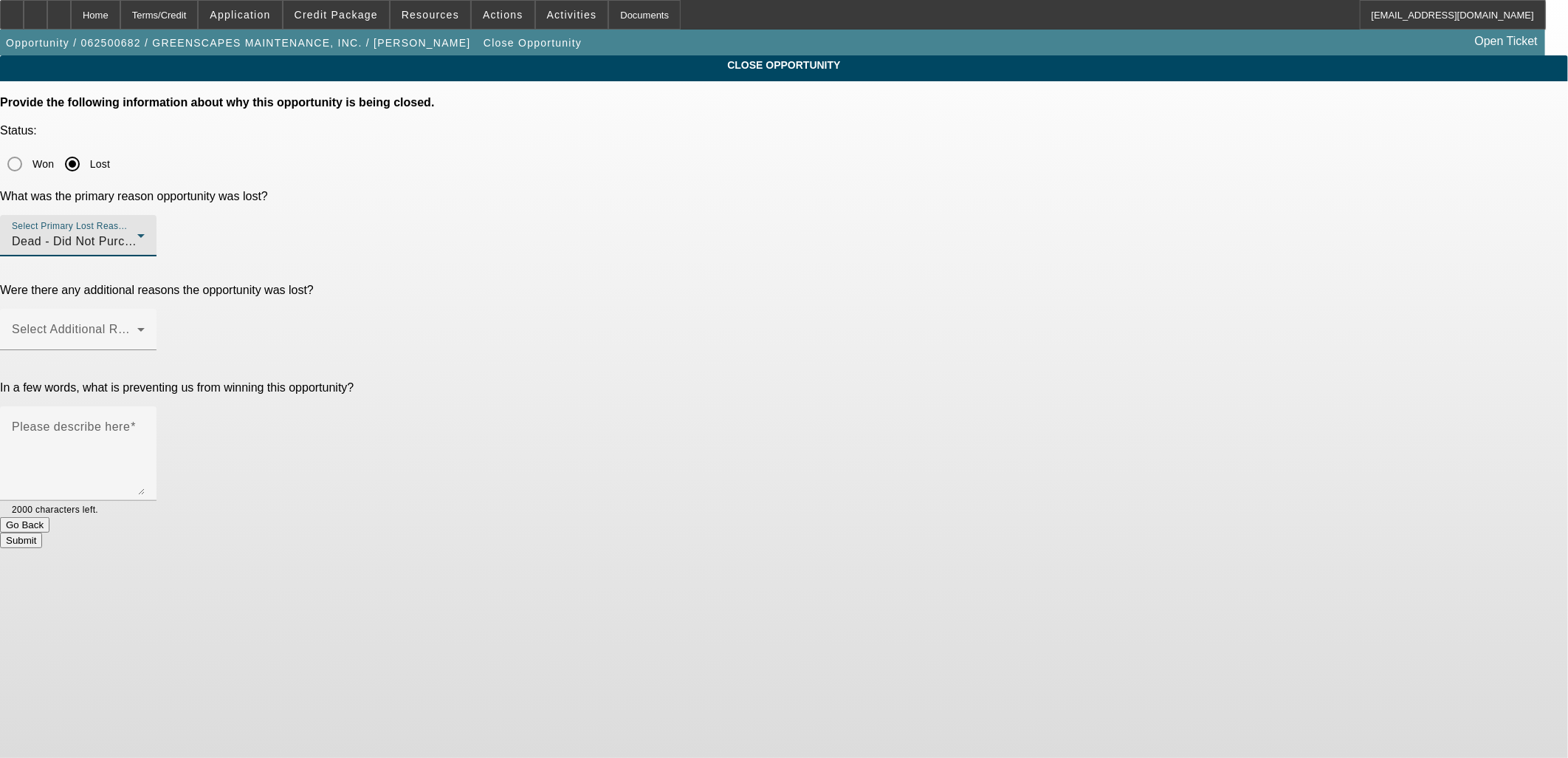
click at [152, 235] on span "Dead - Did Not Purchase" at bounding box center [82, 242] width 140 height 13
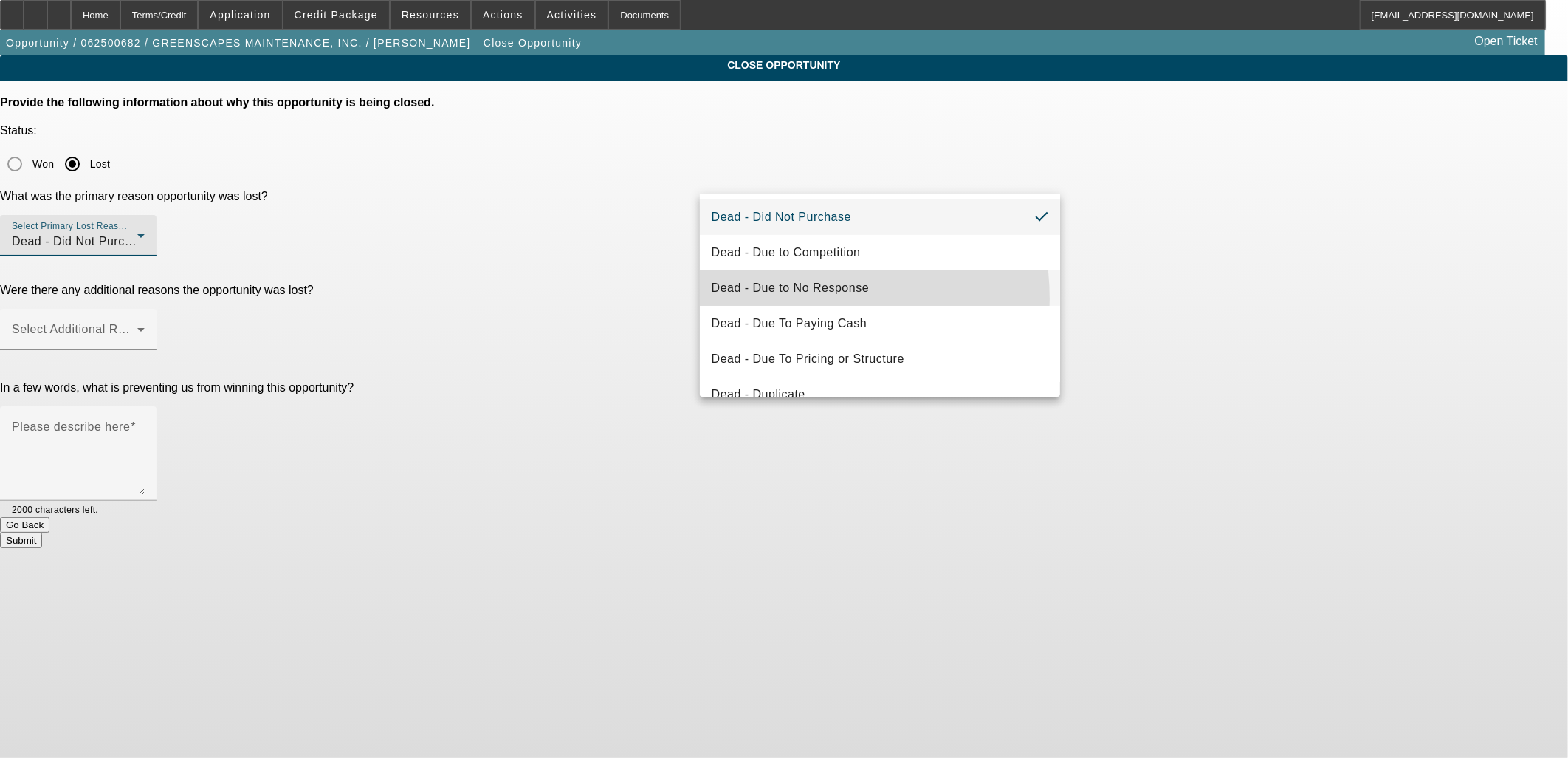
click at [784, 299] on mat-option "Dead - Due to No Response" at bounding box center [880, 288] width 361 height 35
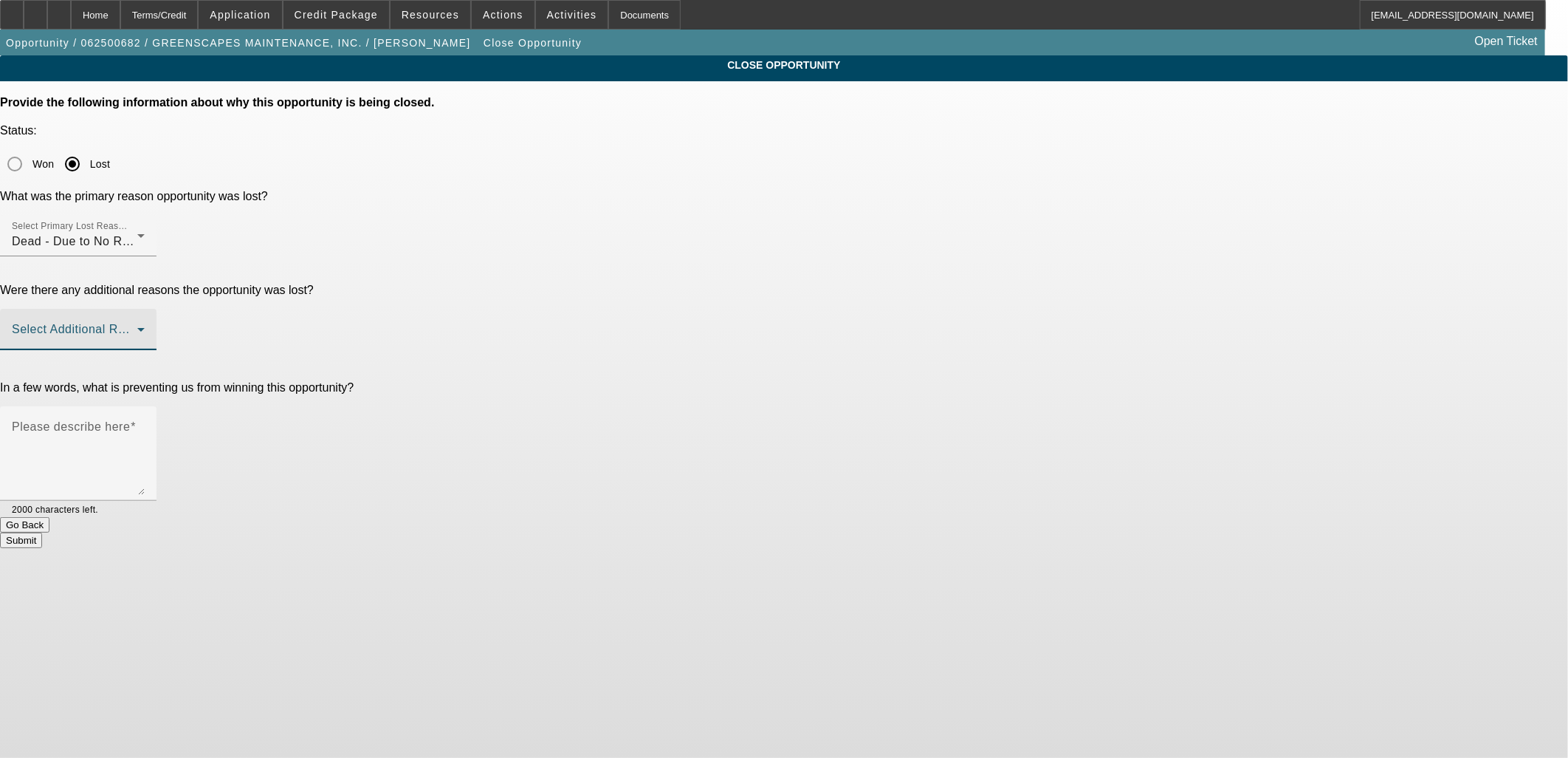
click at [137, 327] on span at bounding box center [75, 336] width 125 height 18
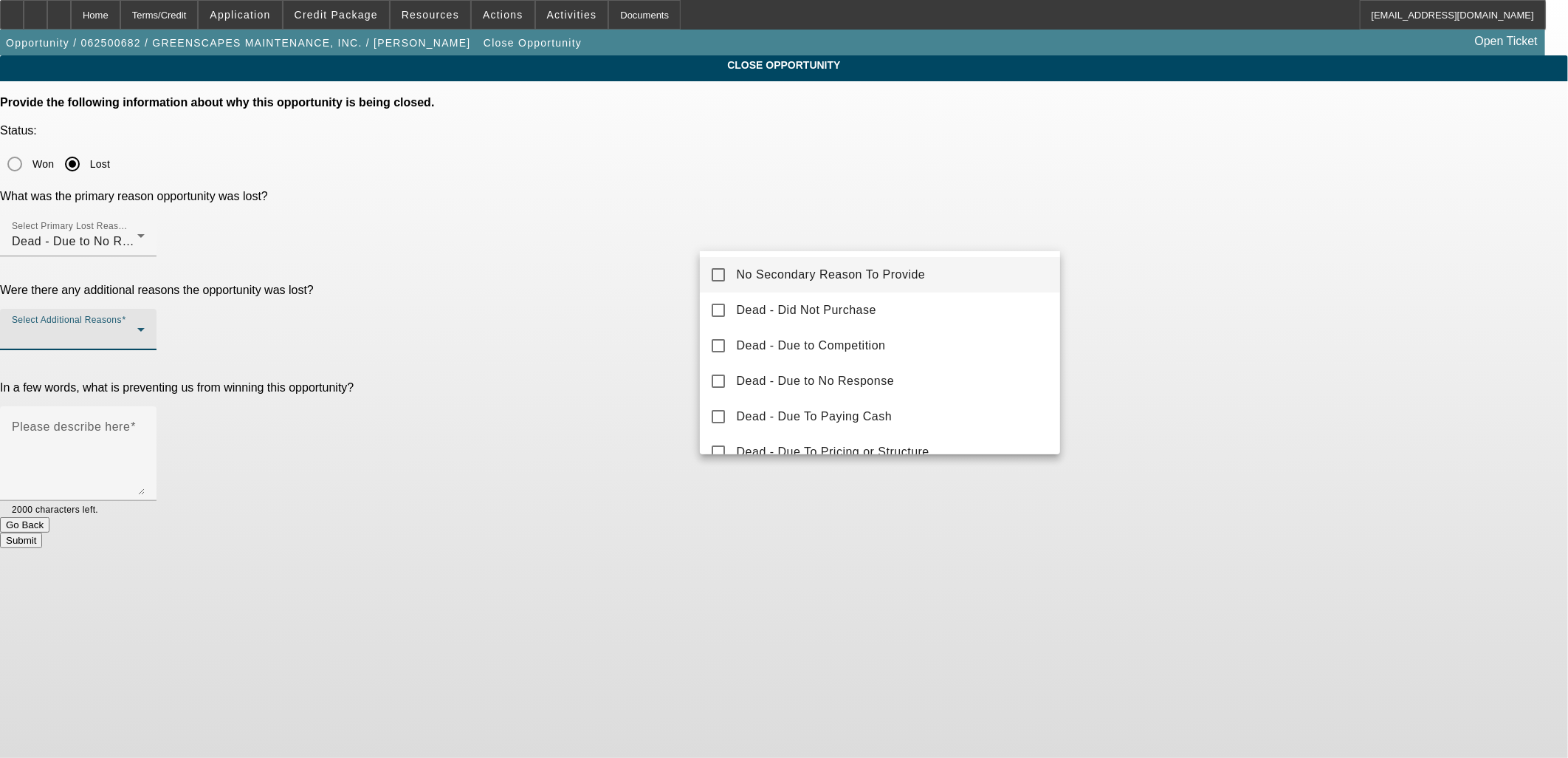
click at [721, 269] on mat-pseudo-checkbox at bounding box center [718, 275] width 14 height 14
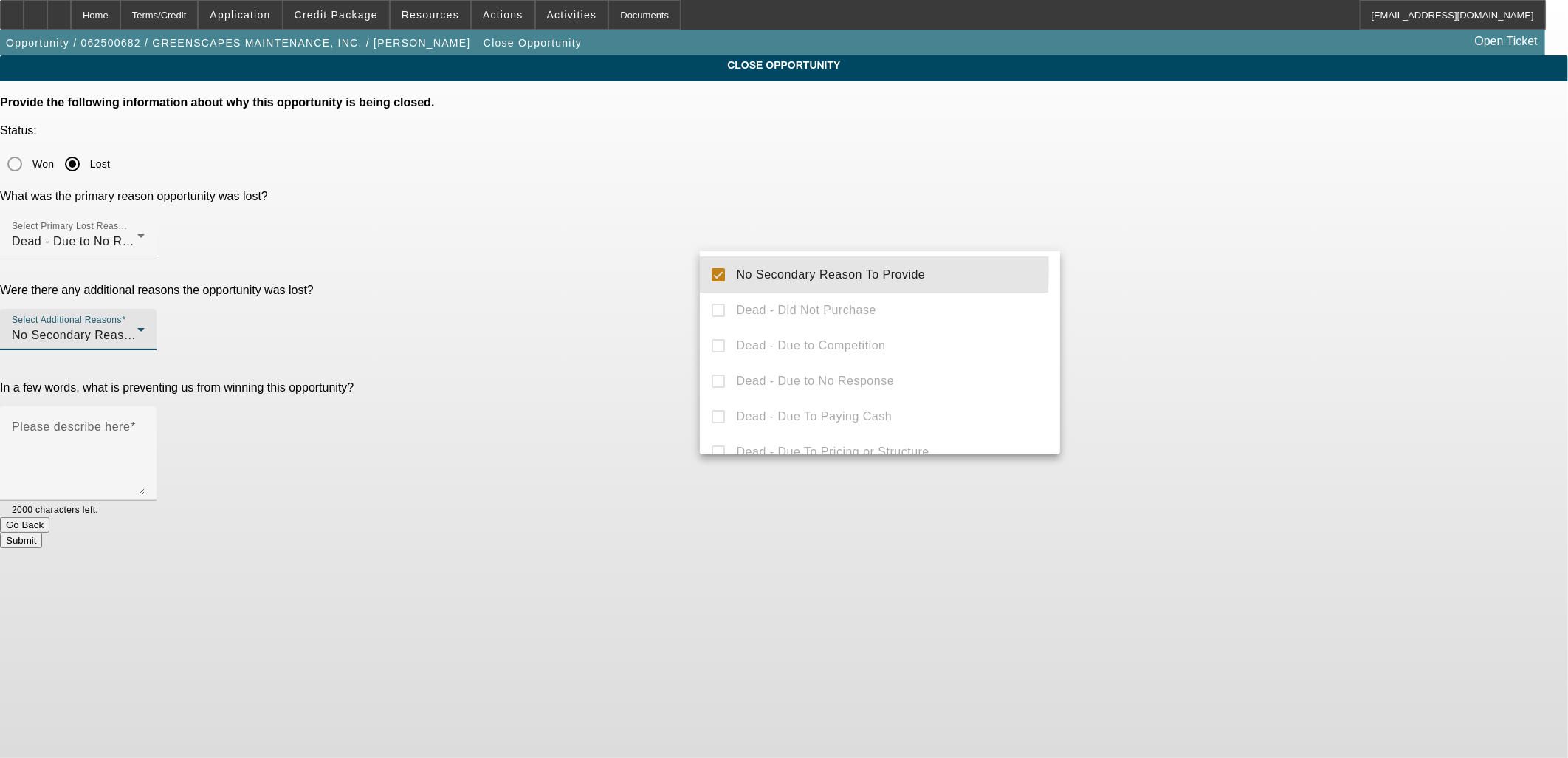
click at [660, 282] on div at bounding box center [784, 379] width 1568 height 758
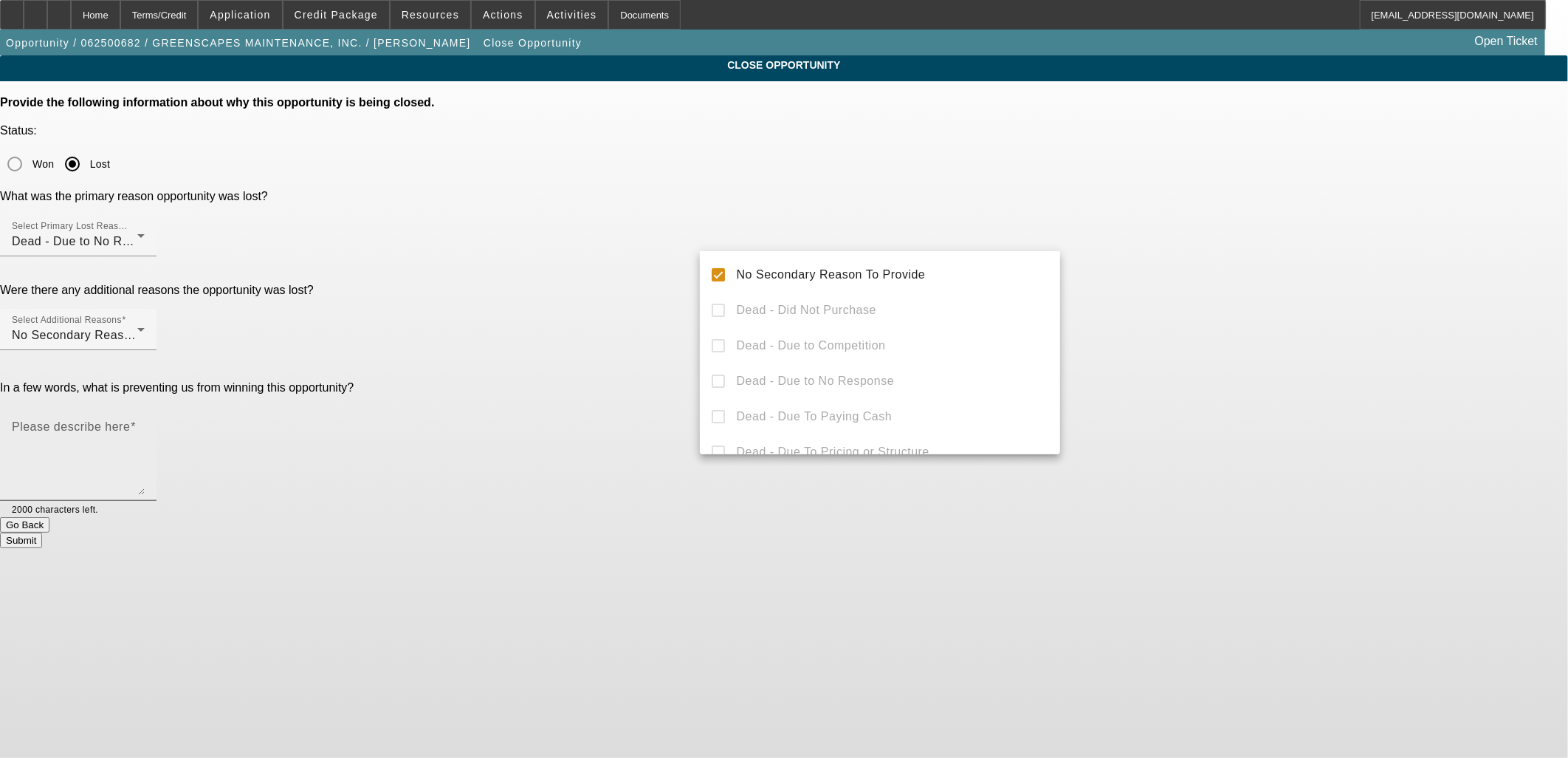
click at [144, 424] on textarea "Please describe here" at bounding box center [79, 459] width 133 height 71
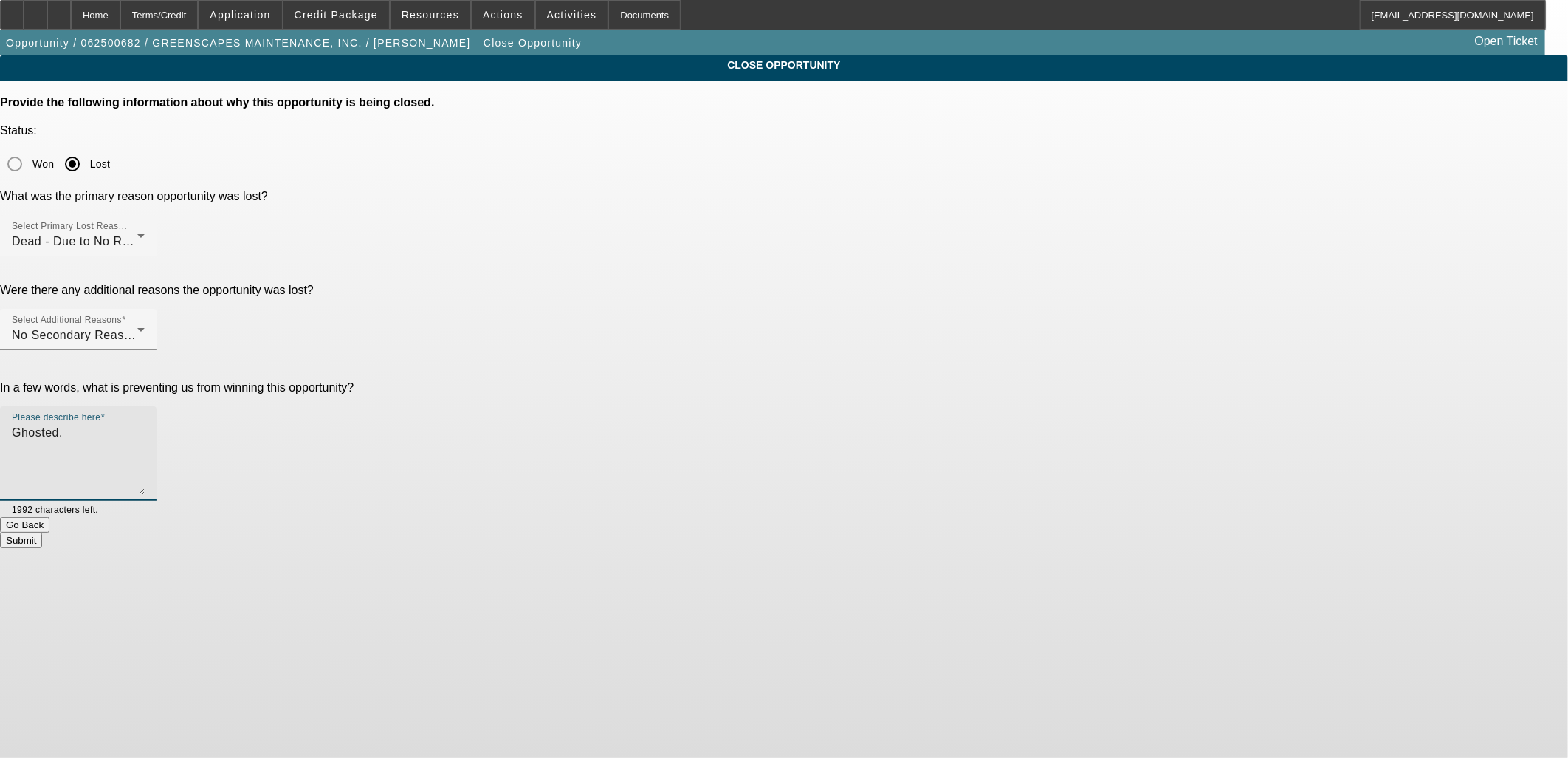
type textarea "Ghosted."
click at [42, 532] on button "Submit" at bounding box center [21, 540] width 42 height 15
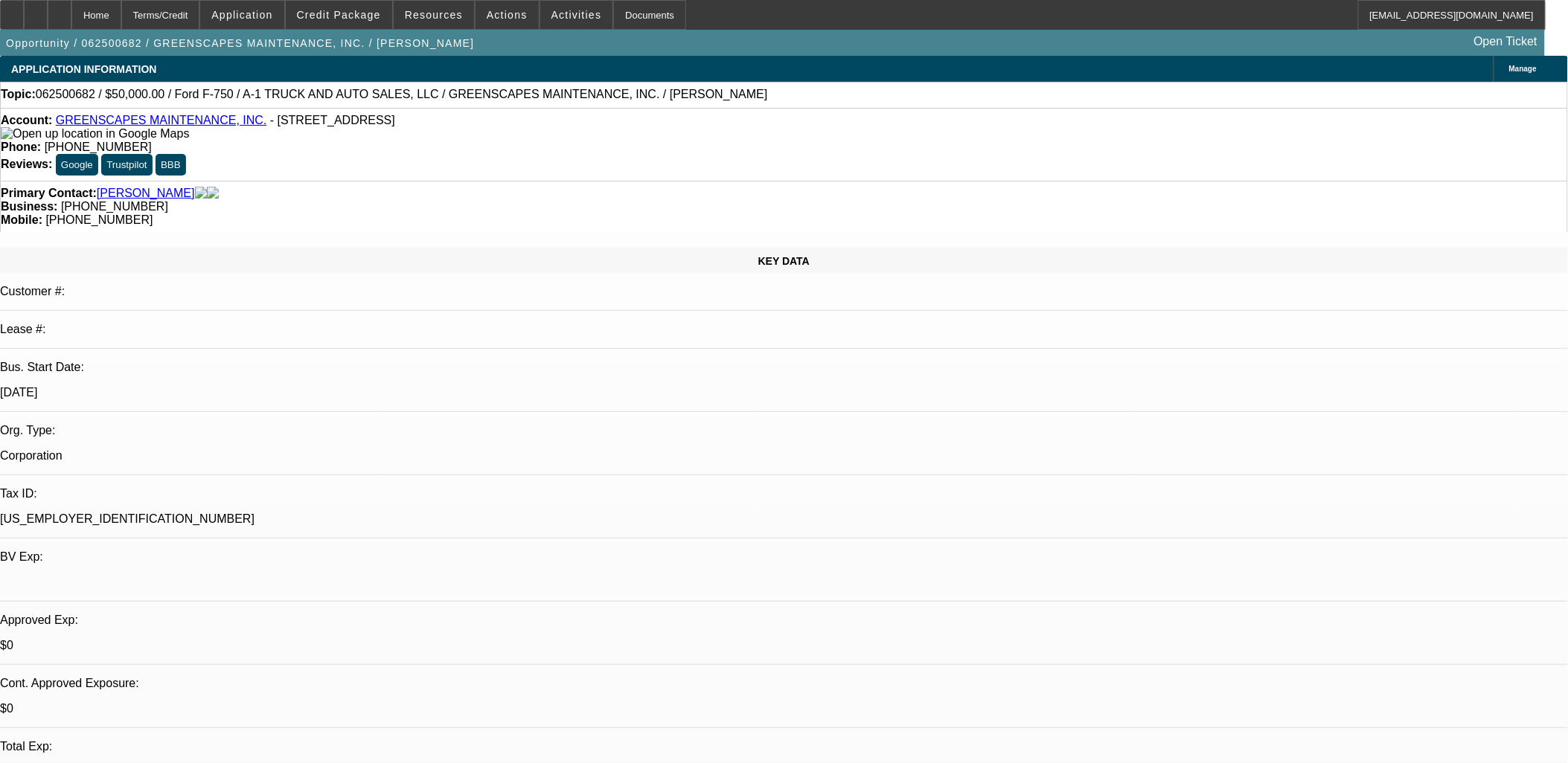
select select "0"
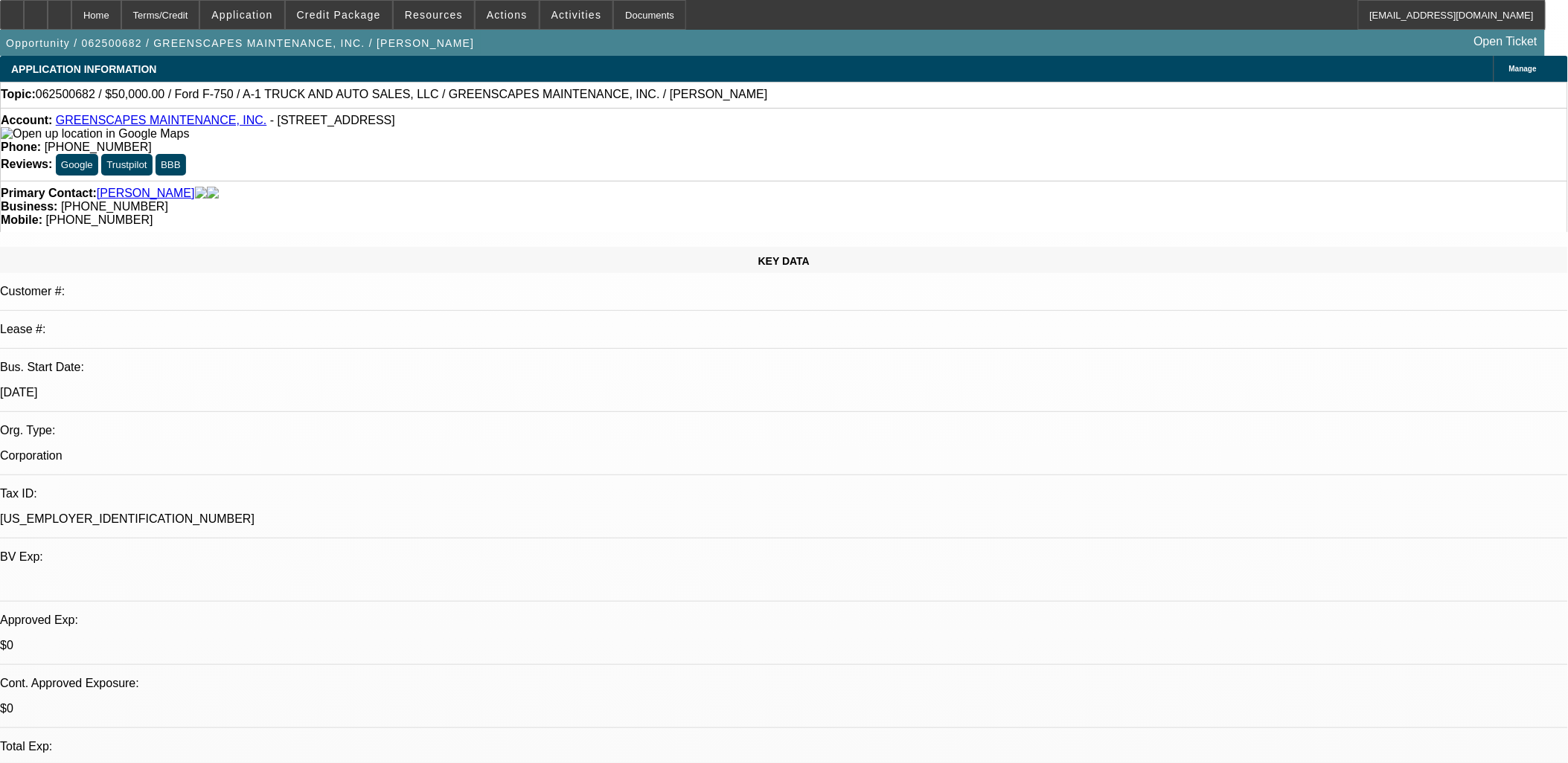
select select "0"
select select "1"
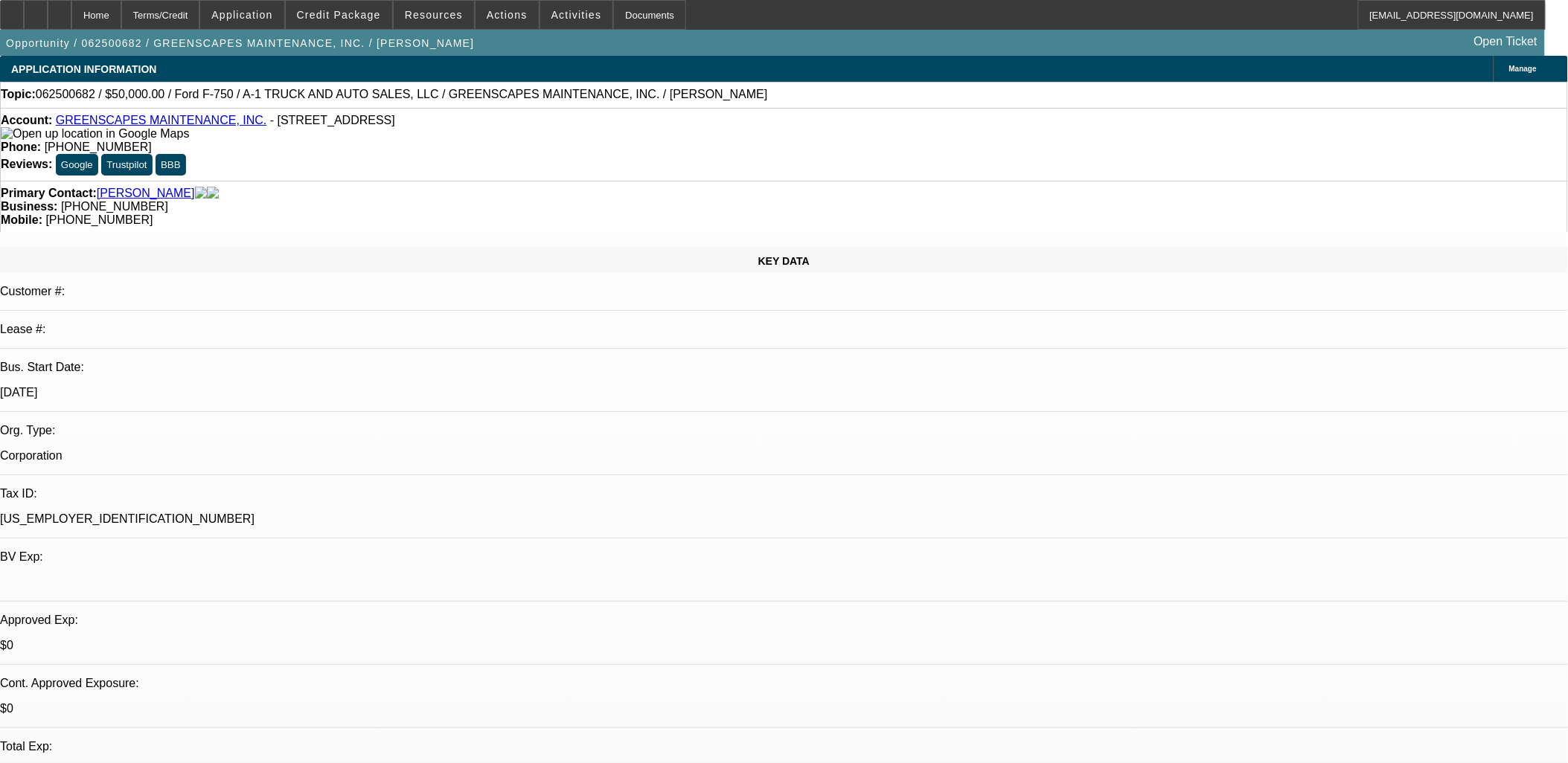
select select "3"
select select "6"
select select "1"
select select "3"
select select "6"
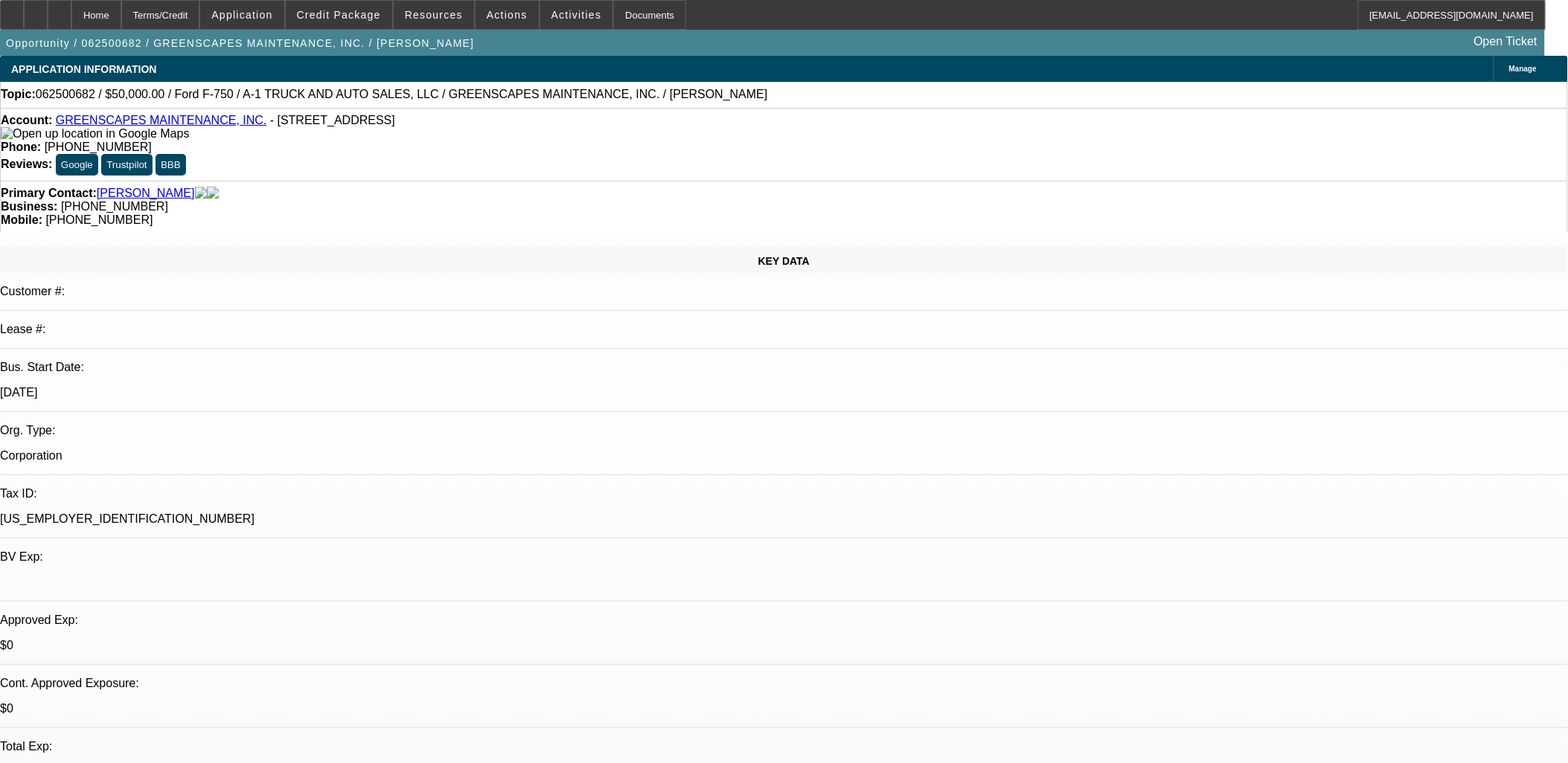
select select "1"
select select "2"
select select "6"
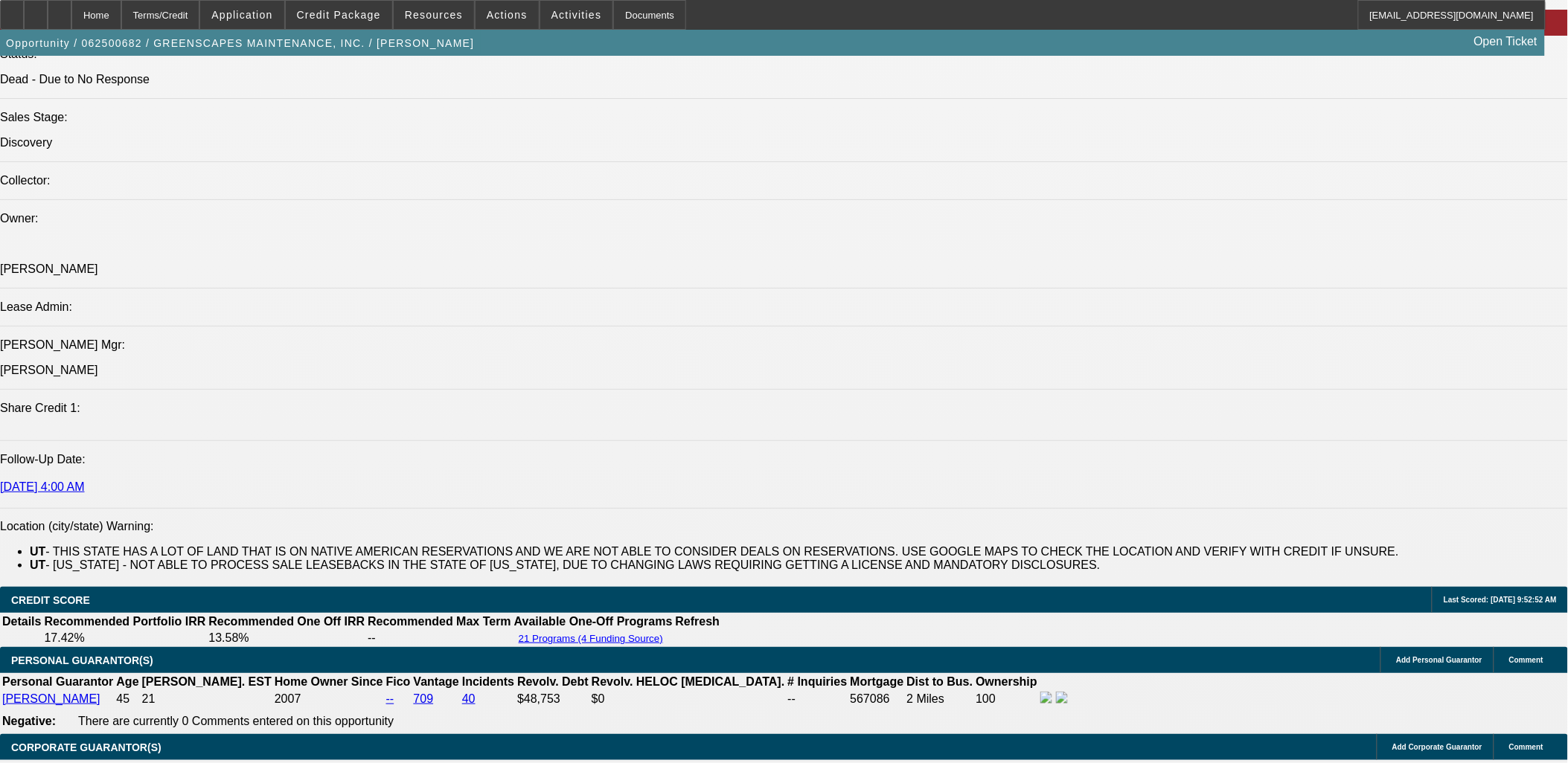
scroll to position [2148, 0]
